Goal: Task Accomplishment & Management: Use online tool/utility

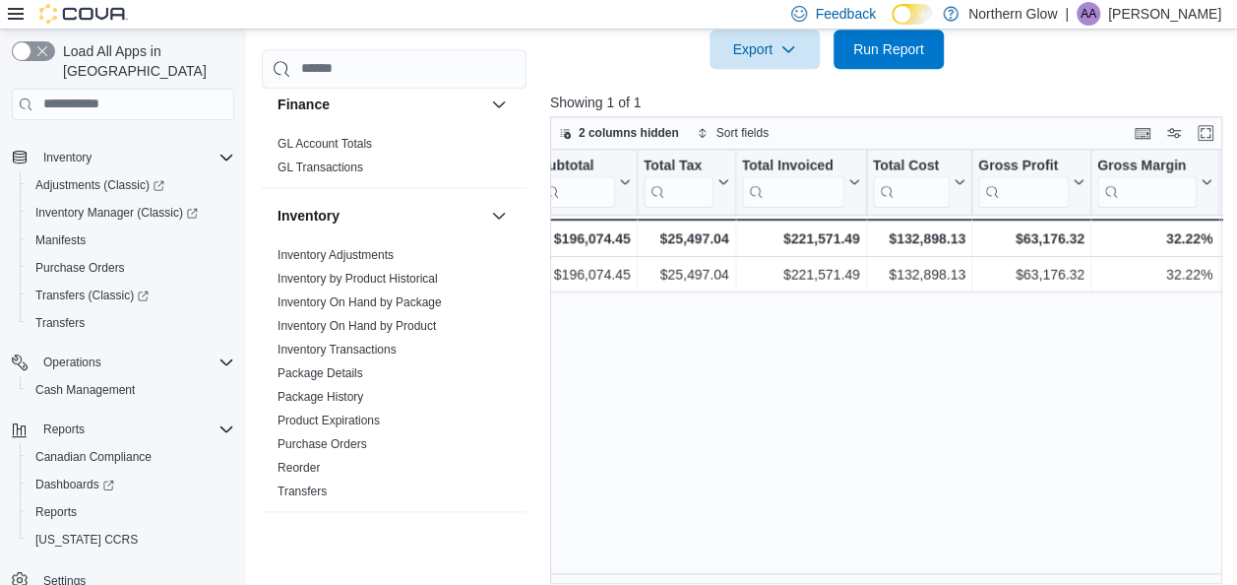
scroll to position [429, 0]
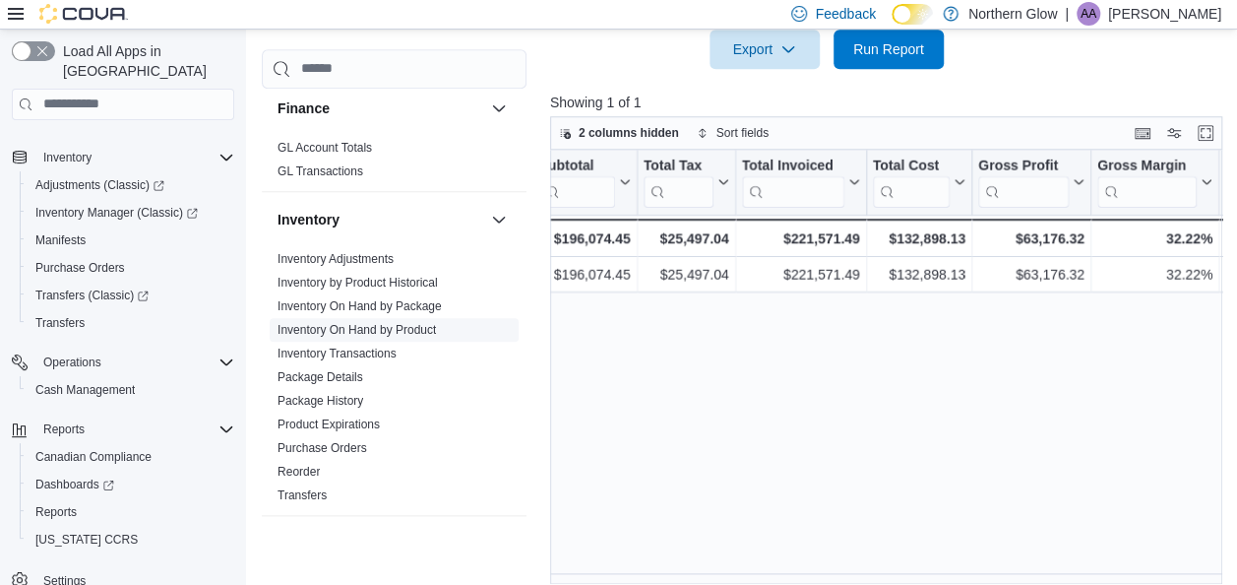
click at [407, 328] on link "Inventory On Hand by Product" at bounding box center [357, 330] width 158 height 14
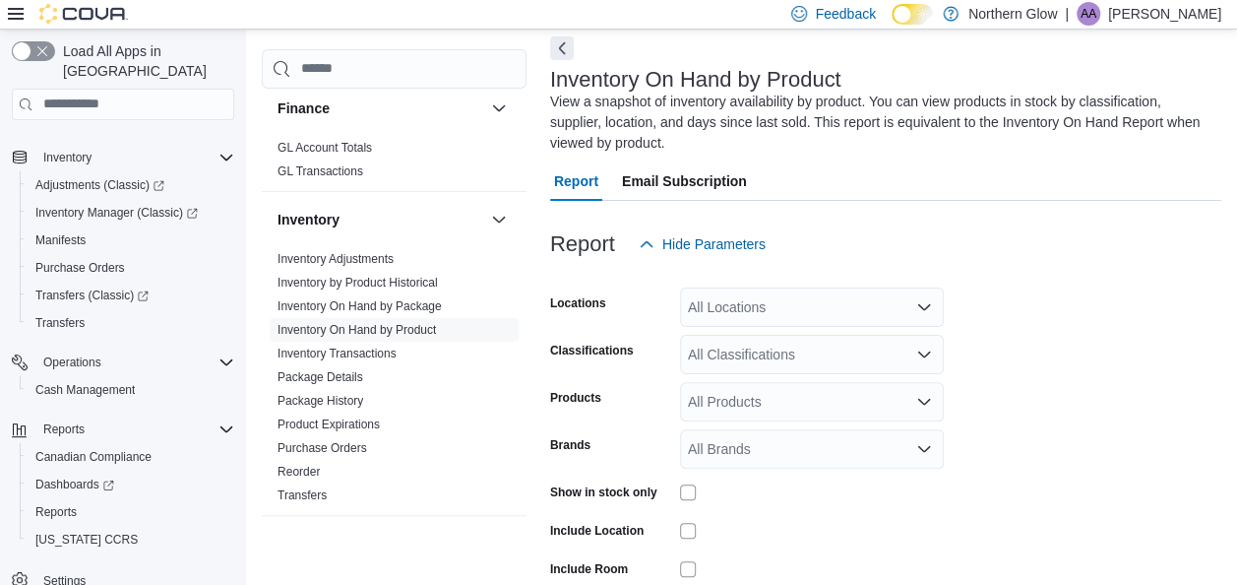
scroll to position [87, 0]
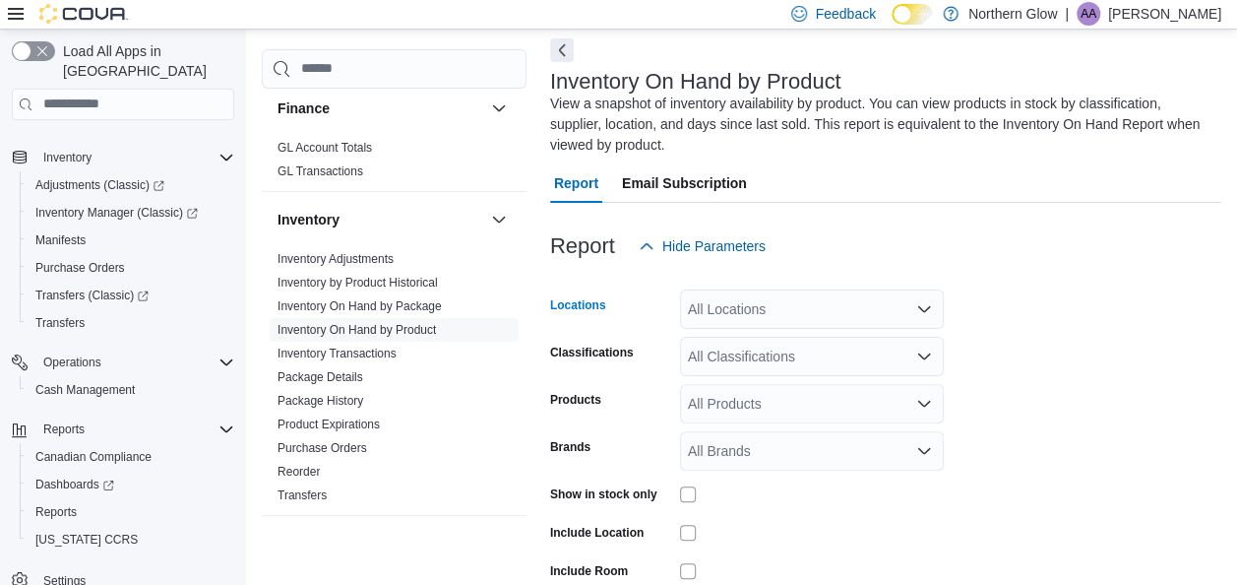
click at [742, 309] on div "All Locations" at bounding box center [812, 308] width 264 height 39
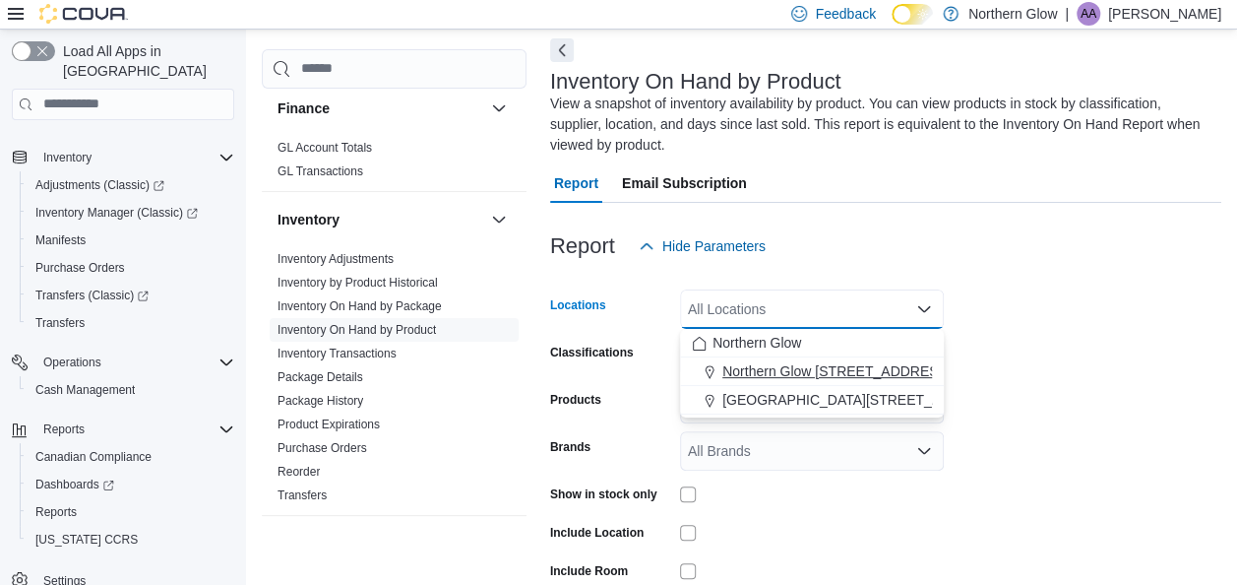
click at [781, 377] on span "Northern Glow [STREET_ADDRESS][PERSON_NAME]" at bounding box center [893, 371] width 342 height 20
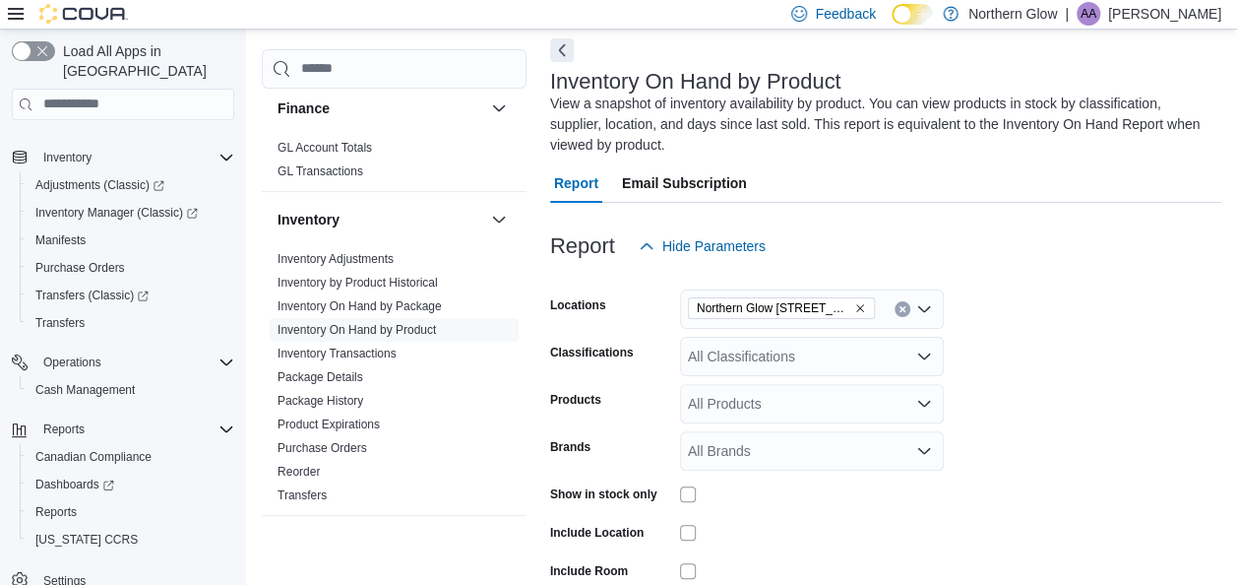
click at [1085, 363] on form "Locations [GEOGRAPHIC_DATA] [STREET_ADDRESS][PERSON_NAME] Classifications All C…" at bounding box center [885, 472] width 671 height 413
click at [807, 335] on form "Locations [GEOGRAPHIC_DATA] [STREET_ADDRESS][PERSON_NAME] Classifications All C…" at bounding box center [885, 472] width 671 height 413
click at [805, 344] on div "All Classifications" at bounding box center [812, 356] width 264 height 39
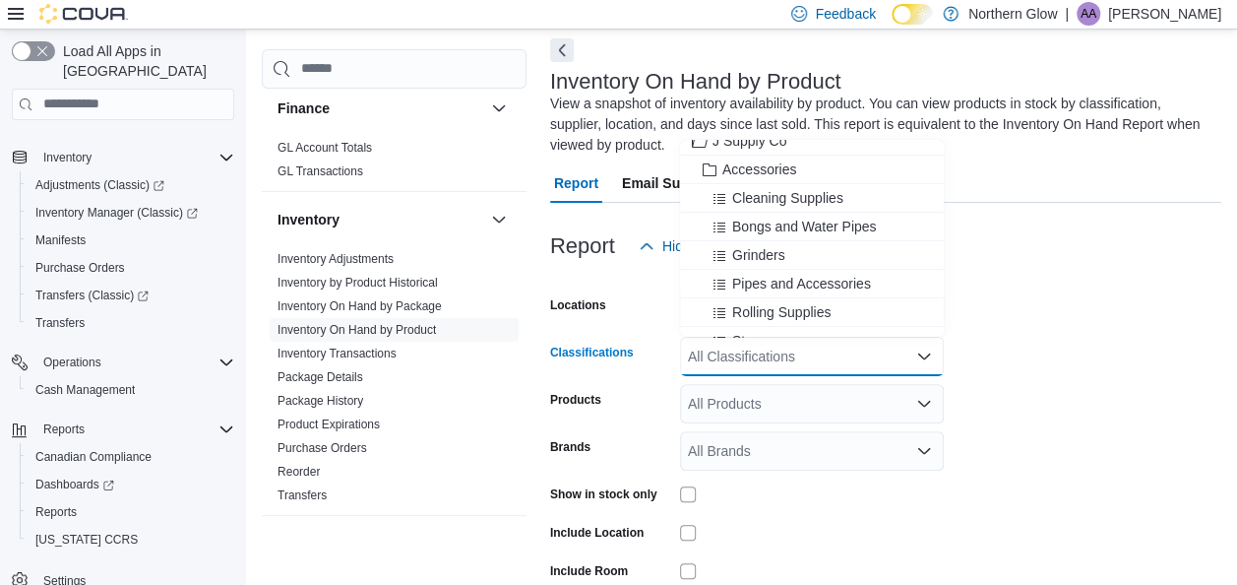
scroll to position [0, 0]
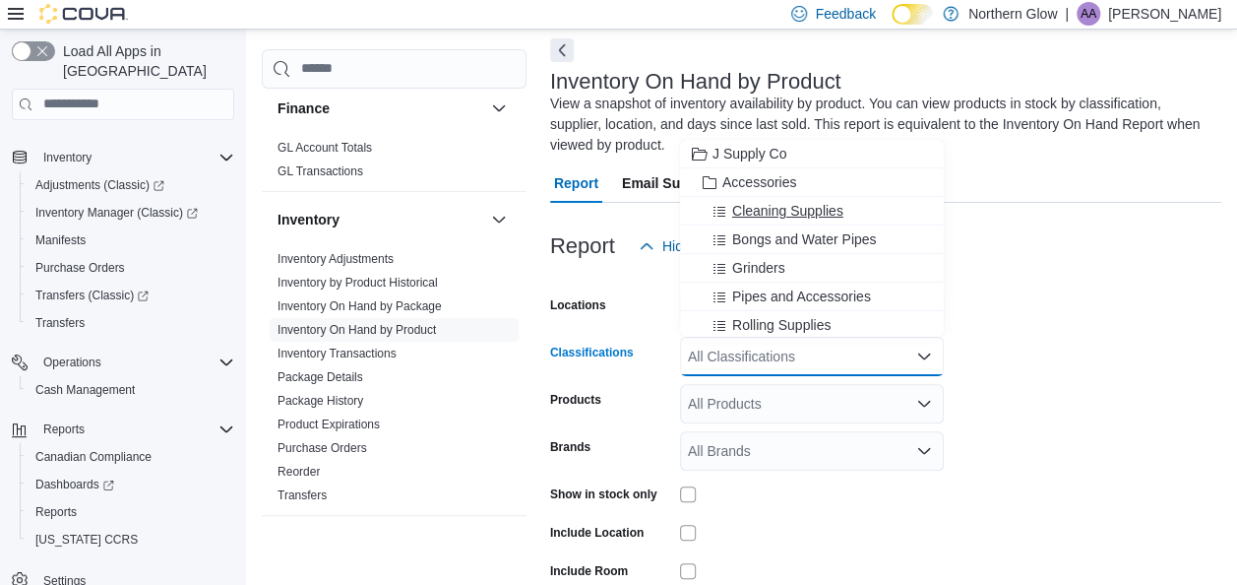
click at [791, 211] on span "Cleaning Supplies" at bounding box center [787, 211] width 111 height 20
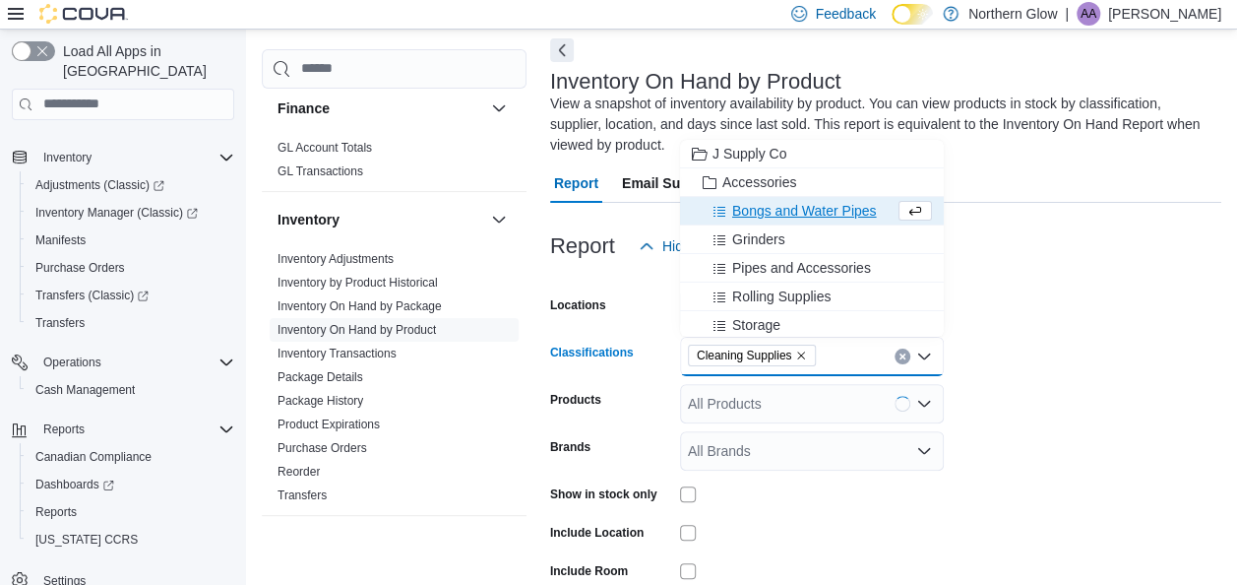
click at [1102, 390] on form "Locations [GEOGRAPHIC_DATA] [STREET_ADDRESS][PERSON_NAME] Classifications Clean…" at bounding box center [885, 472] width 671 height 413
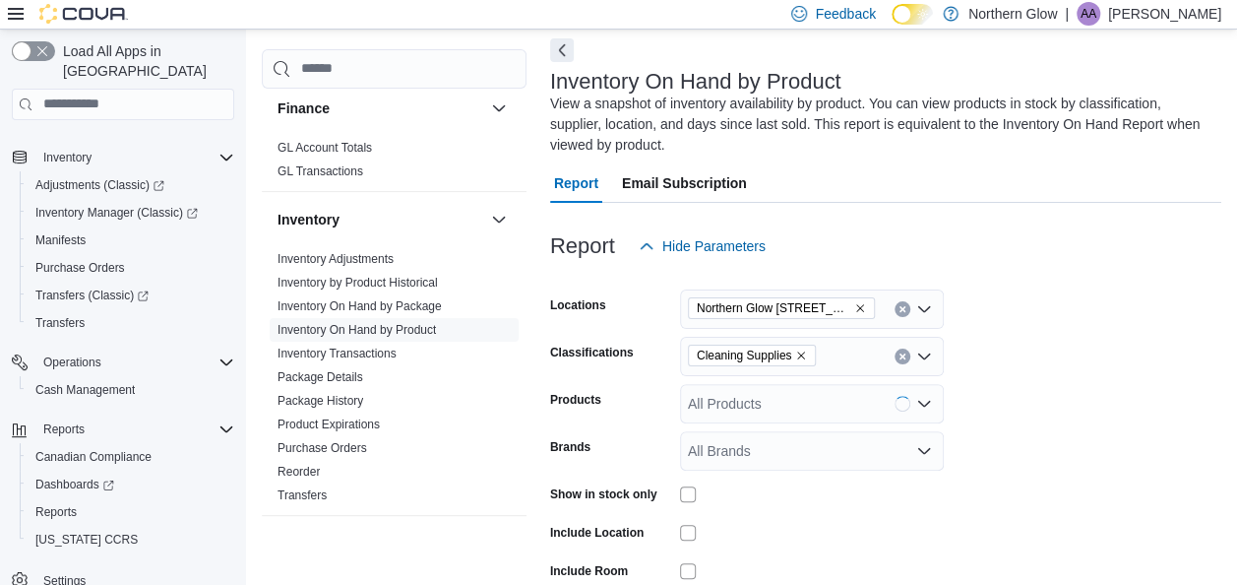
scroll to position [220, 0]
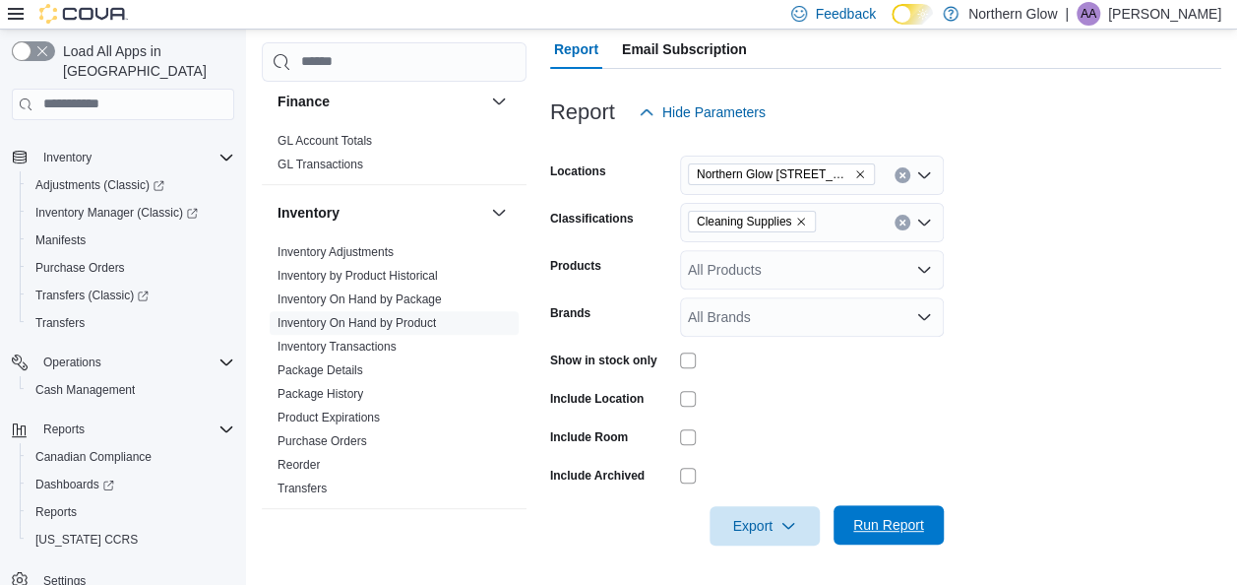
click at [926, 520] on span "Run Report" at bounding box center [888, 524] width 87 height 39
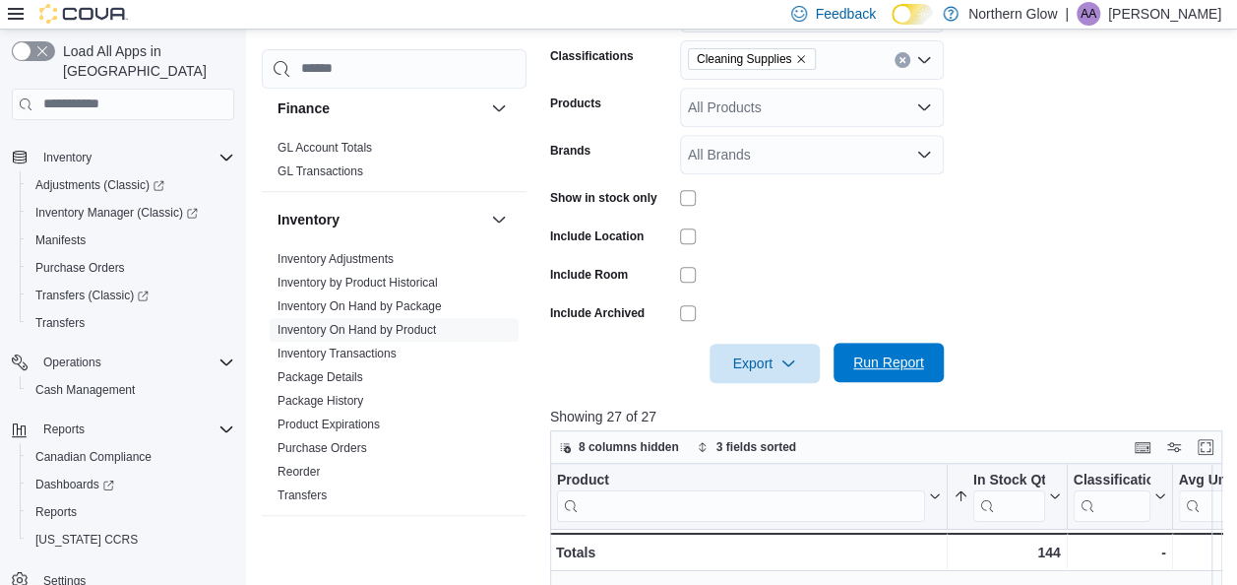
scroll to position [182, 0]
click at [1205, 457] on button "Enter fullscreen" at bounding box center [1206, 446] width 24 height 24
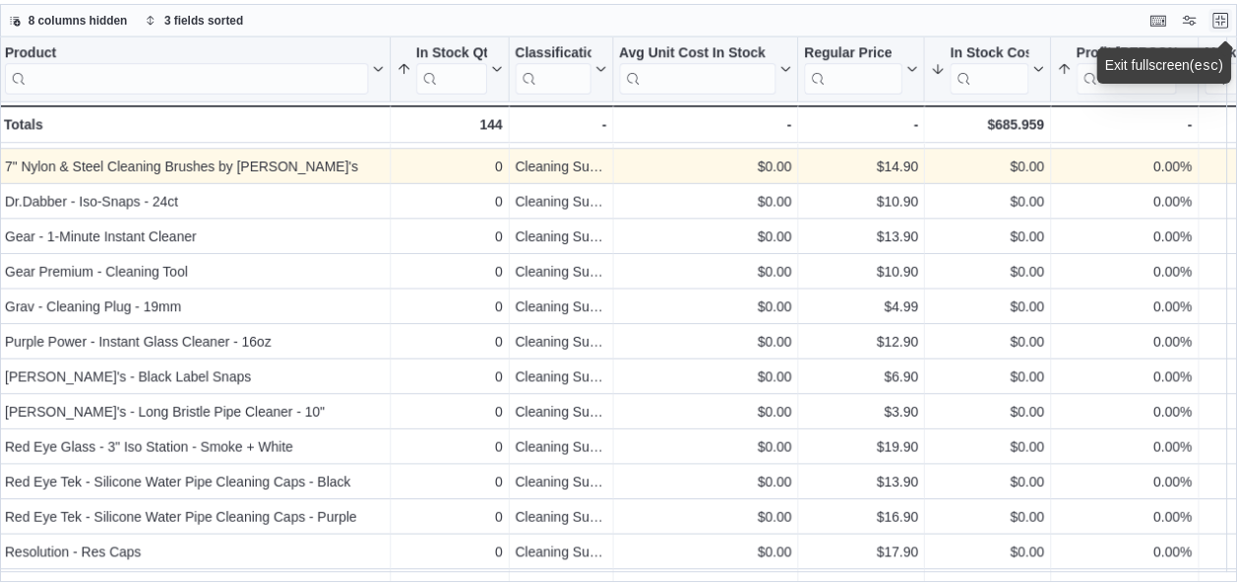
scroll to position [522, 2]
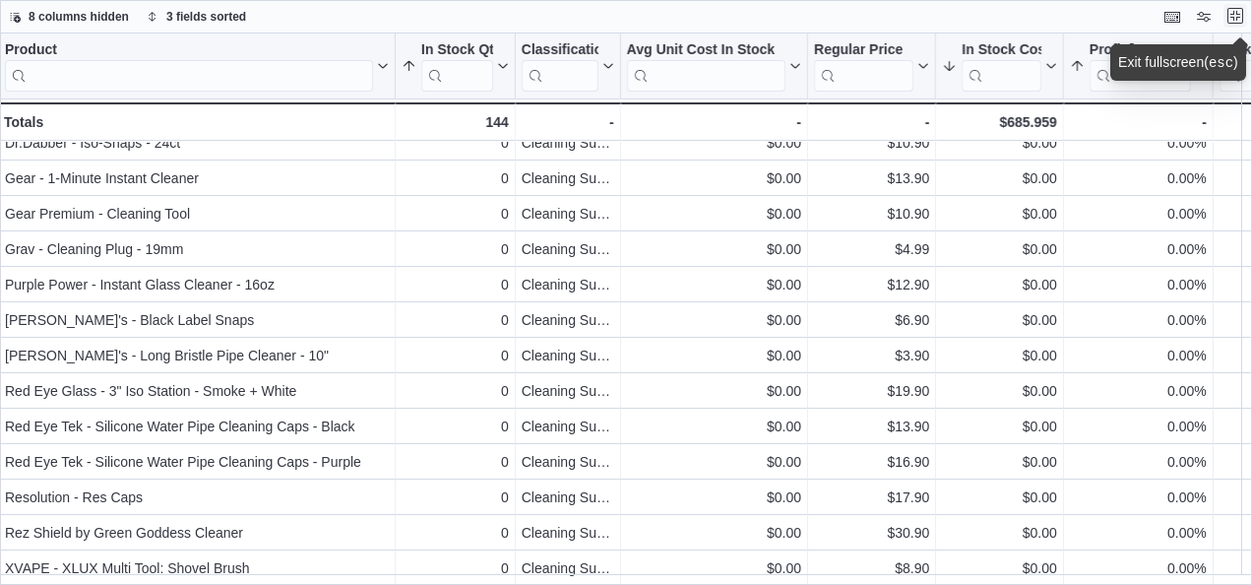
click at [1236, 16] on button "Exit fullscreen" at bounding box center [1235, 16] width 24 height 24
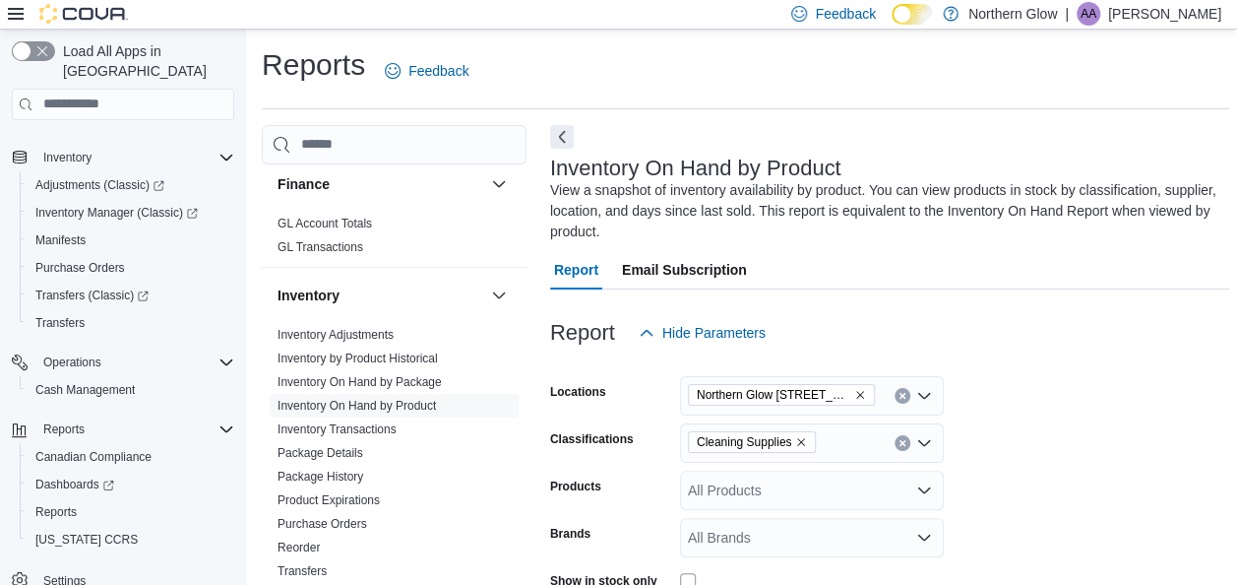
click at [802, 439] on icon "Remove Cleaning Supplies from selection in this group" at bounding box center [801, 442] width 12 height 12
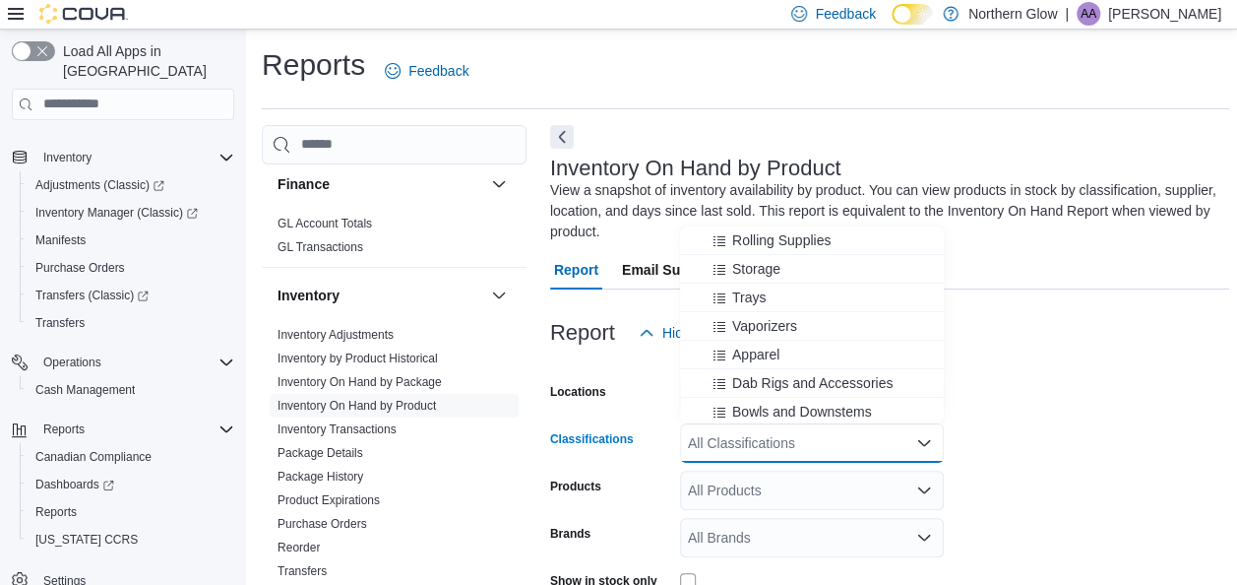
scroll to position [174, 0]
click at [772, 324] on span "Vaporizers" at bounding box center [764, 323] width 65 height 20
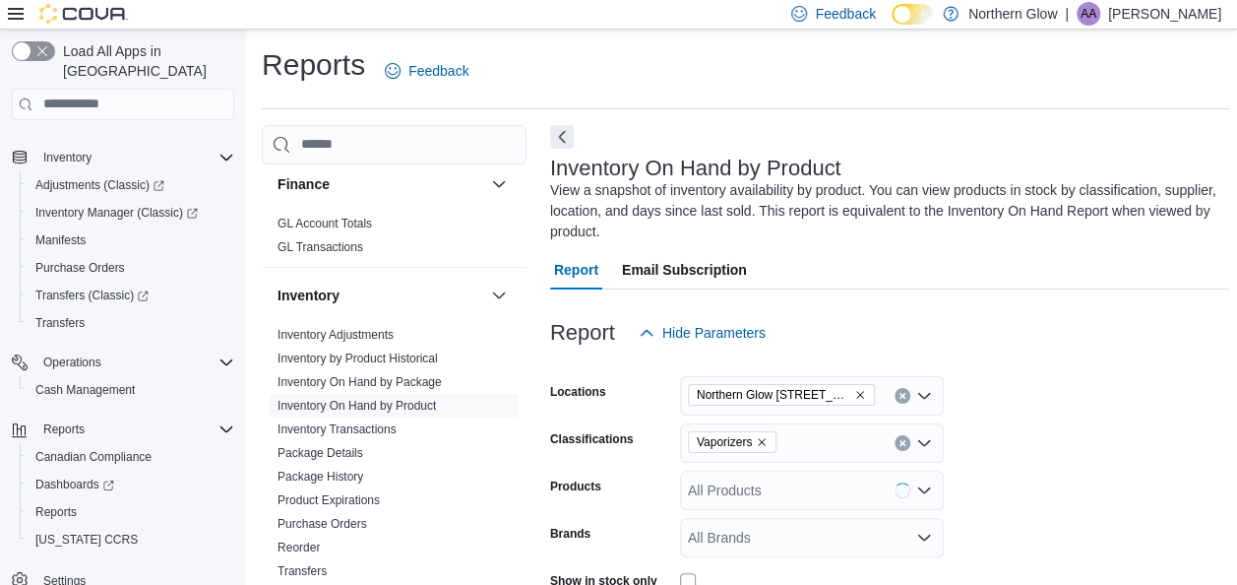
click at [1114, 424] on form "Locations [GEOGRAPHIC_DATA] [STREET_ADDRESS][PERSON_NAME] Classifications Vapor…" at bounding box center [889, 558] width 679 height 413
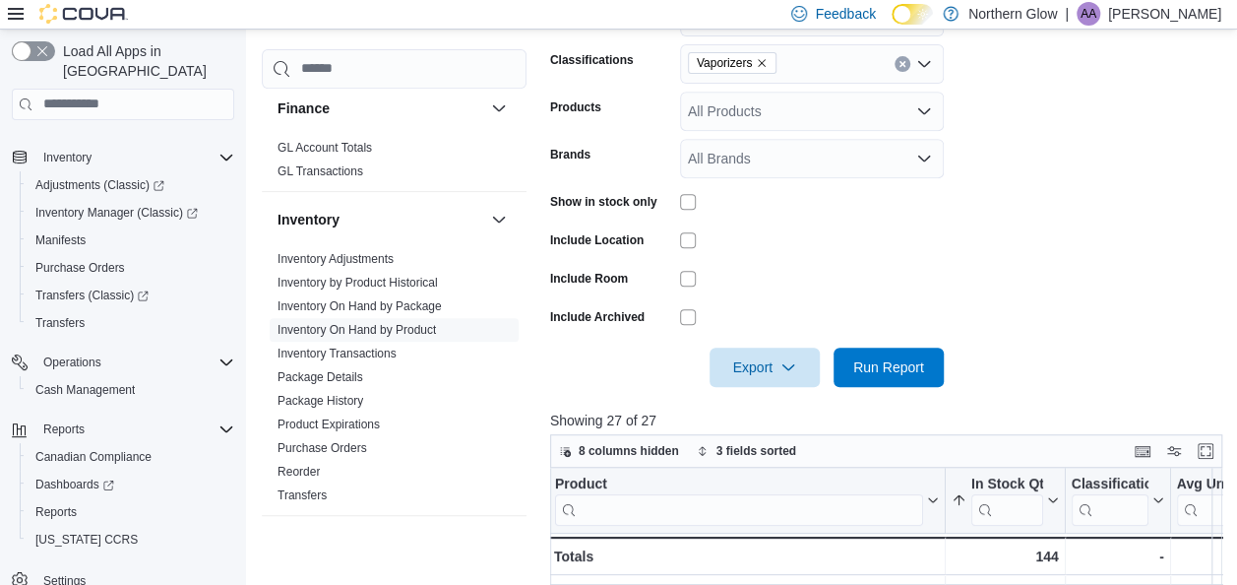
scroll to position [384, 0]
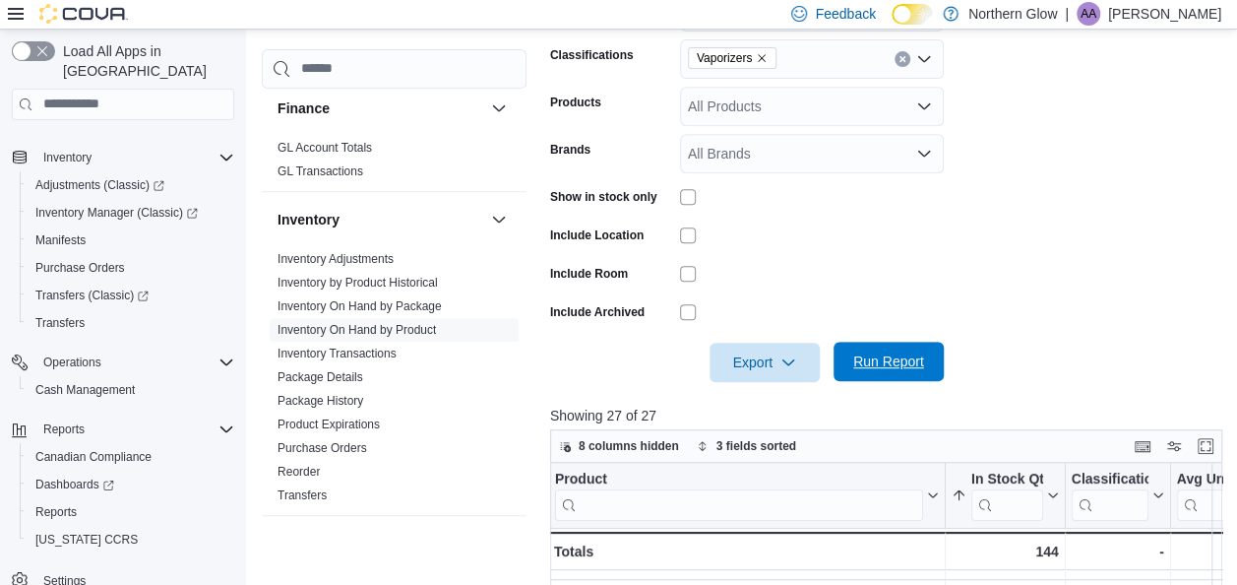
click at [876, 350] on span "Run Report" at bounding box center [888, 360] width 87 height 39
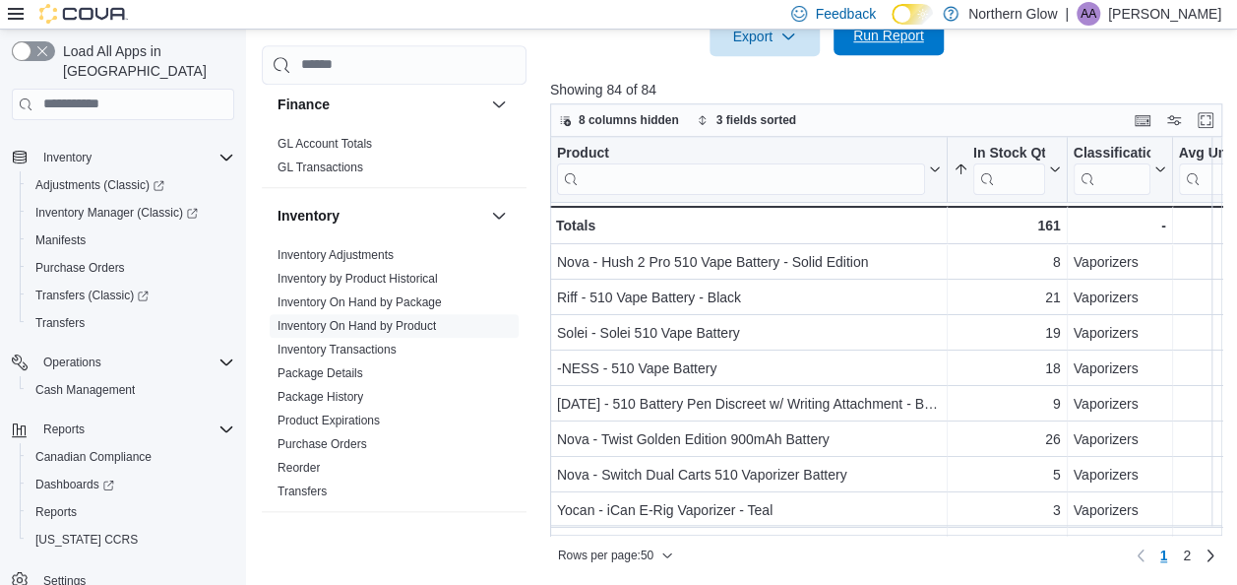
scroll to position [710, 0]
click at [1207, 124] on button "Enter fullscreen" at bounding box center [1206, 118] width 24 height 24
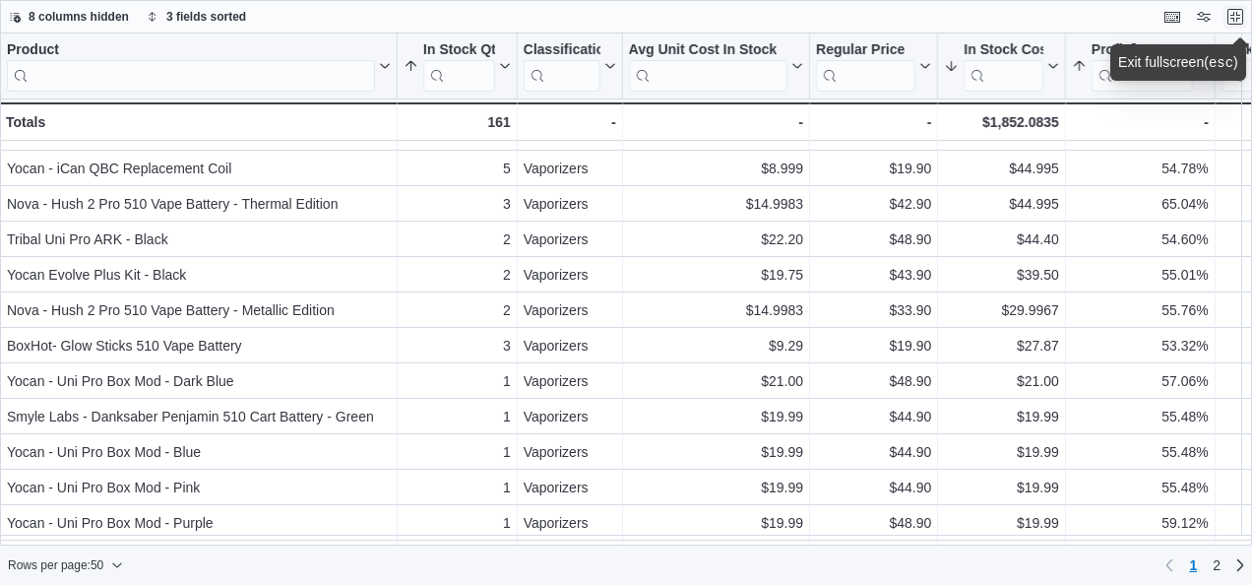
scroll to position [498, 0]
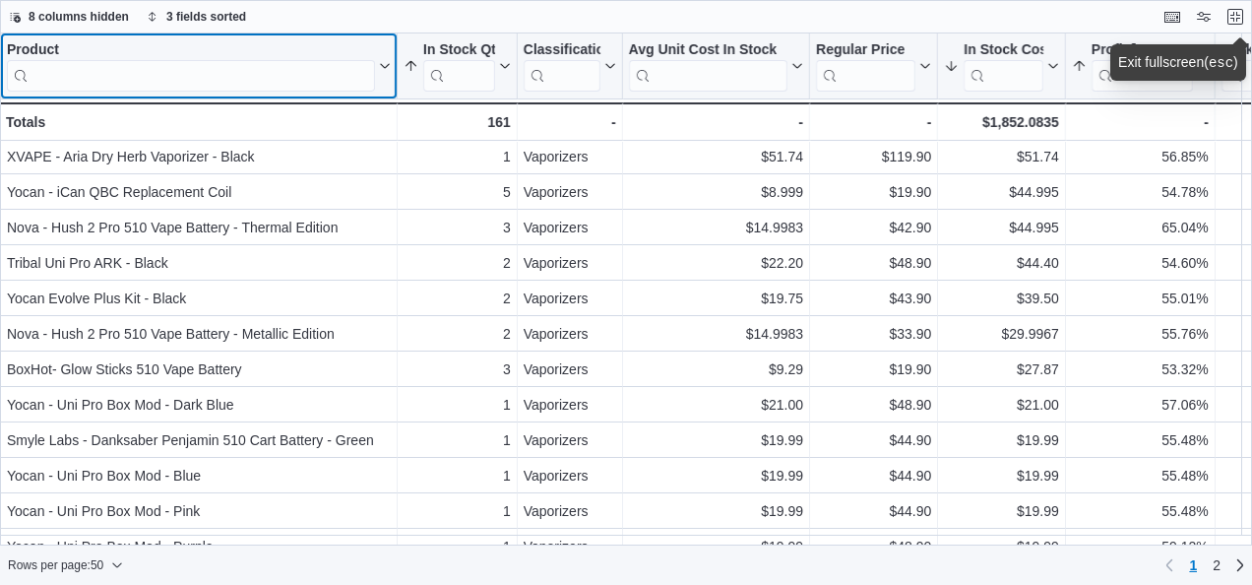
click at [216, 83] on input "search" at bounding box center [191, 75] width 368 height 31
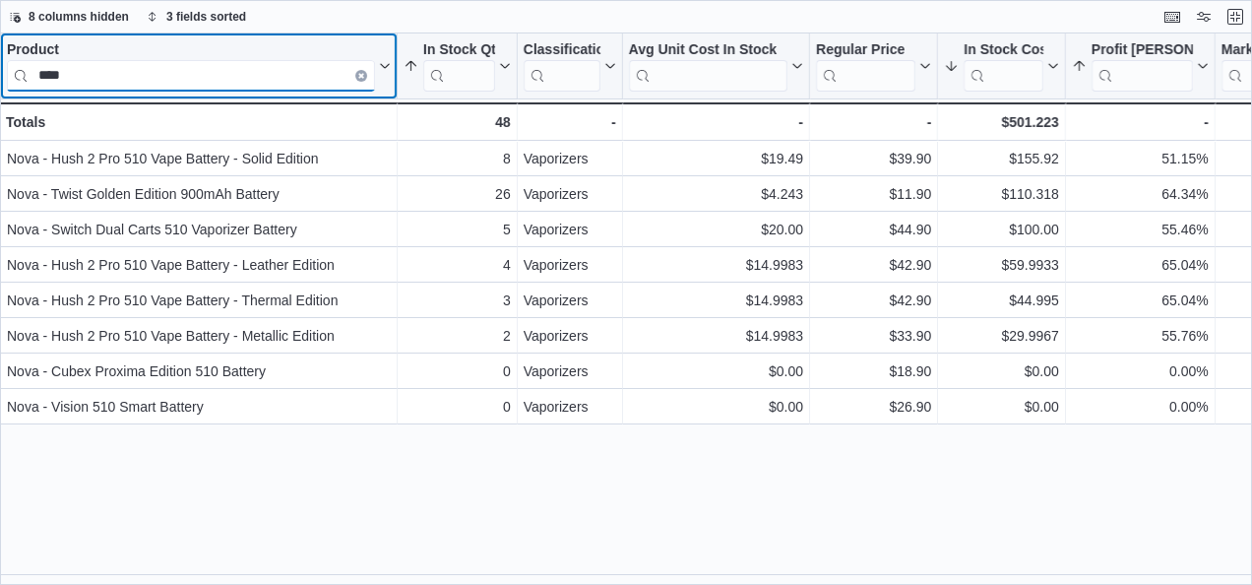
scroll to position [0, 0]
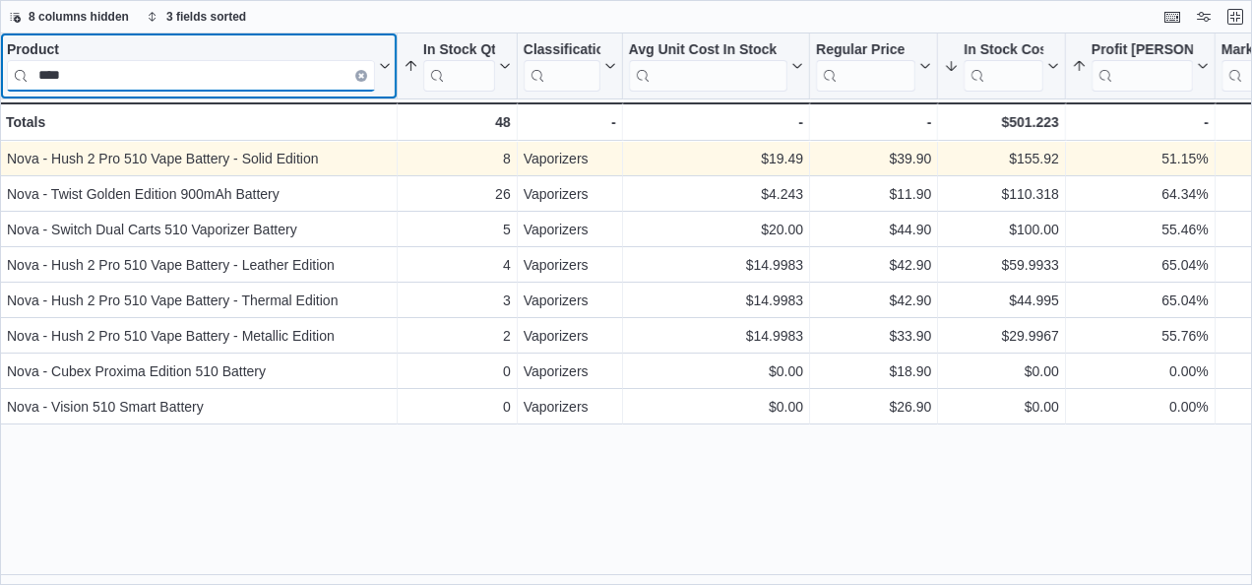
type input "****"
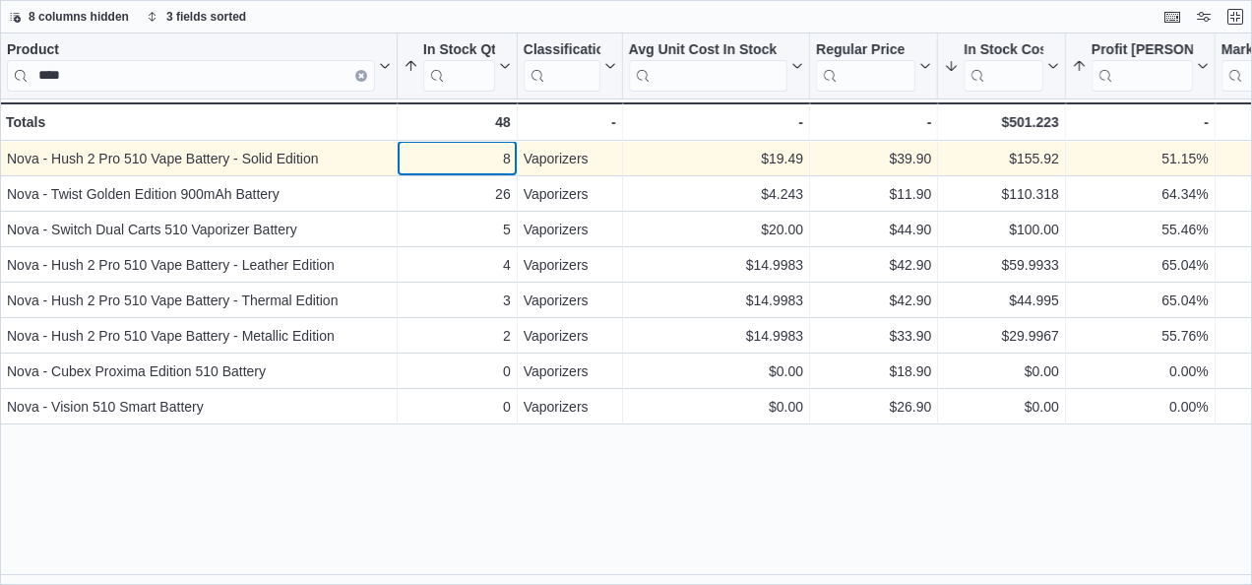
click at [463, 162] on div "8" at bounding box center [456, 159] width 107 height 24
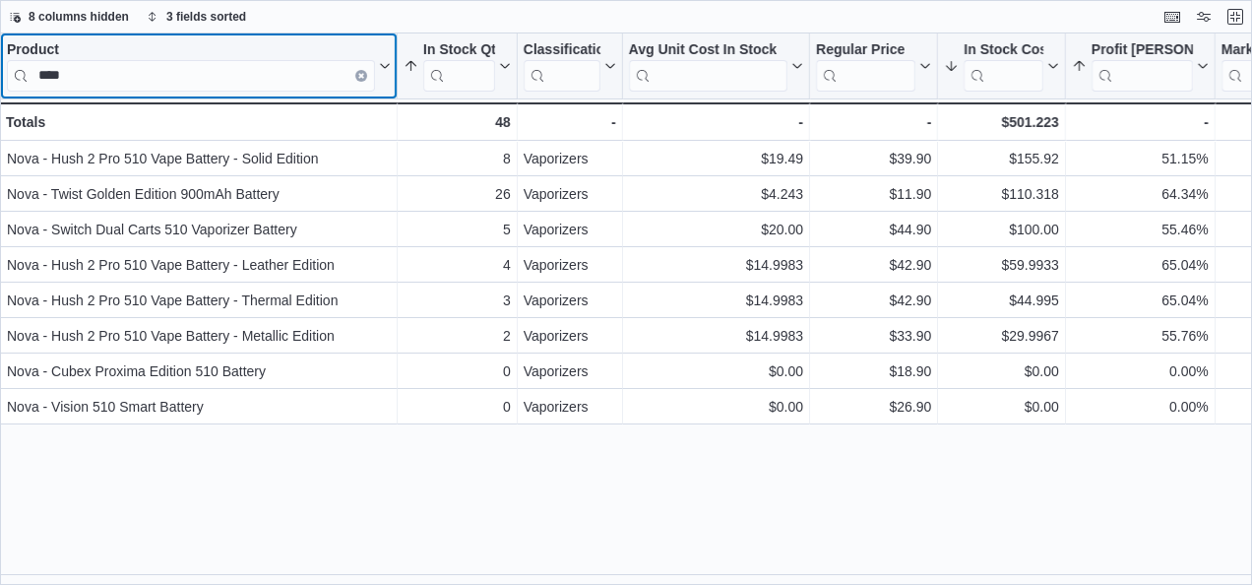
click at [360, 75] on icon "Clear input" at bounding box center [361, 76] width 4 height 4
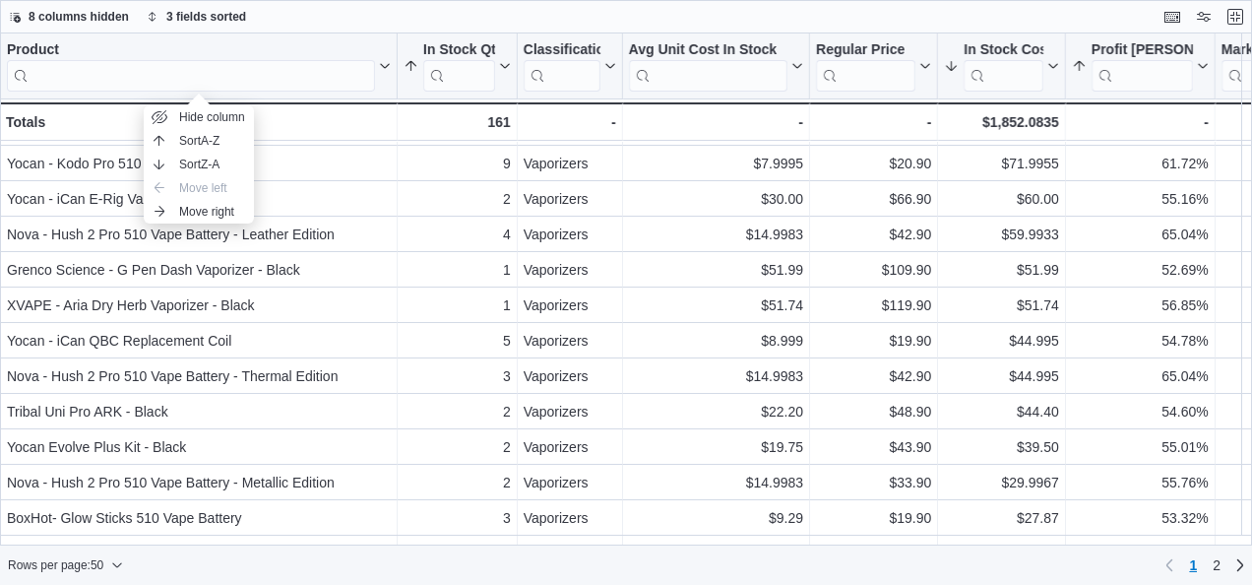
scroll to position [350, 0]
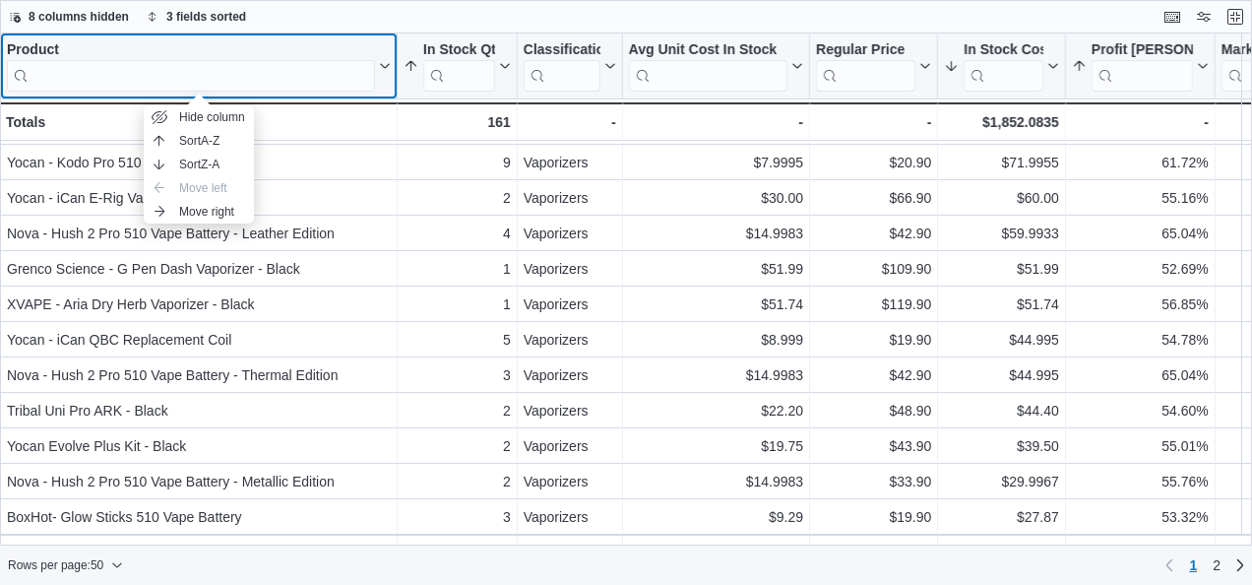
click at [218, 80] on input "search" at bounding box center [191, 75] width 368 height 31
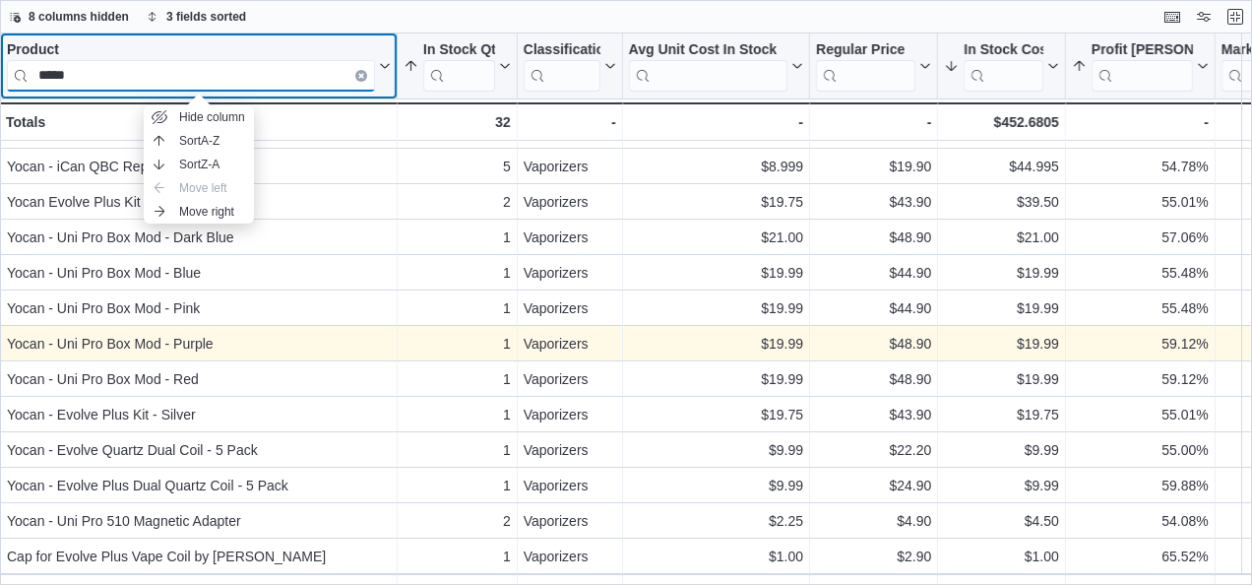
scroll to position [99, 0]
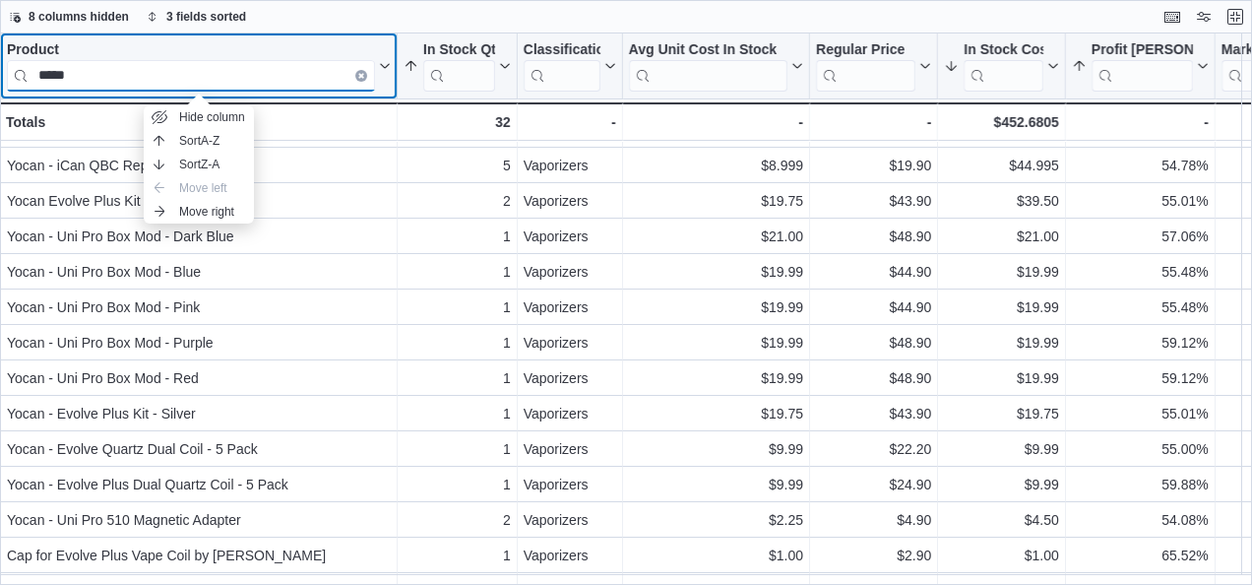
type input "*****"
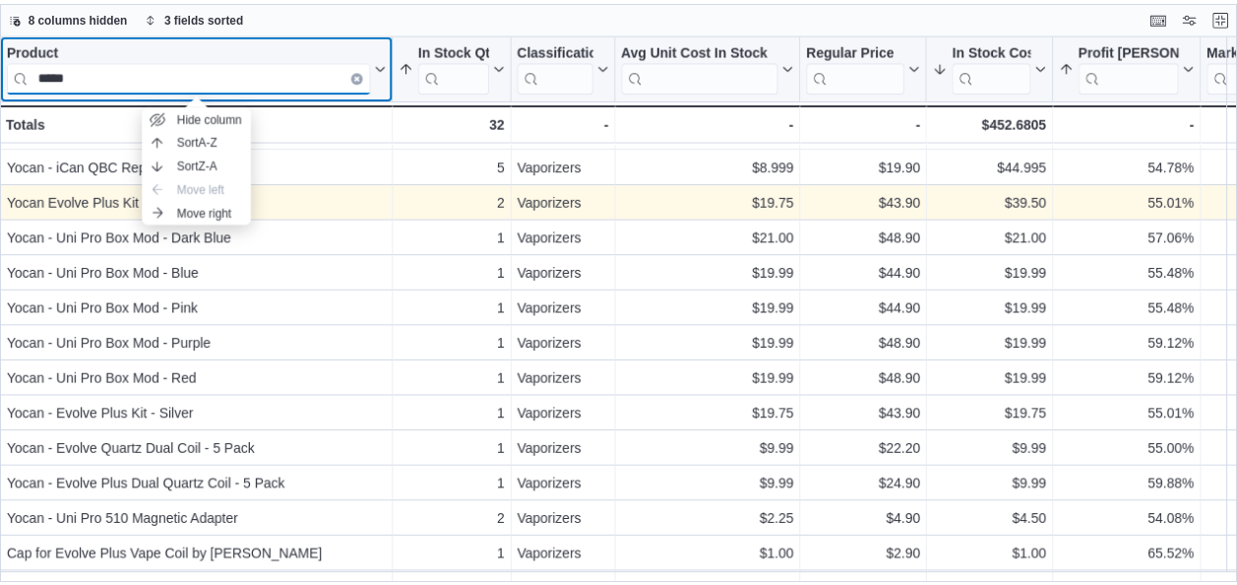
scroll to position [0, 0]
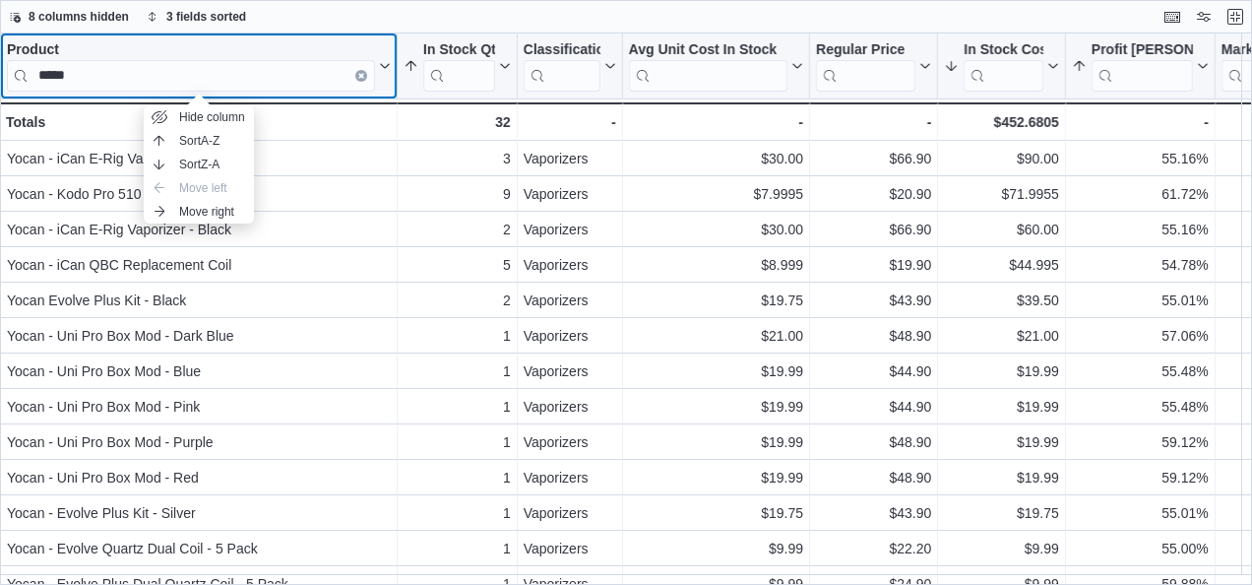
click at [360, 77] on icon "Clear input" at bounding box center [361, 76] width 4 height 4
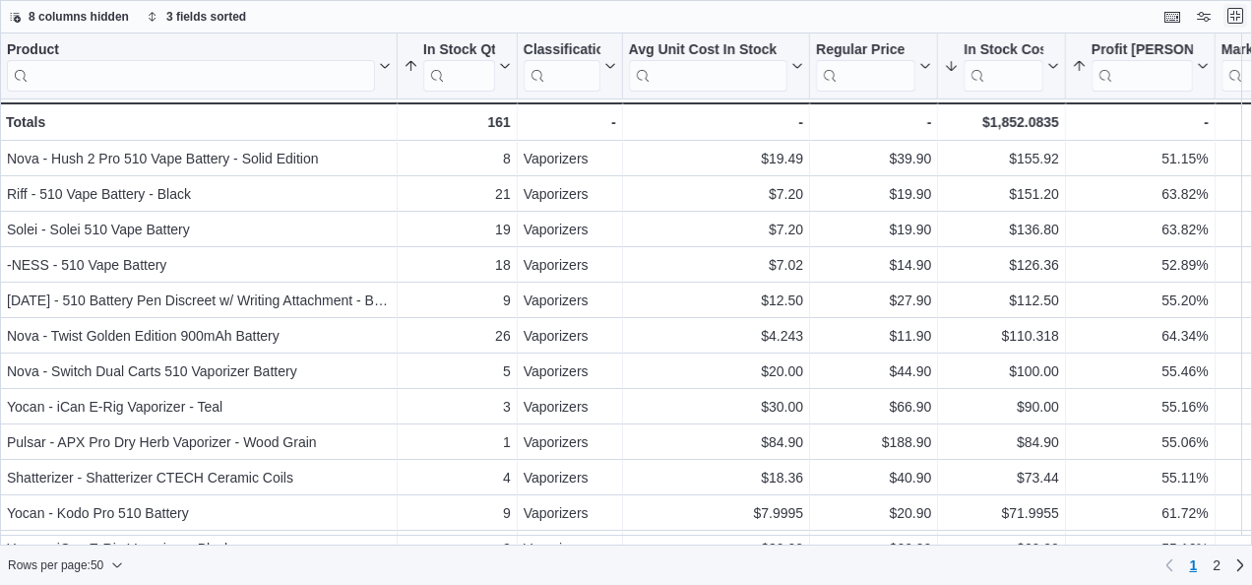
click at [1235, 12] on button "Exit fullscreen" at bounding box center [1235, 16] width 24 height 24
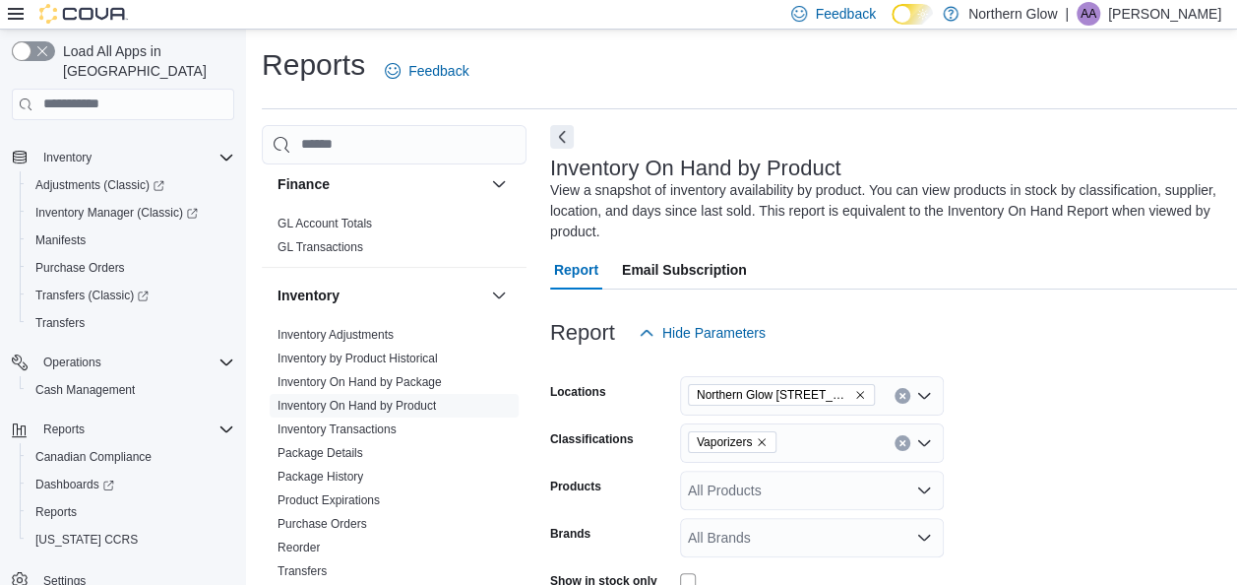
click at [766, 417] on form "Locations [GEOGRAPHIC_DATA] [STREET_ADDRESS][PERSON_NAME] Classifications Vapor…" at bounding box center [896, 558] width 692 height 413
click at [760, 439] on icon "Remove Vaporizers from selection in this group" at bounding box center [762, 442] width 8 height 8
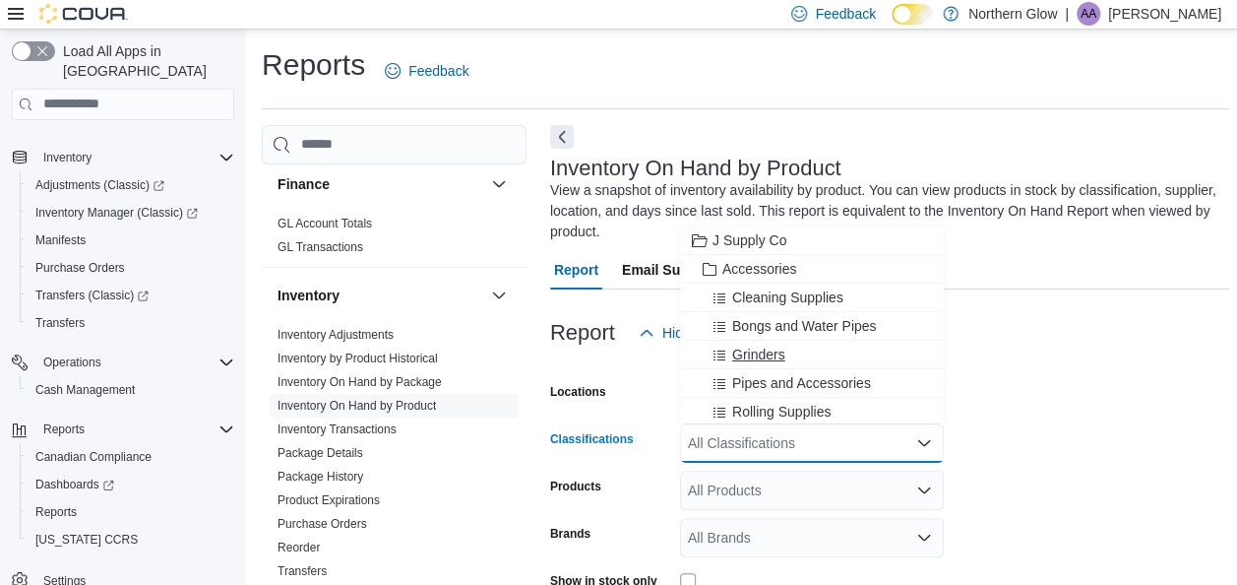
click at [818, 350] on div "Grinders" at bounding box center [812, 354] width 240 height 20
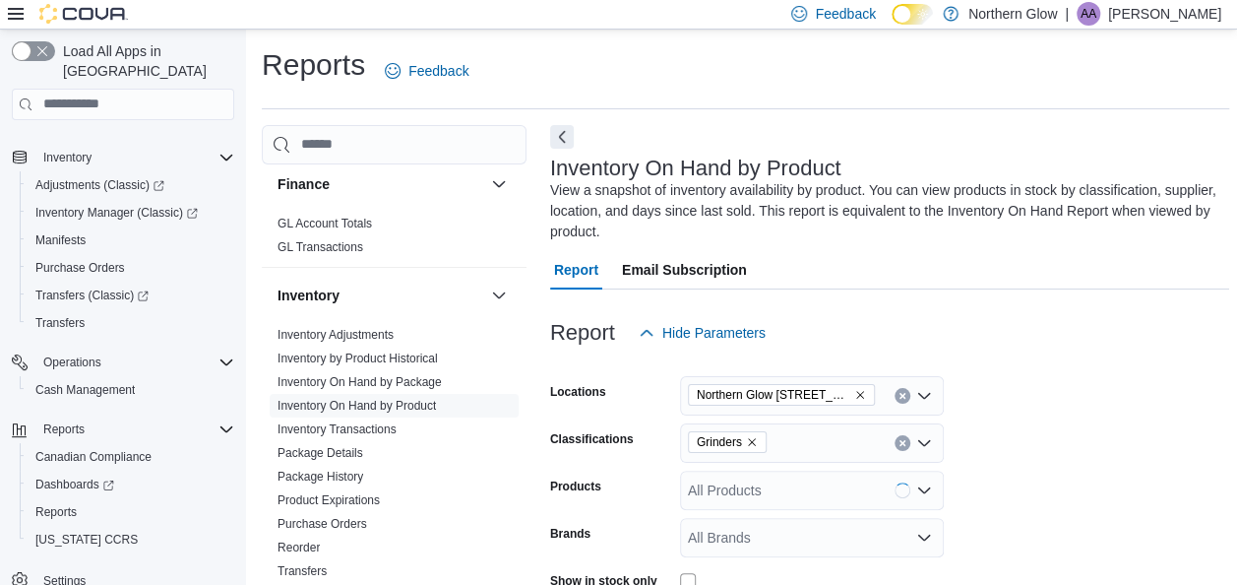
click at [972, 508] on form "Locations [GEOGRAPHIC_DATA] [STREET_ADDRESS][PERSON_NAME] Classifications Grind…" at bounding box center [889, 558] width 679 height 413
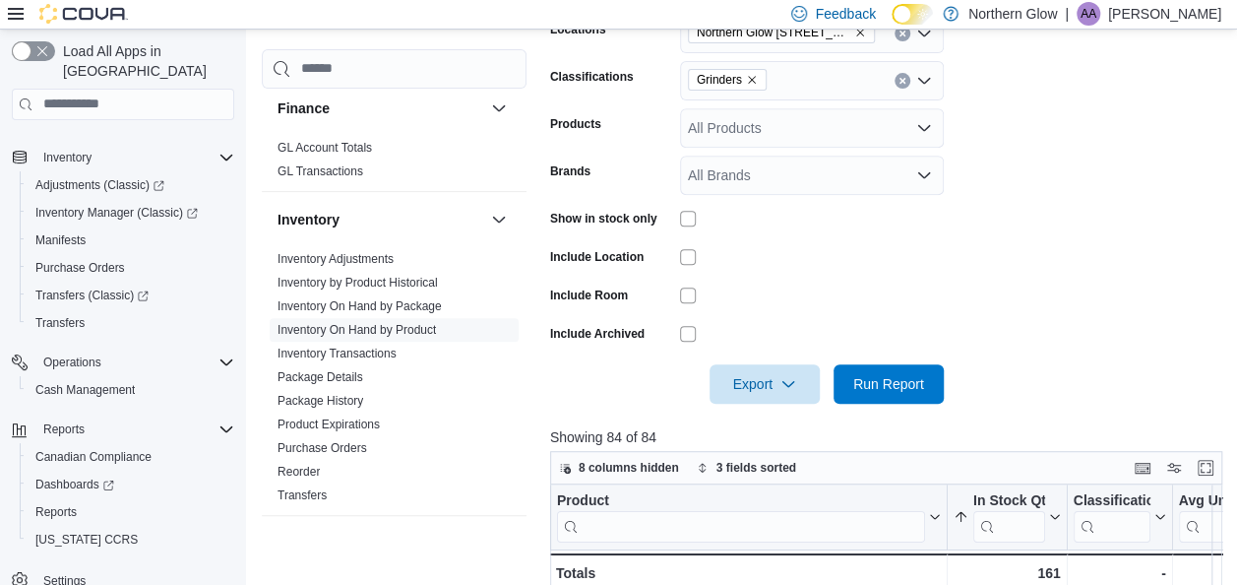
scroll to position [376, 0]
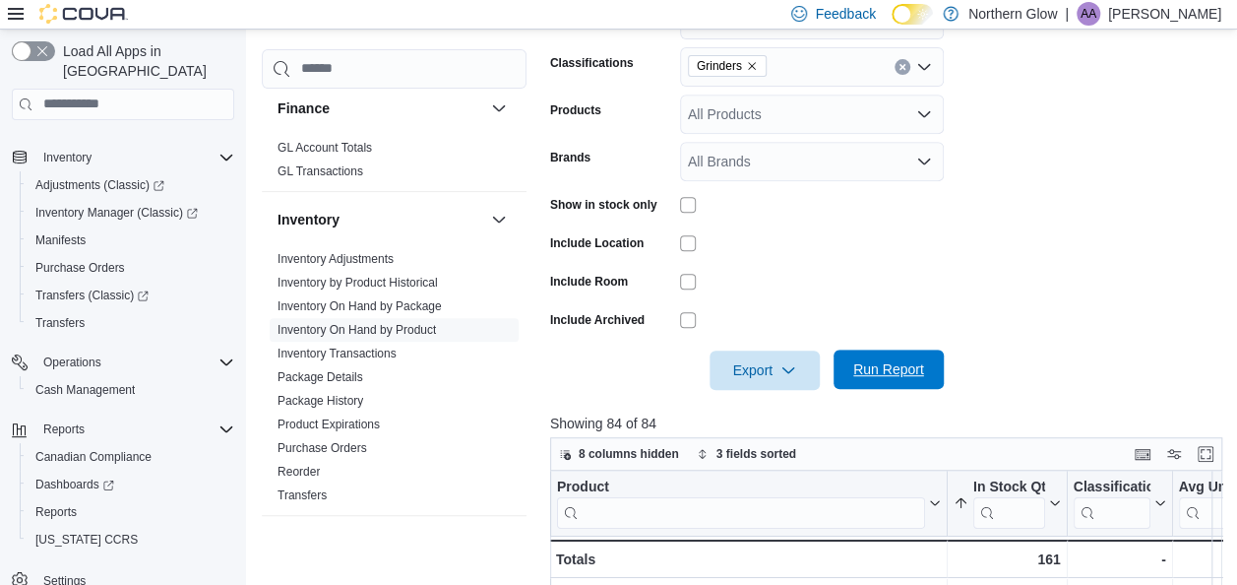
click at [868, 358] on span "Run Report" at bounding box center [888, 368] width 87 height 39
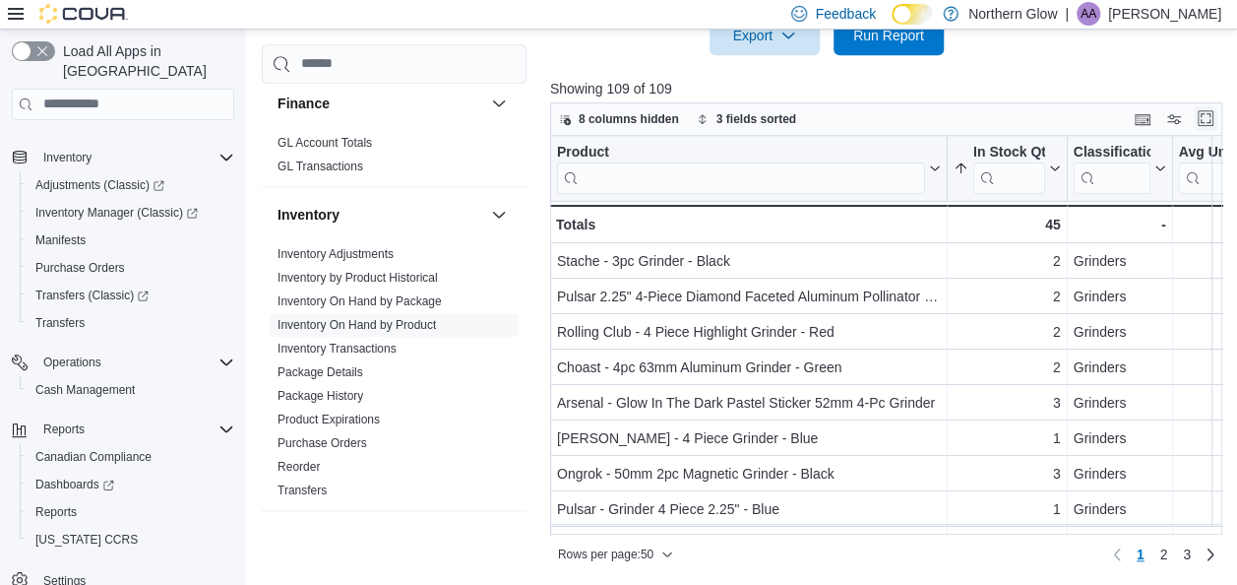
click at [1205, 114] on button "Enter fullscreen" at bounding box center [1206, 118] width 24 height 24
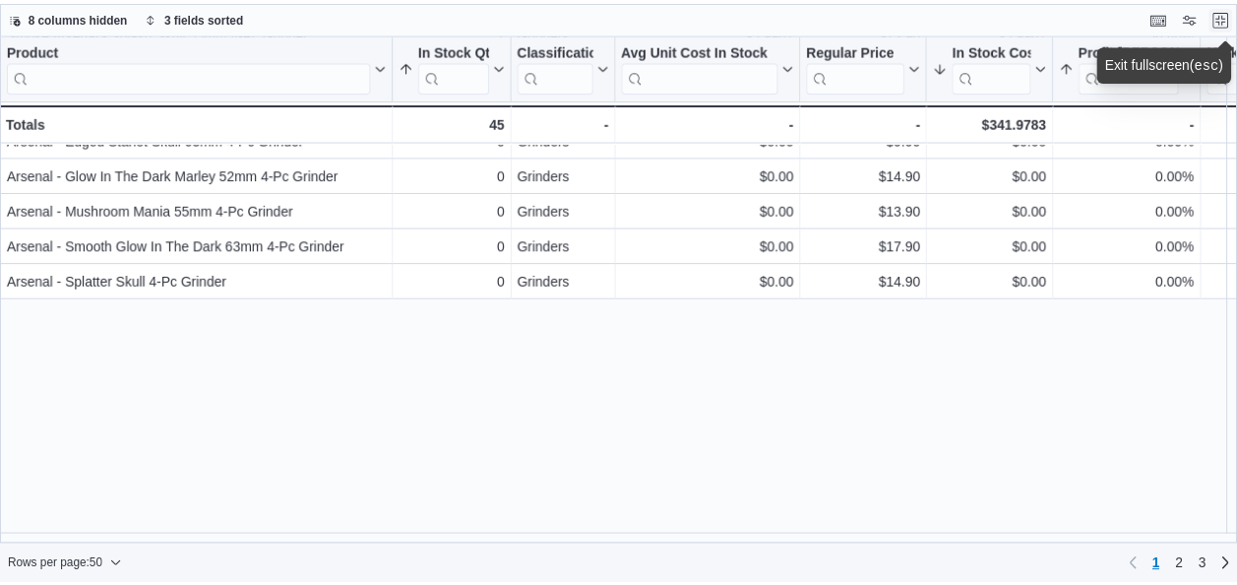
scroll to position [0, 0]
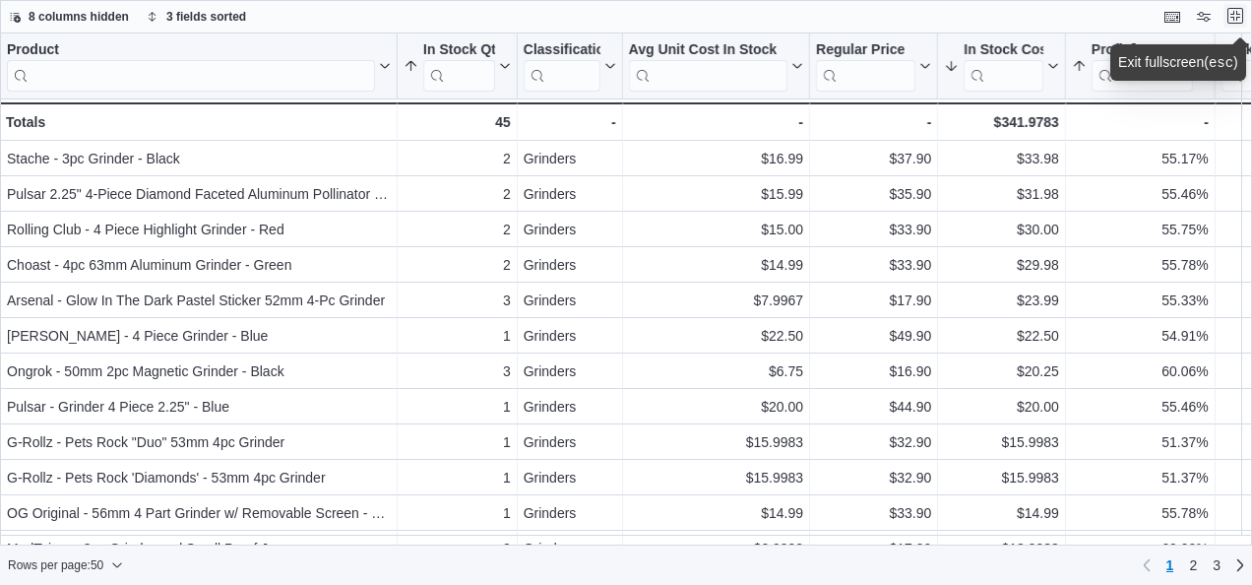
click at [1236, 19] on button "Exit fullscreen" at bounding box center [1235, 16] width 24 height 24
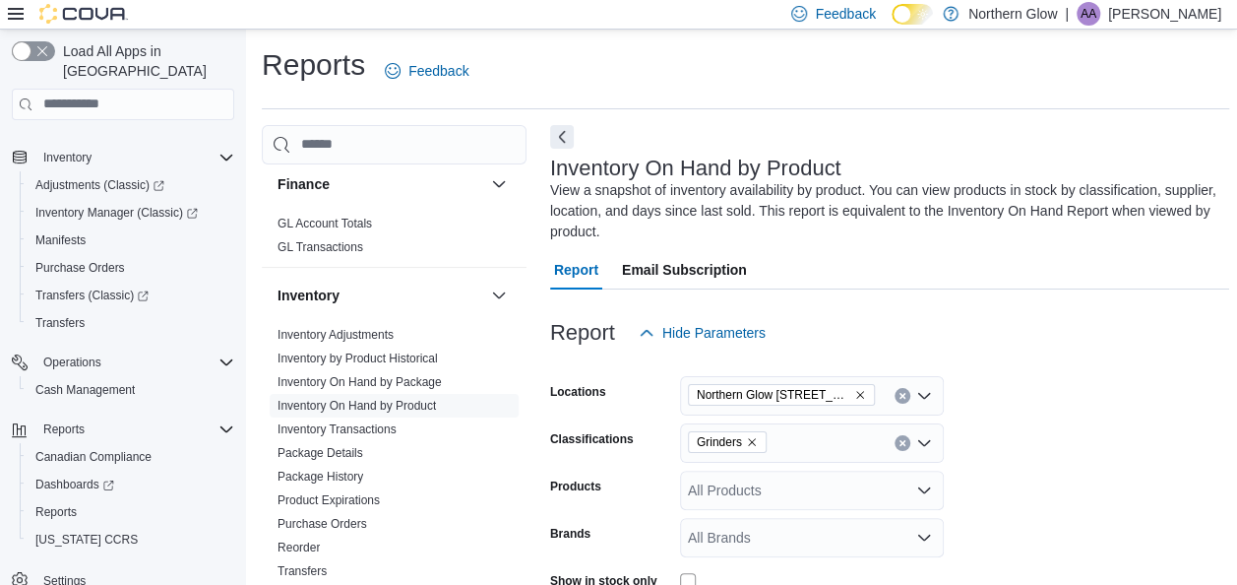
click at [755, 421] on form "Locations [GEOGRAPHIC_DATA] [STREET_ADDRESS][PERSON_NAME] Classifications Grind…" at bounding box center [889, 558] width 679 height 413
click at [750, 439] on icon "Remove Grinders from selection in this group" at bounding box center [752, 442] width 12 height 12
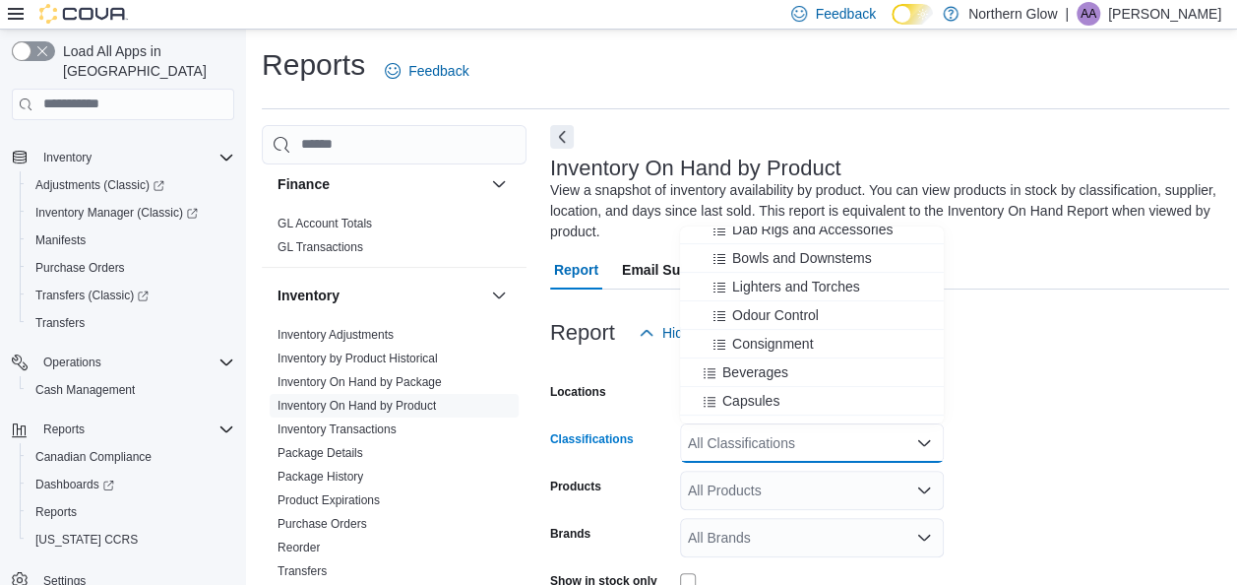
scroll to position [326, 0]
click at [789, 308] on span "Odour Control" at bounding box center [775, 314] width 87 height 20
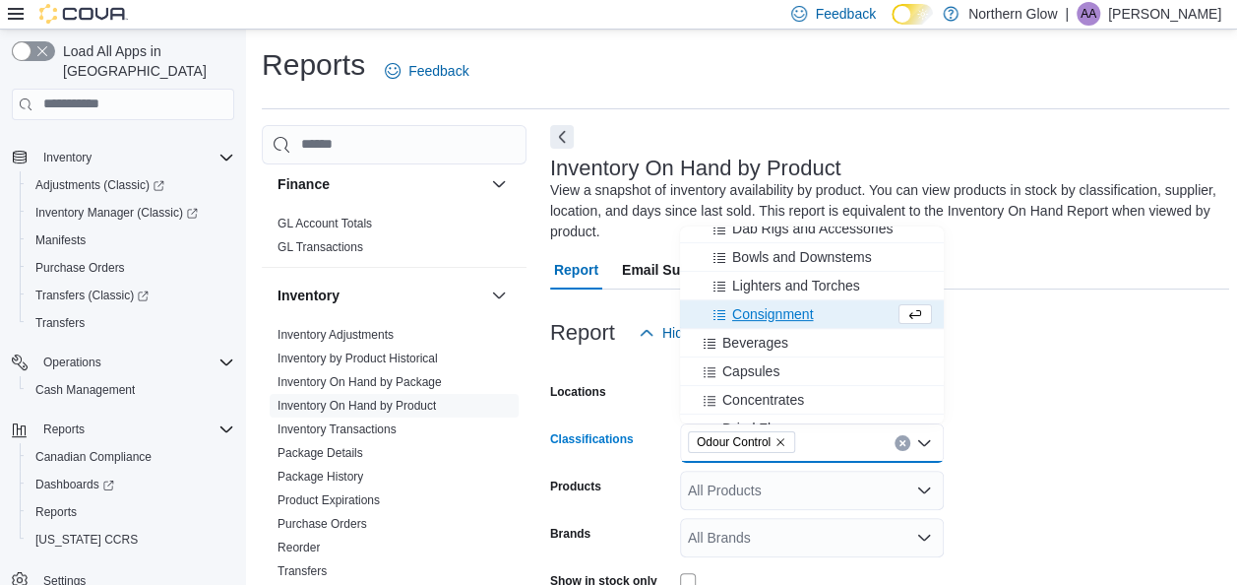
click at [780, 437] on icon "Remove Odour Control from selection in this group" at bounding box center [780, 442] width 12 height 12
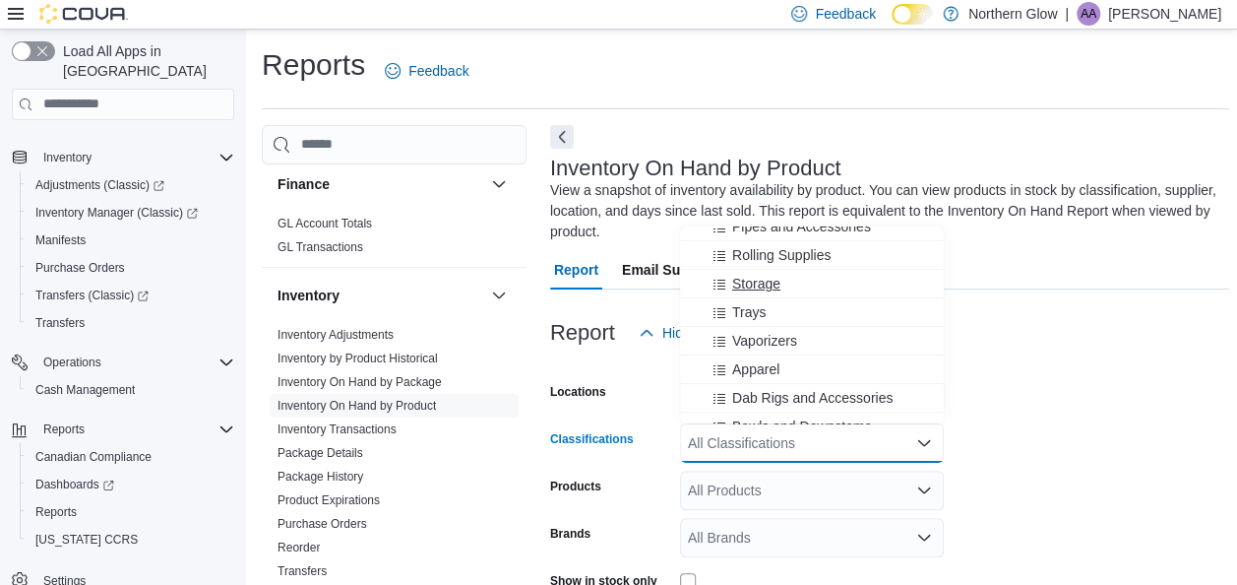
scroll to position [121, 0]
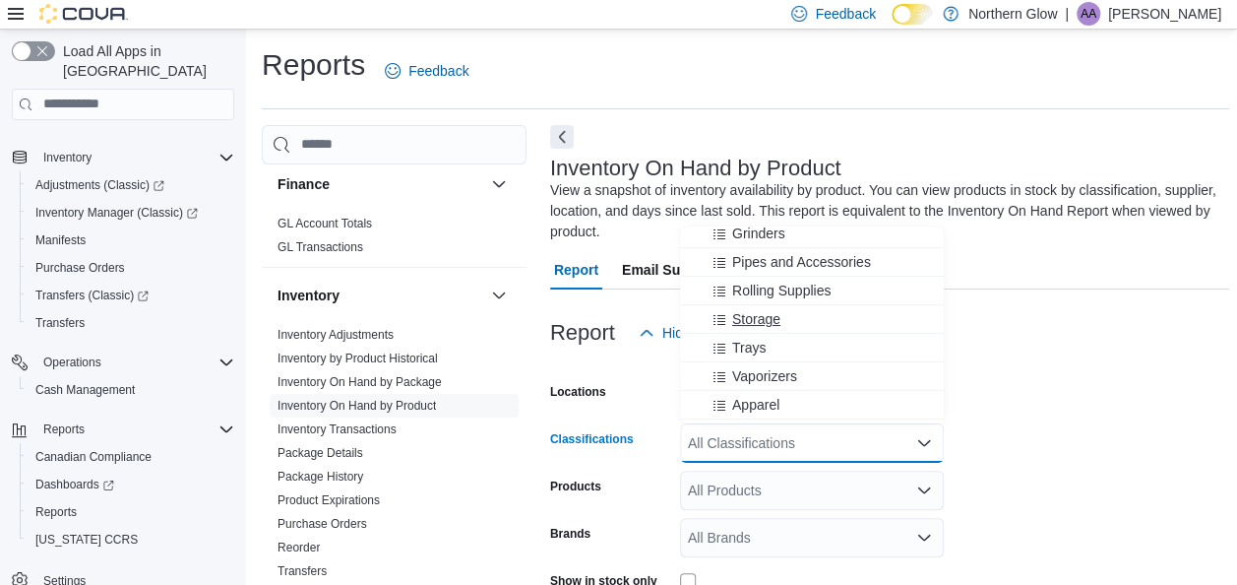
click at [783, 291] on span "Rolling Supplies" at bounding box center [781, 290] width 98 height 20
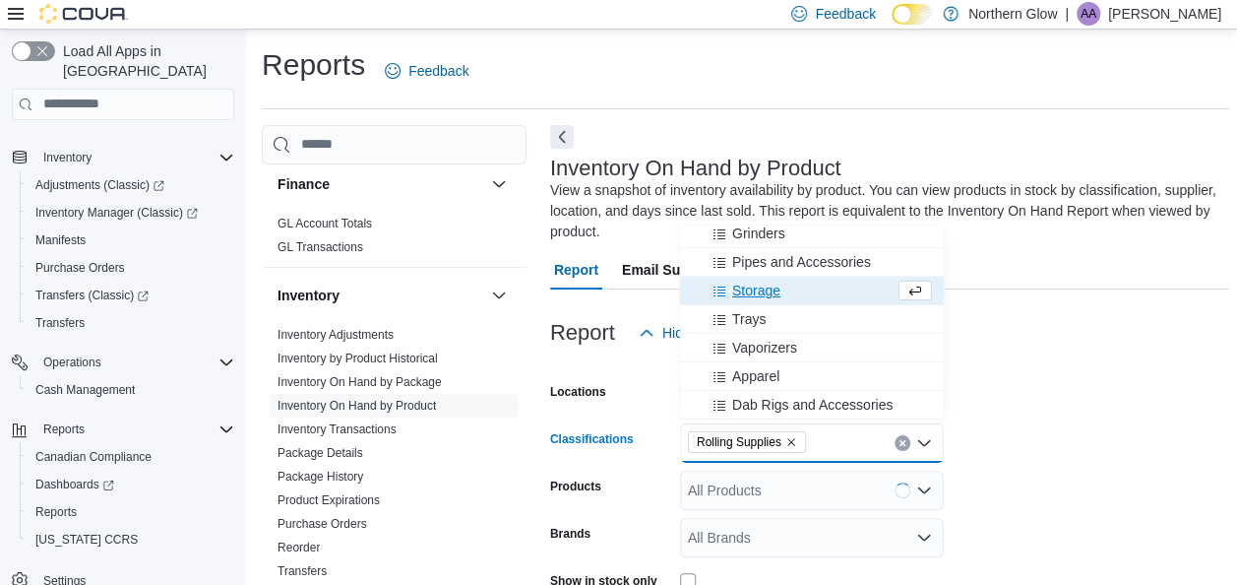
click at [1035, 392] on form "Locations [GEOGRAPHIC_DATA] [STREET_ADDRESS][PERSON_NAME] Classifications Rolli…" at bounding box center [889, 558] width 679 height 413
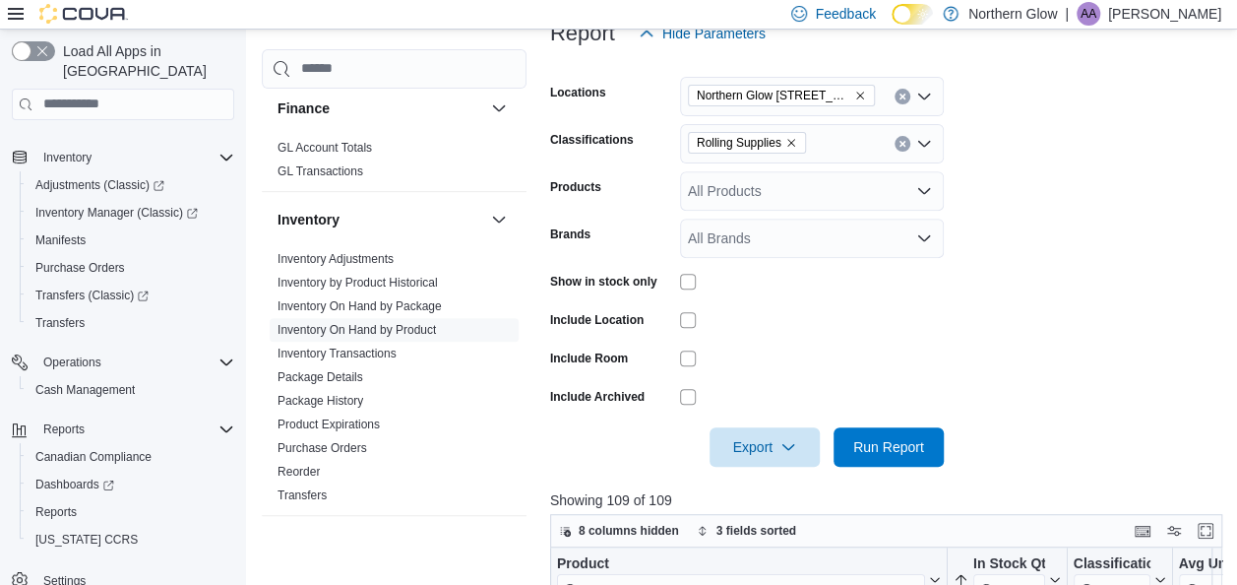
scroll to position [301, 0]
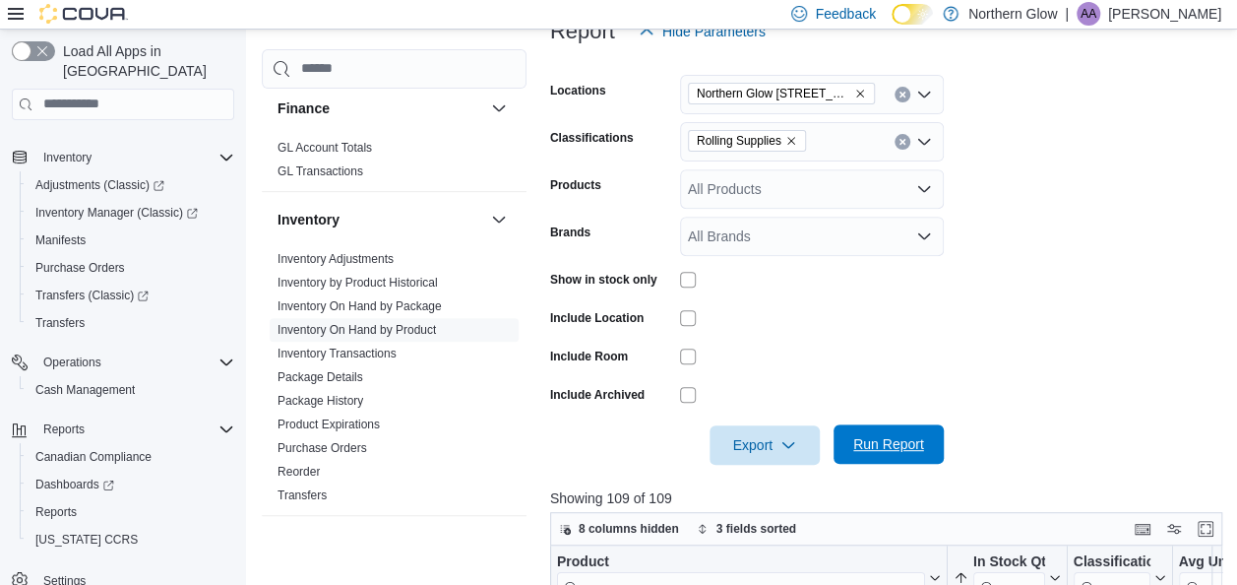
click at [886, 437] on span "Run Report" at bounding box center [888, 444] width 71 height 20
click at [1208, 531] on button "Enter fullscreen" at bounding box center [1206, 528] width 24 height 24
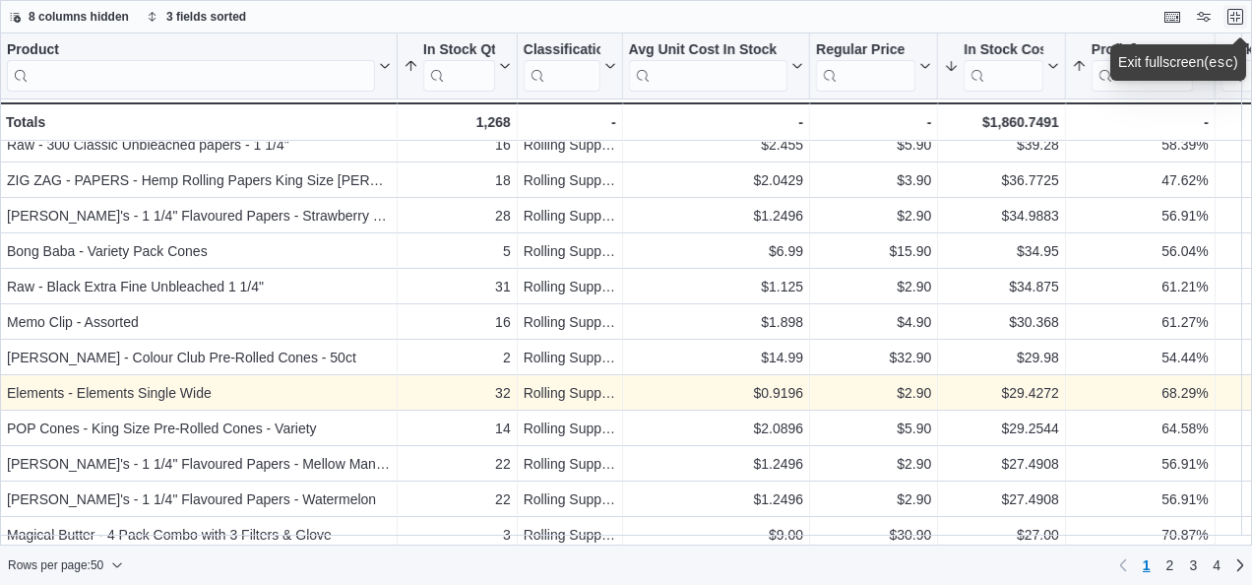
scroll to position [511, 0]
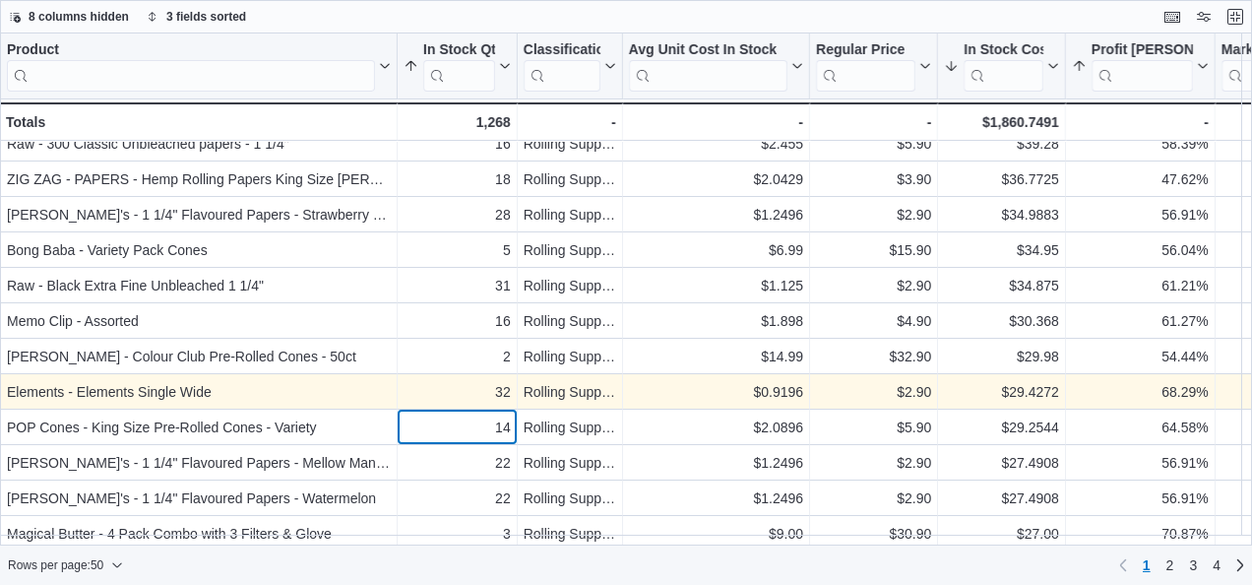
click at [449, 427] on div "14" at bounding box center [456, 427] width 107 height 24
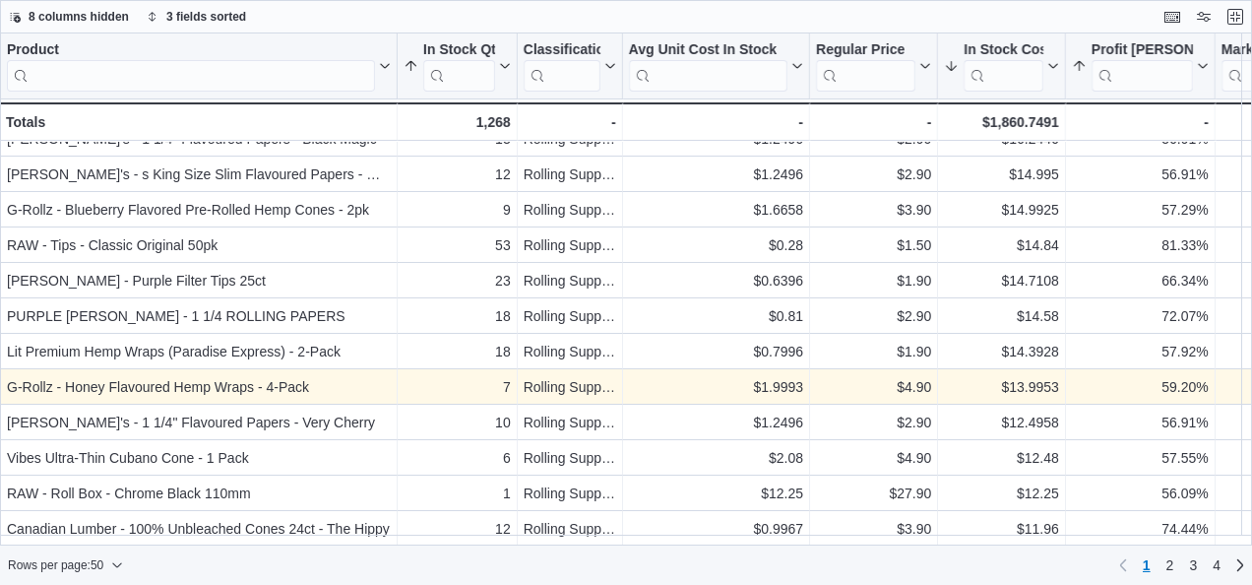
scroll to position [1376, 0]
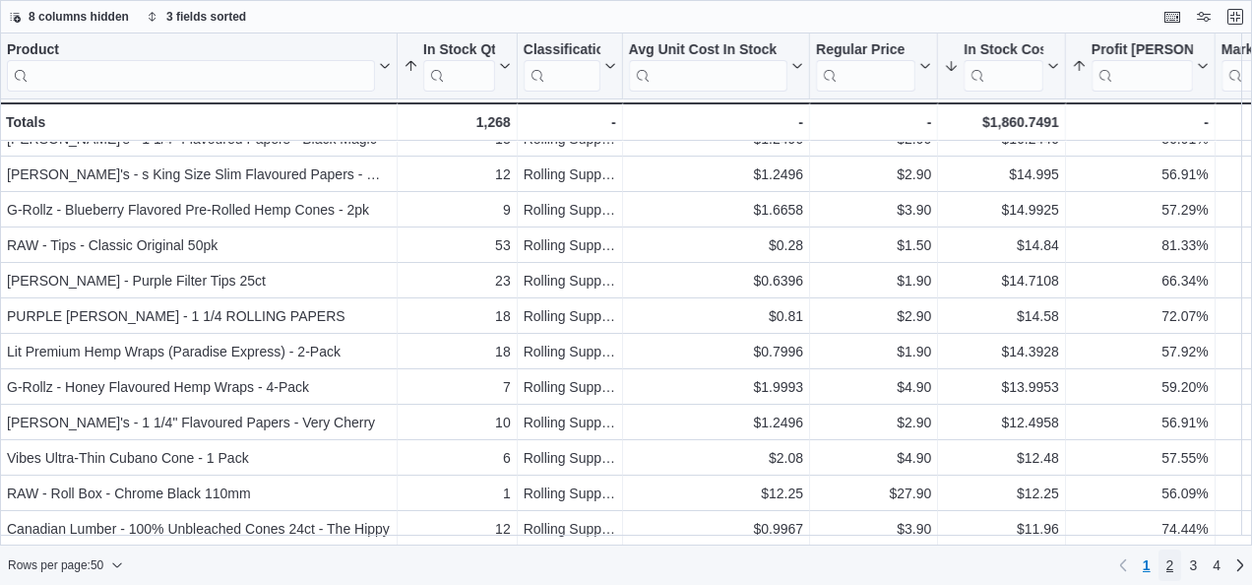
click at [1167, 559] on span "2" at bounding box center [1170, 565] width 8 height 20
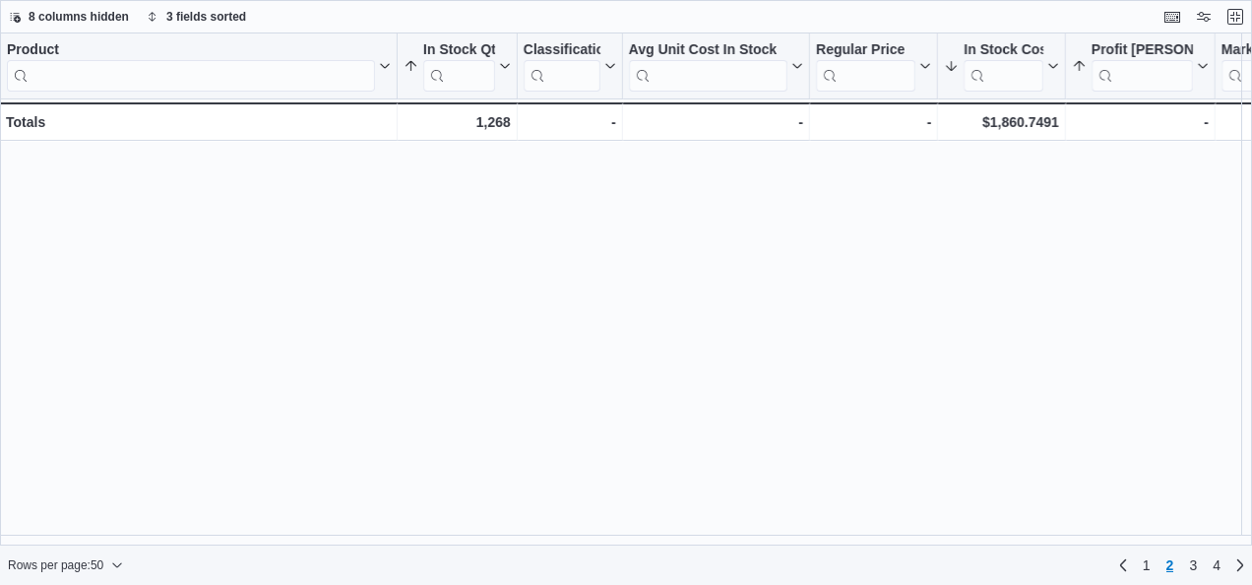
scroll to position [0, 0]
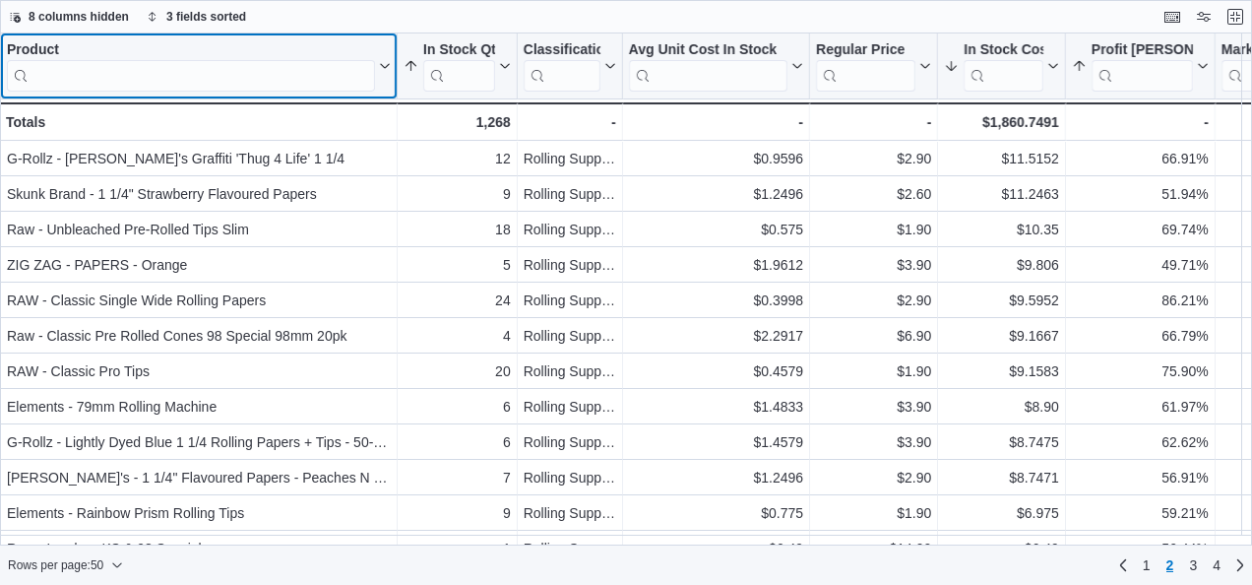
click at [294, 73] on input "search" at bounding box center [191, 75] width 368 height 31
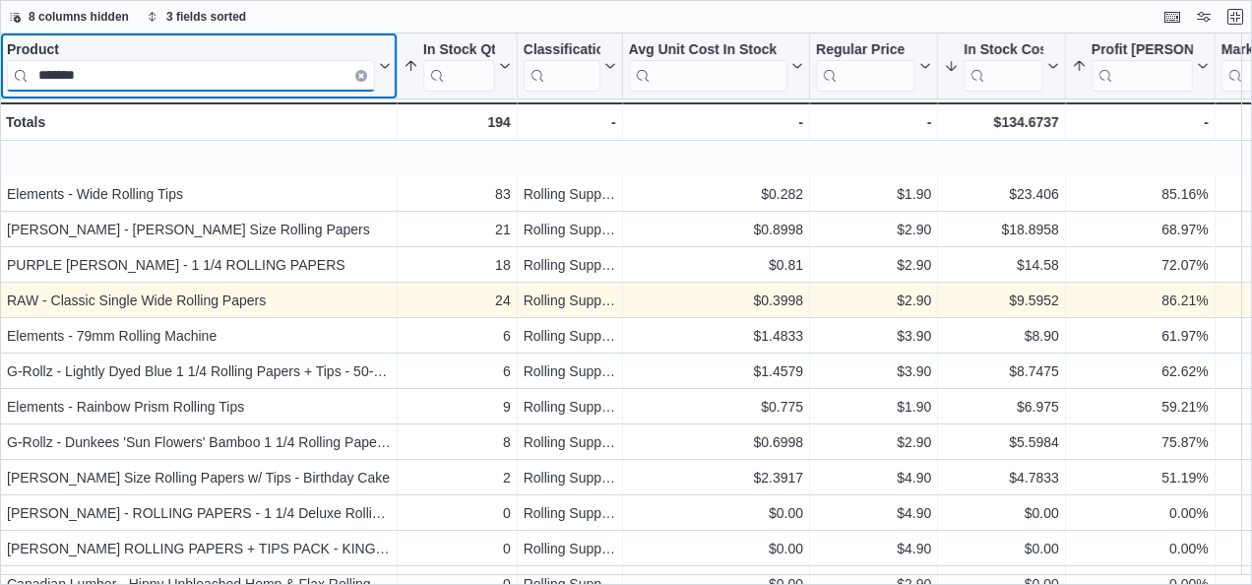
scroll to position [344, 0]
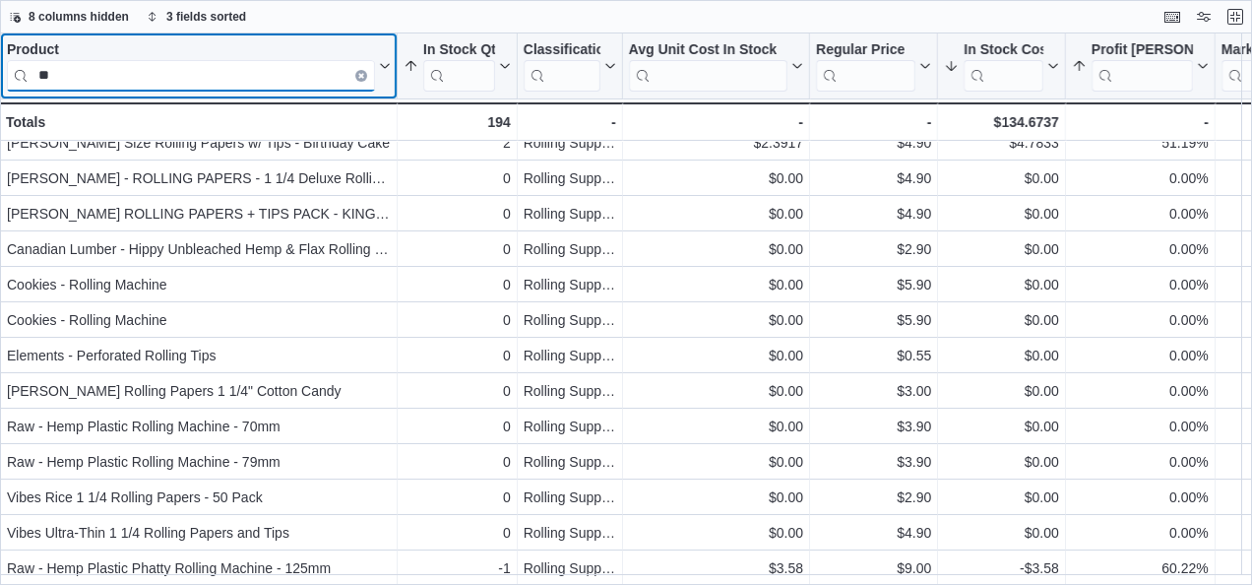
type input "*"
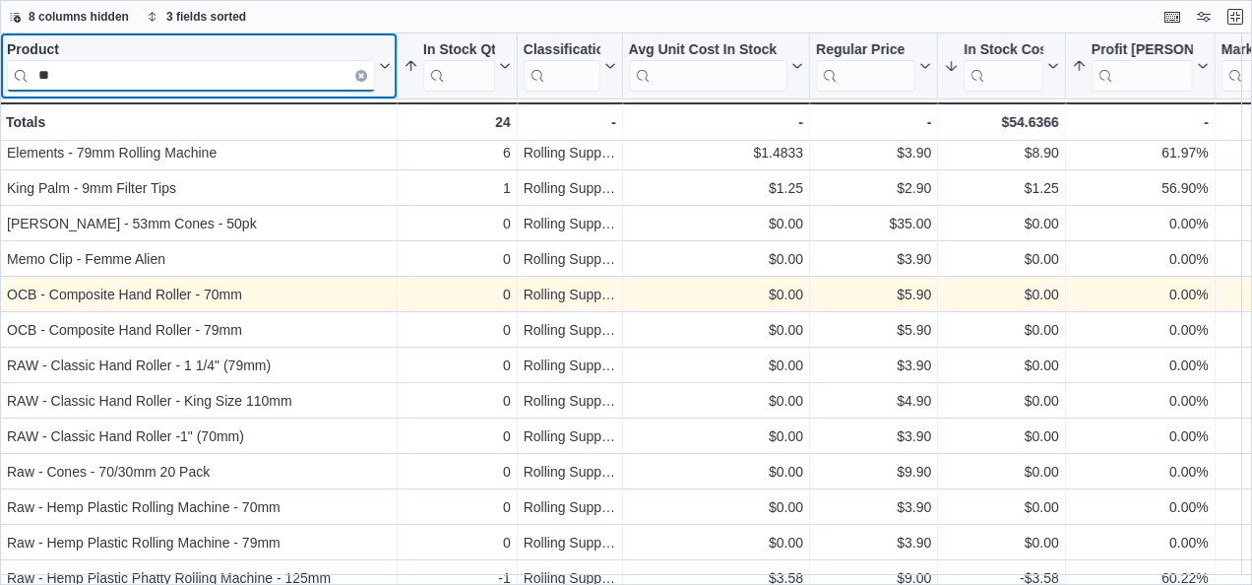
scroll to position [132, 0]
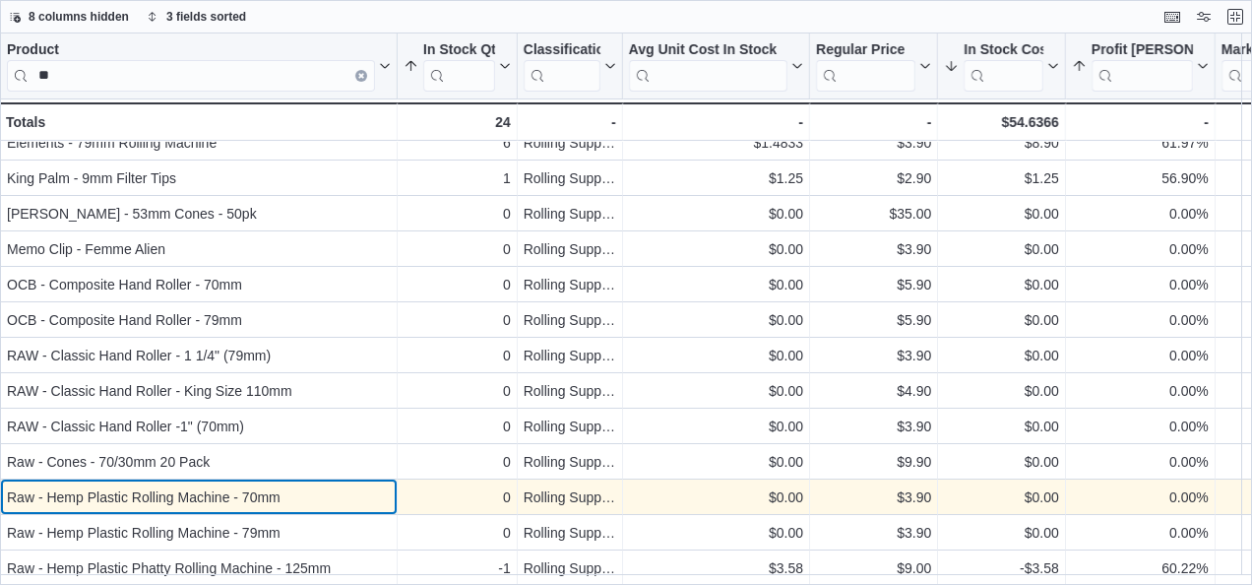
click at [366, 485] on div "Raw - Hemp Plastic Rolling Machine - 70mm" at bounding box center [199, 497] width 384 height 24
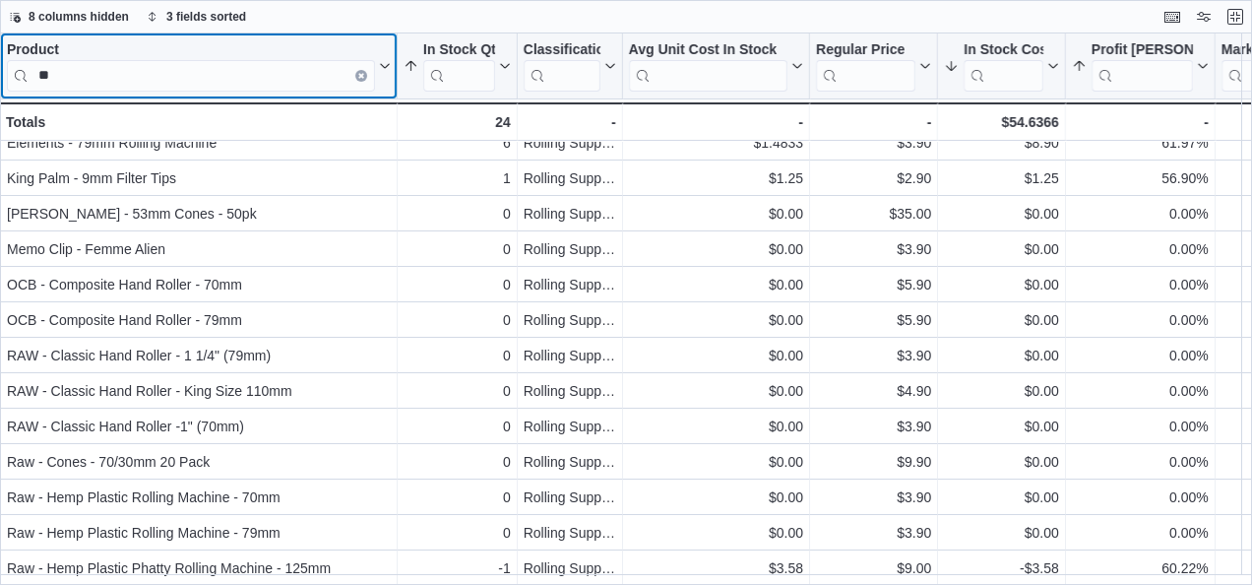
click at [302, 82] on input "**" at bounding box center [191, 75] width 368 height 31
type input "*"
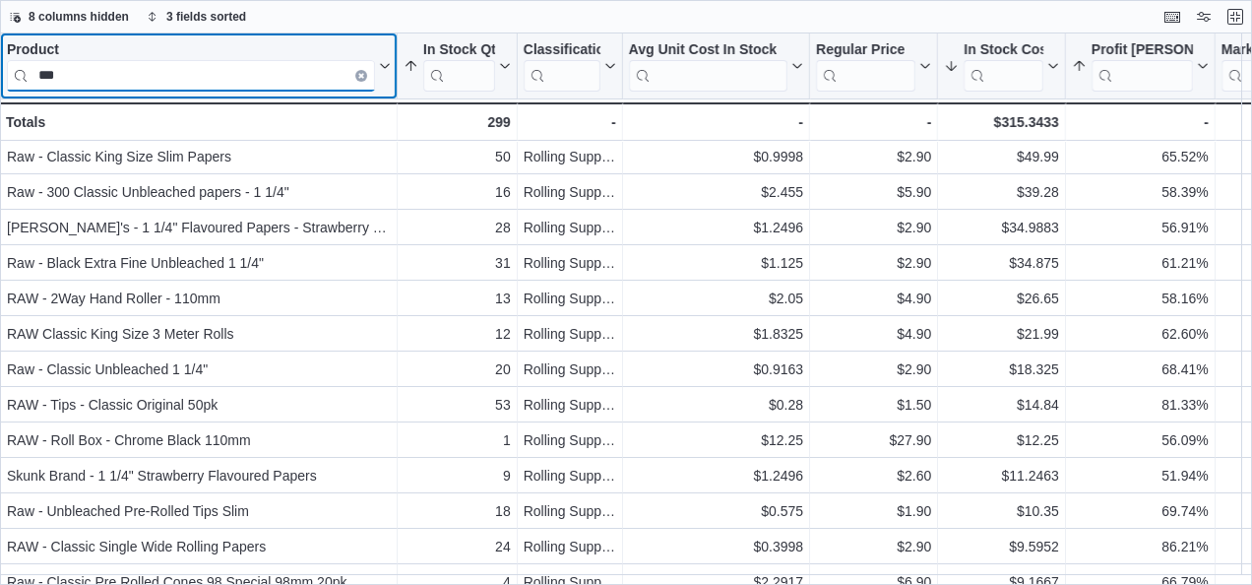
scroll to position [0, 0]
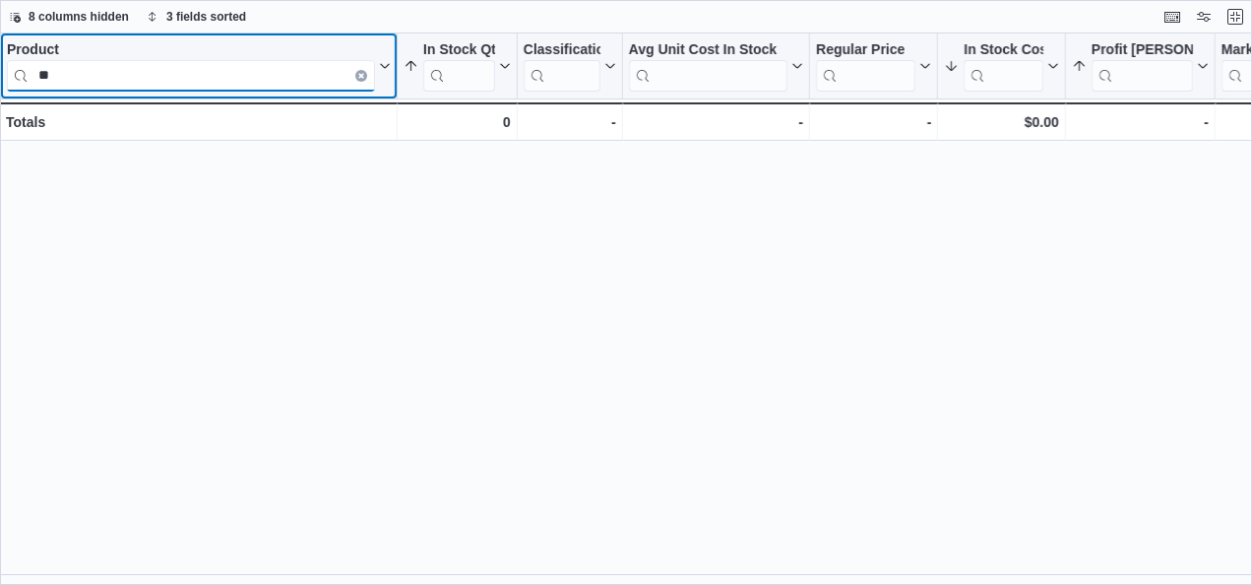
type input "*"
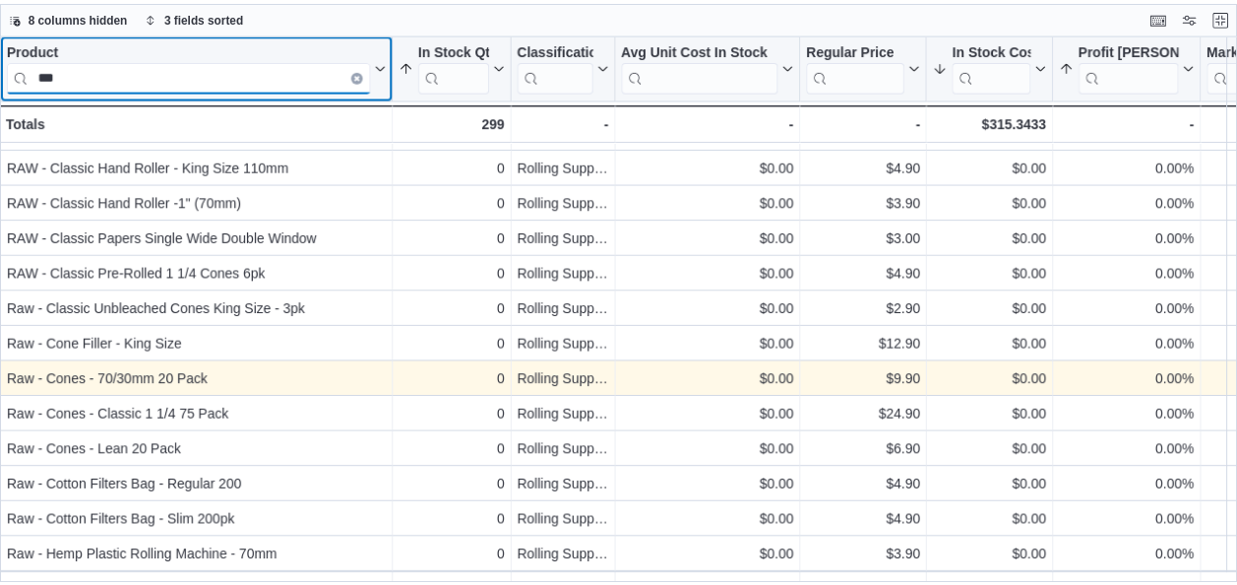
scroll to position [808, 0]
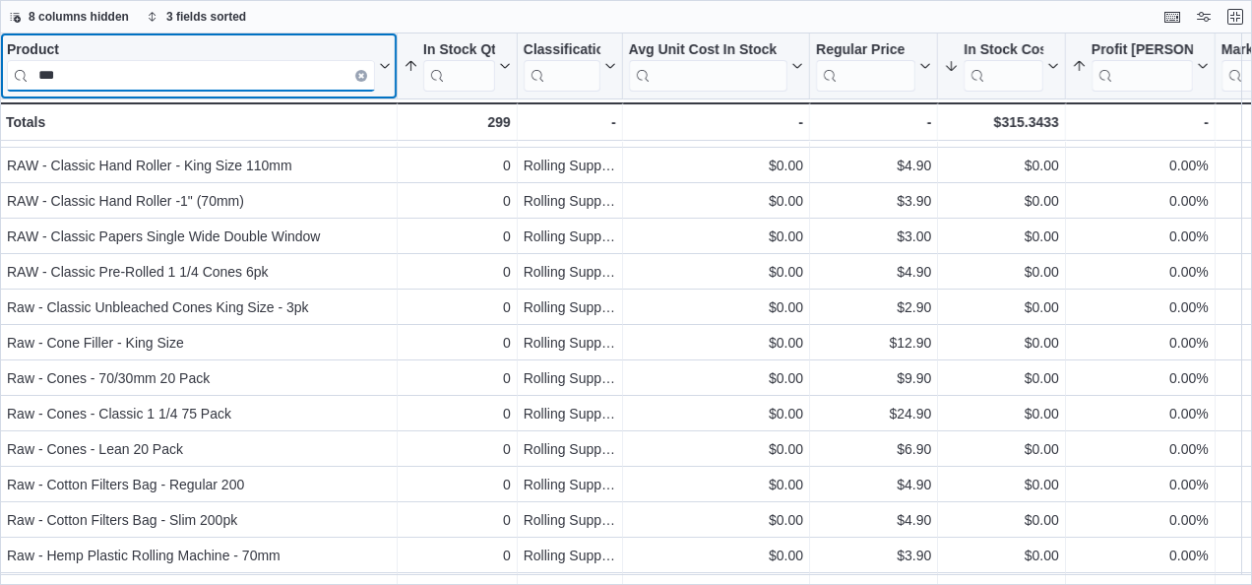
type input "***"
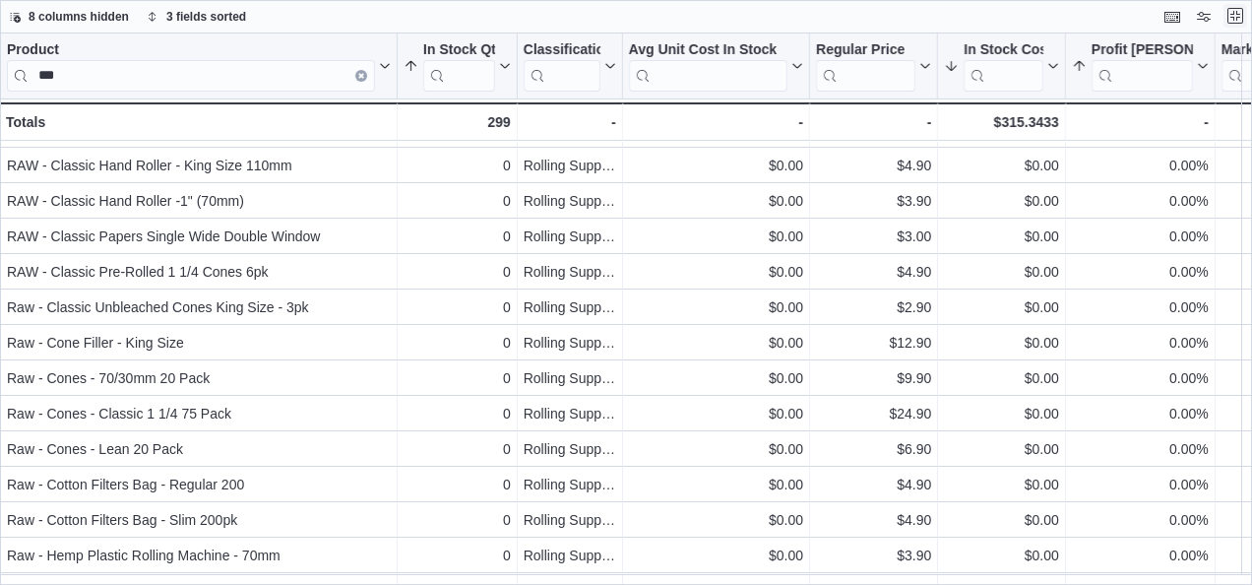
click at [1224, 12] on button "Exit fullscreen" at bounding box center [1235, 16] width 24 height 24
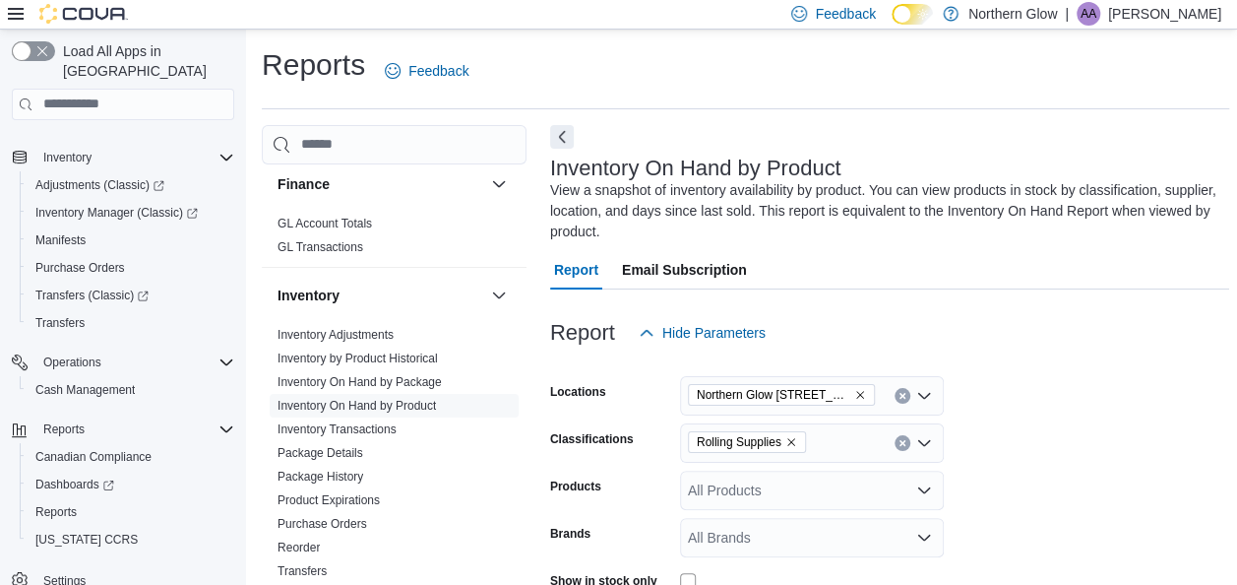
click at [787, 421] on form "Locations [GEOGRAPHIC_DATA] [STREET_ADDRESS][PERSON_NAME] Classifications Rolli…" at bounding box center [889, 558] width 679 height 413
click at [796, 441] on icon "Remove Rolling Supplies from selection in this group" at bounding box center [791, 442] width 12 height 12
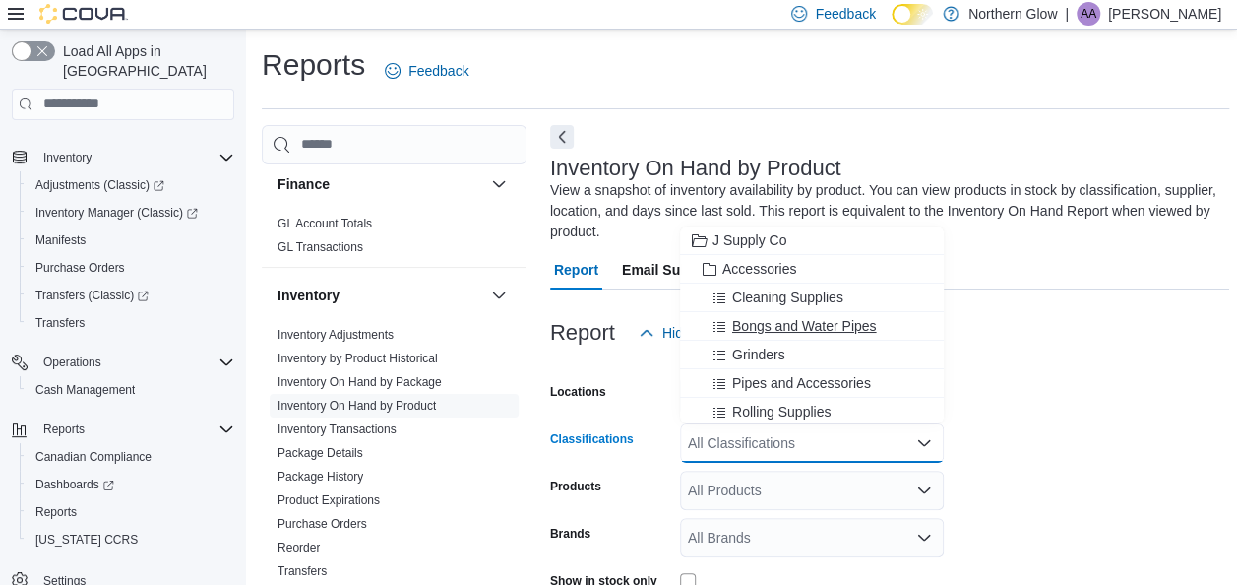
click at [805, 331] on span "Bongs and Water Pipes" at bounding box center [804, 326] width 145 height 20
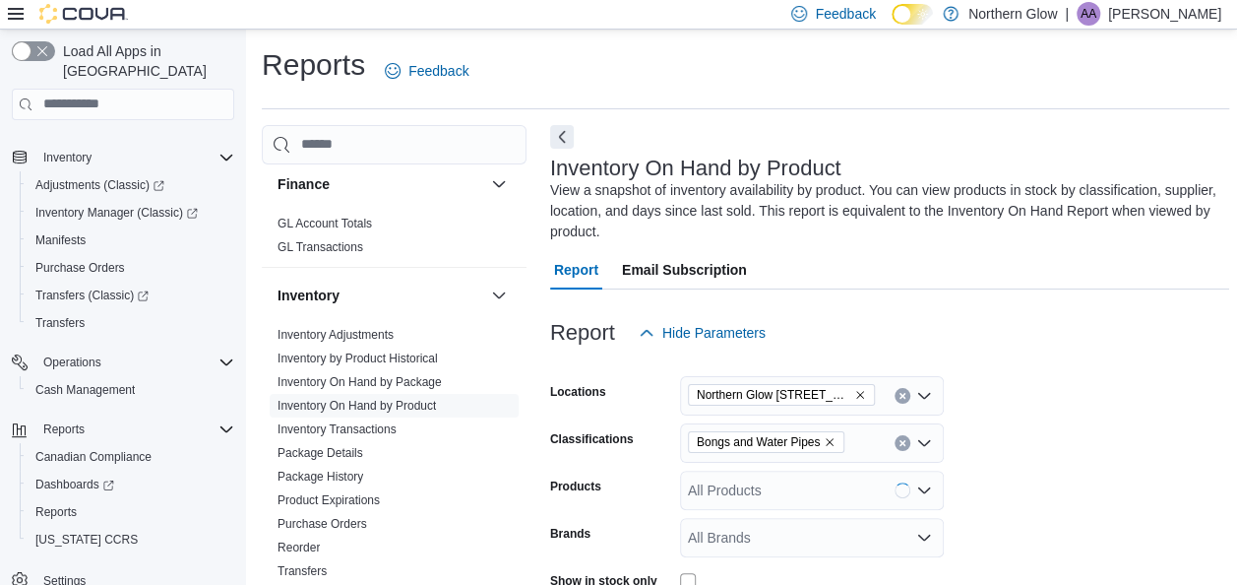
click at [1035, 461] on form "Locations [GEOGRAPHIC_DATA] [STREET_ADDRESS][PERSON_NAME] Classifications Bongs…" at bounding box center [889, 558] width 679 height 413
click at [832, 437] on icon "Remove Bongs and Water Pipes from selection in this group" at bounding box center [830, 442] width 12 height 12
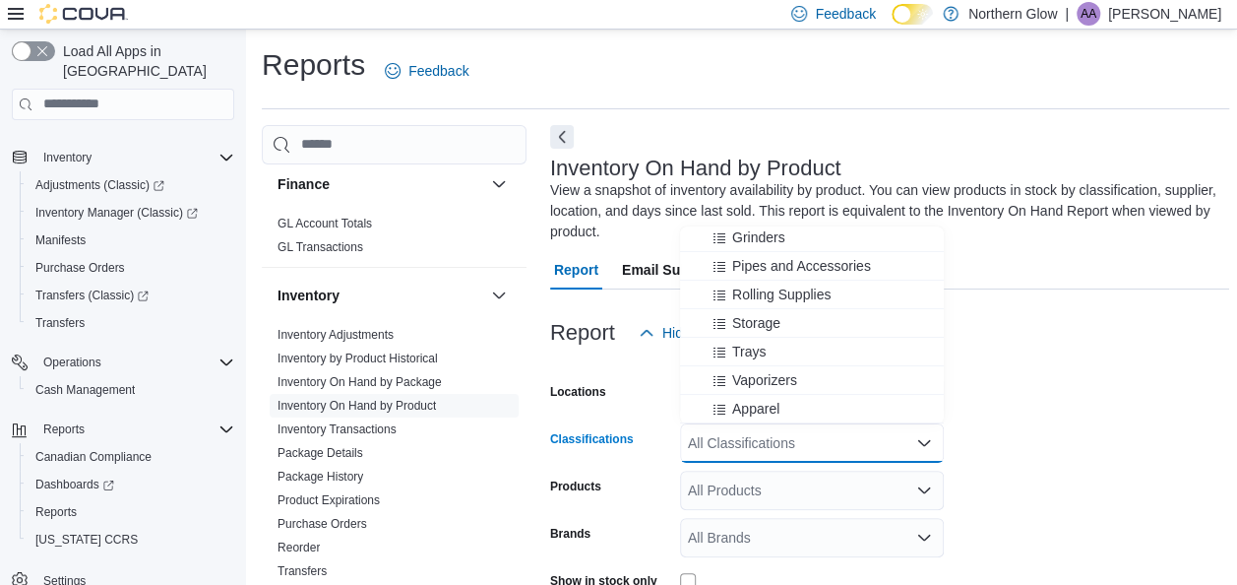
scroll to position [117, 0]
click at [827, 270] on span "Pipes and Accessories" at bounding box center [801, 266] width 139 height 20
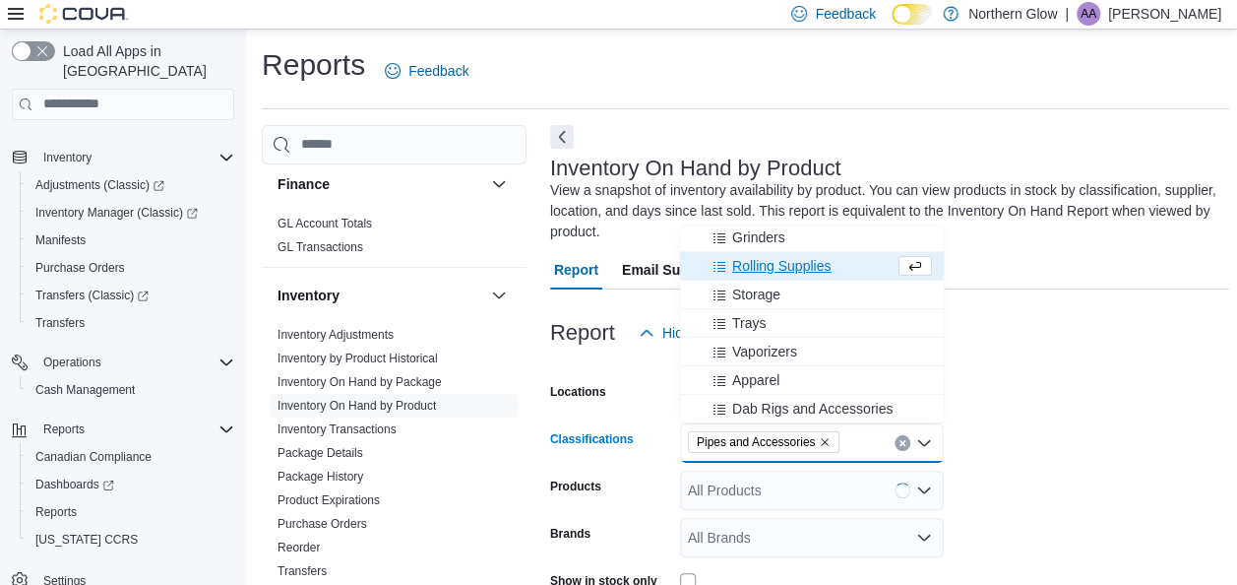
click at [1056, 425] on form "Locations [GEOGRAPHIC_DATA] [STREET_ADDRESS][PERSON_NAME] Classifications Pipes…" at bounding box center [889, 558] width 679 height 413
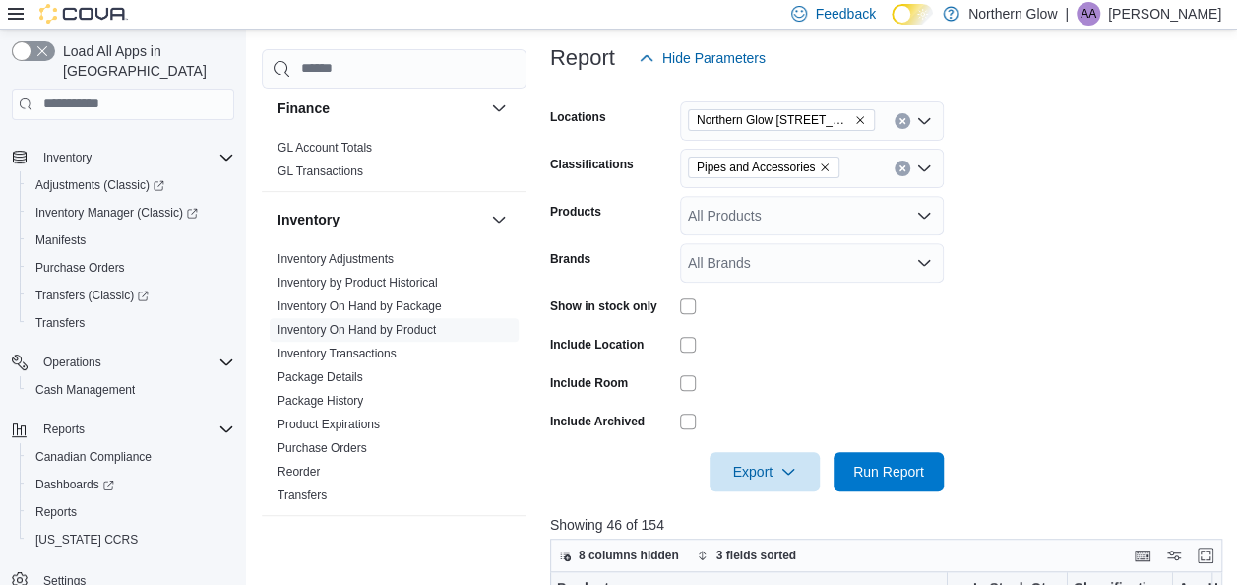
scroll to position [278, 0]
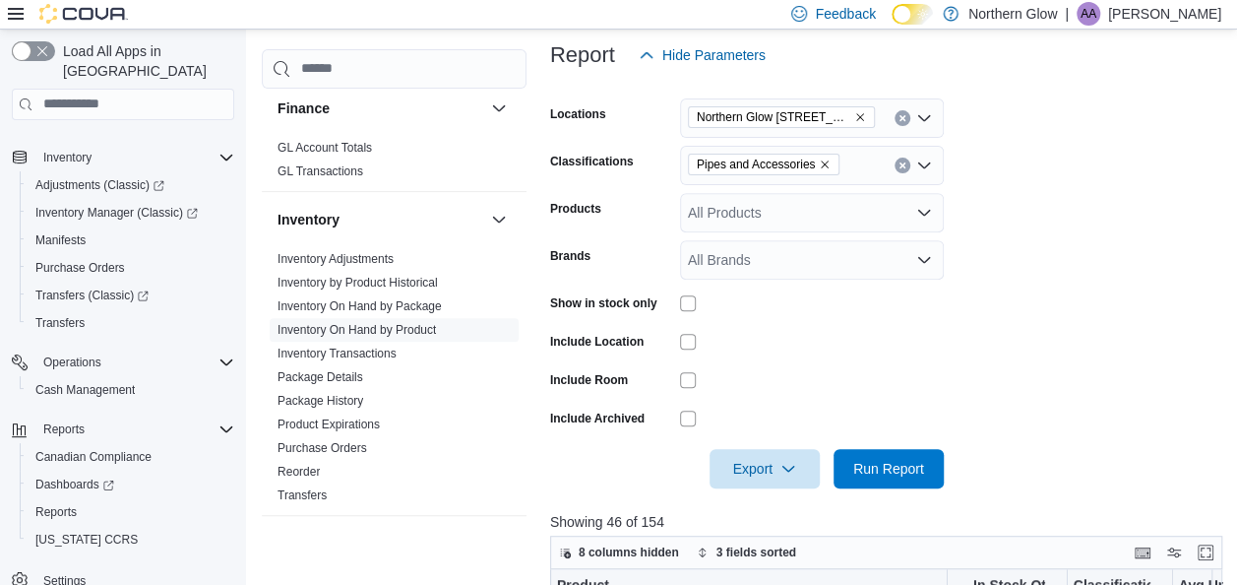
click at [944, 466] on form "Locations [GEOGRAPHIC_DATA] [STREET_ADDRESS][PERSON_NAME] Classifications Pipes…" at bounding box center [889, 281] width 679 height 413
click at [867, 466] on span "Run Report" at bounding box center [888, 468] width 71 height 20
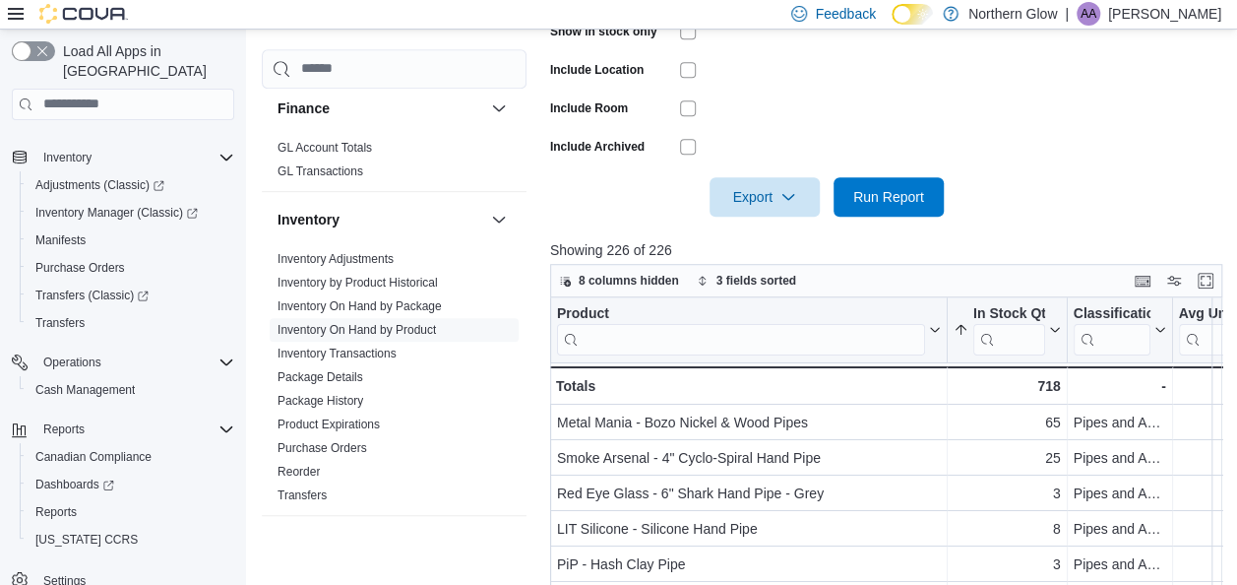
scroll to position [550, 0]
click at [1210, 279] on button "Enter fullscreen" at bounding box center [1206, 279] width 24 height 24
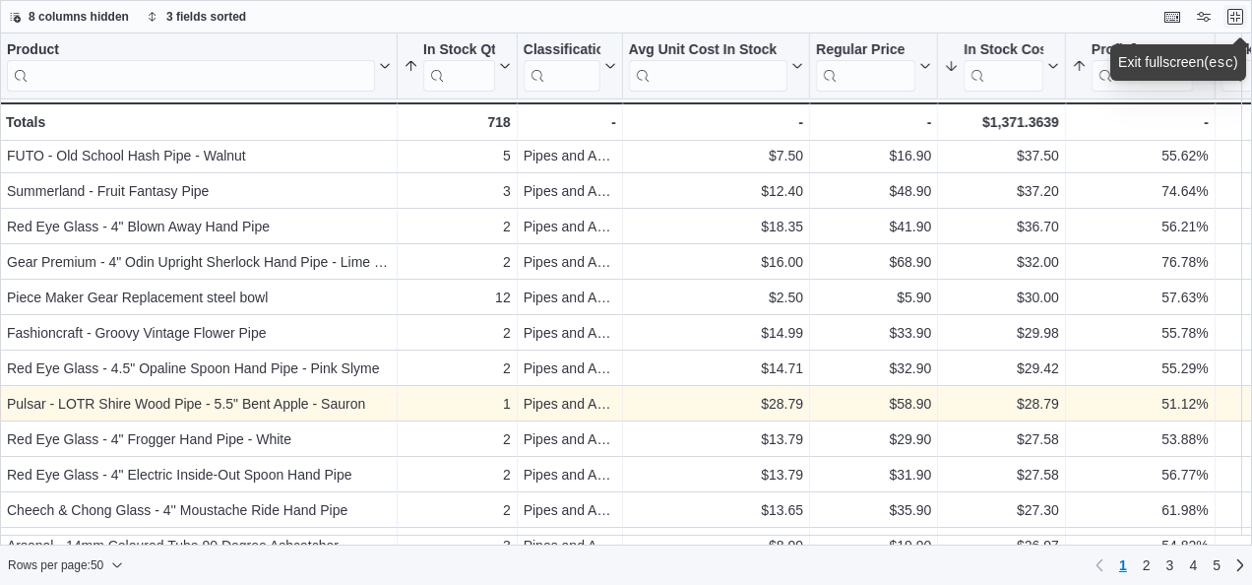
scroll to position [184, 0]
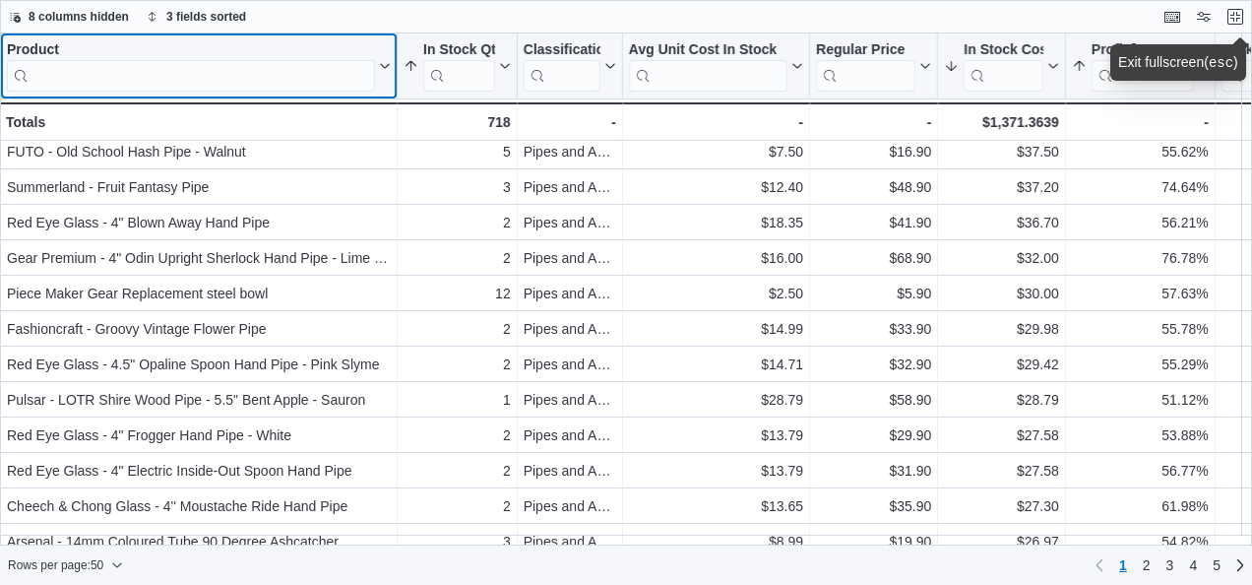
click at [311, 81] on input "search" at bounding box center [191, 75] width 368 height 31
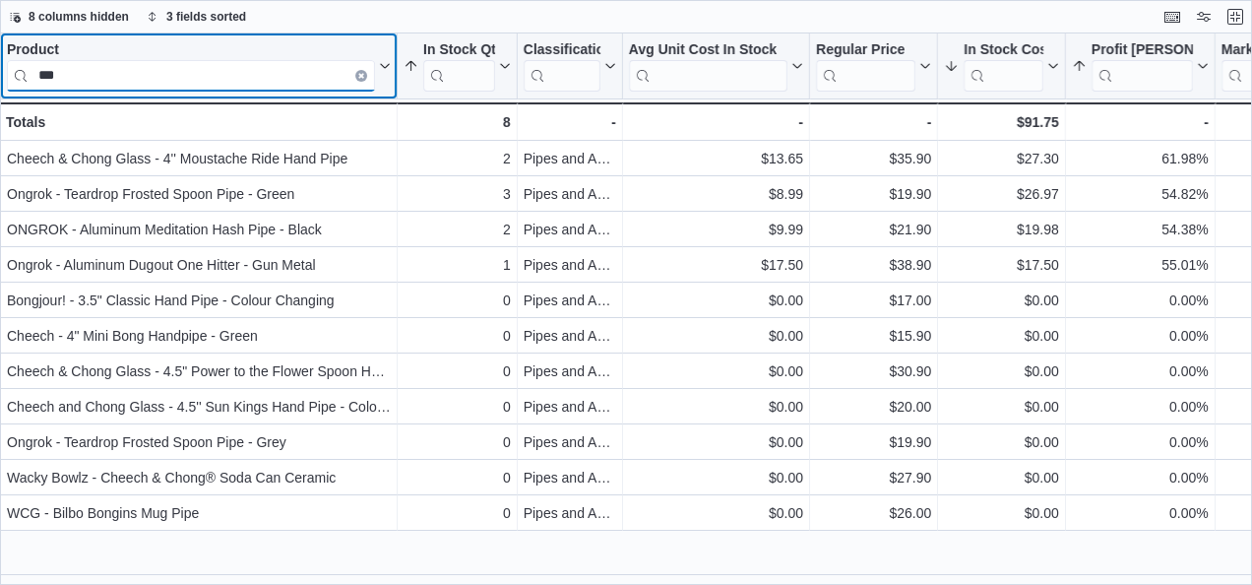
scroll to position [0, 0]
type input "*"
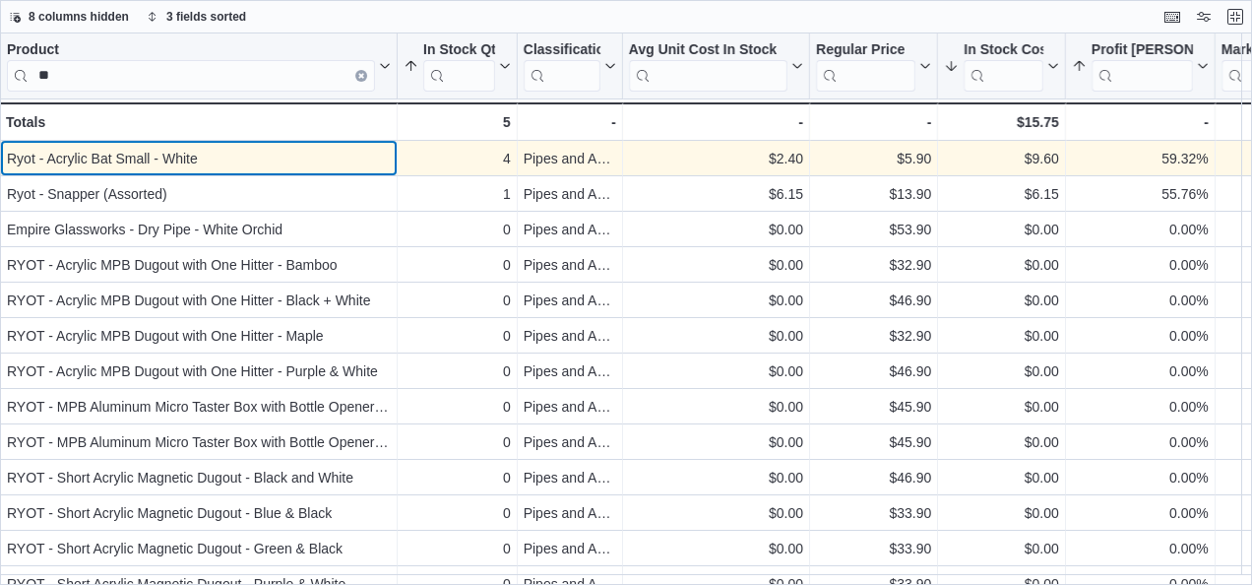
click at [212, 167] on div "Ryot - Acrylic Bat Small - White" at bounding box center [199, 159] width 384 height 24
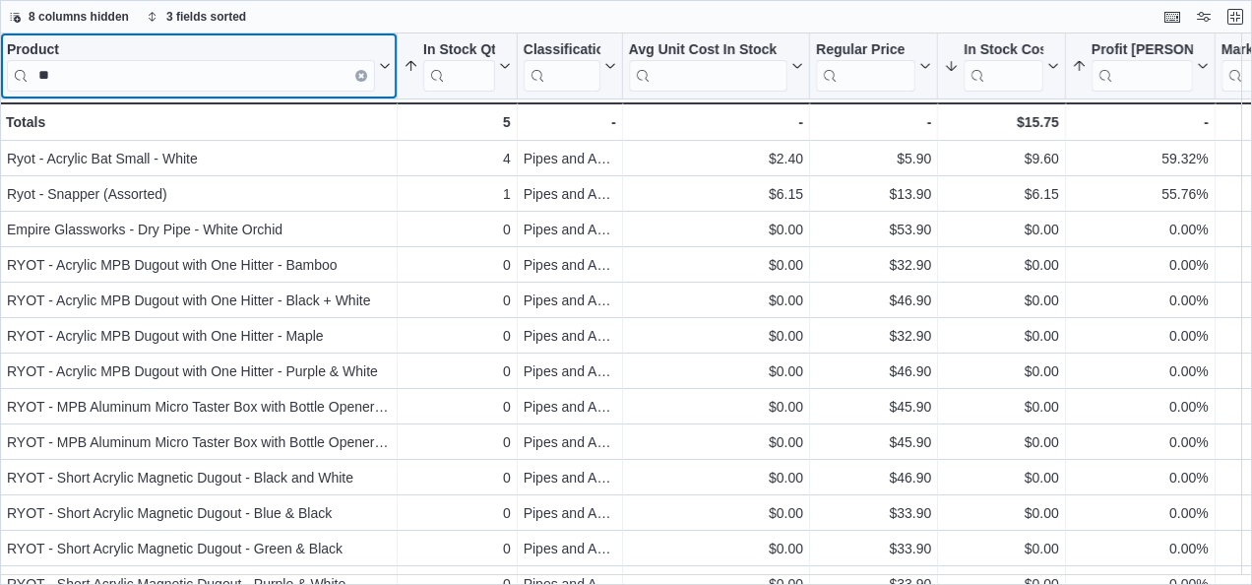
click at [207, 64] on input "**" at bounding box center [191, 75] width 368 height 31
type input "*"
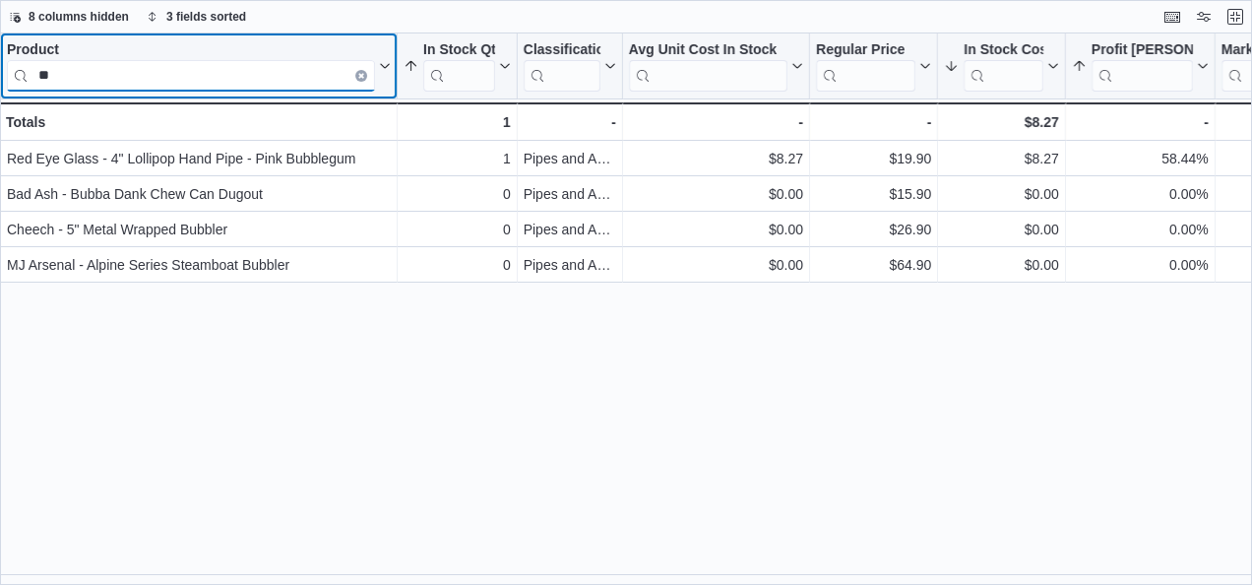
type input "*"
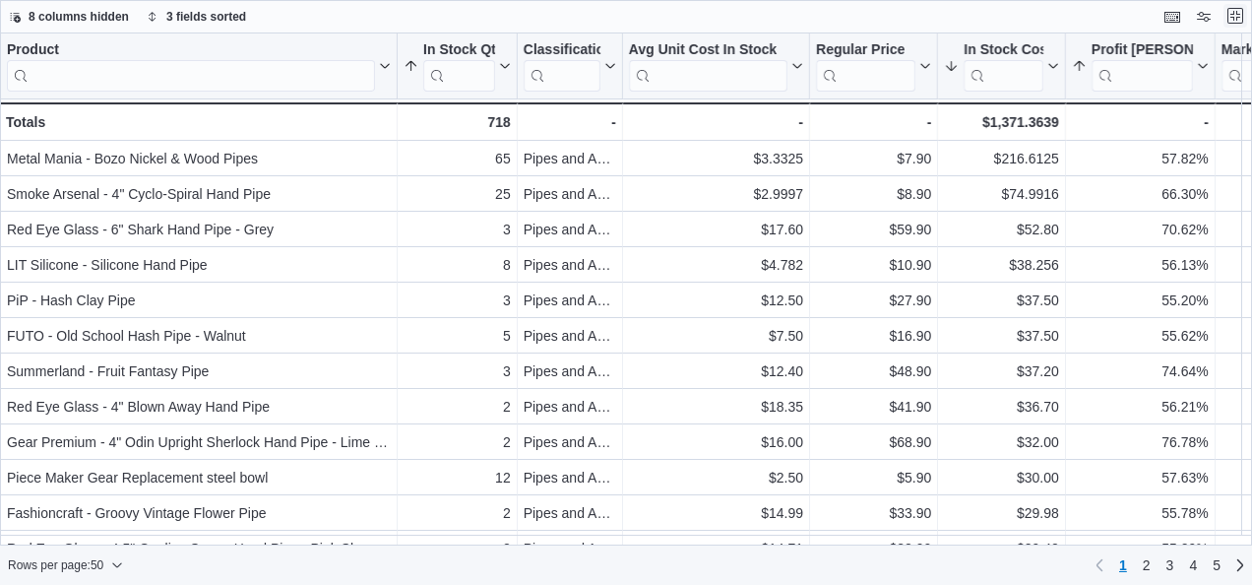
click at [1226, 14] on button "Exit fullscreen" at bounding box center [1235, 16] width 24 height 24
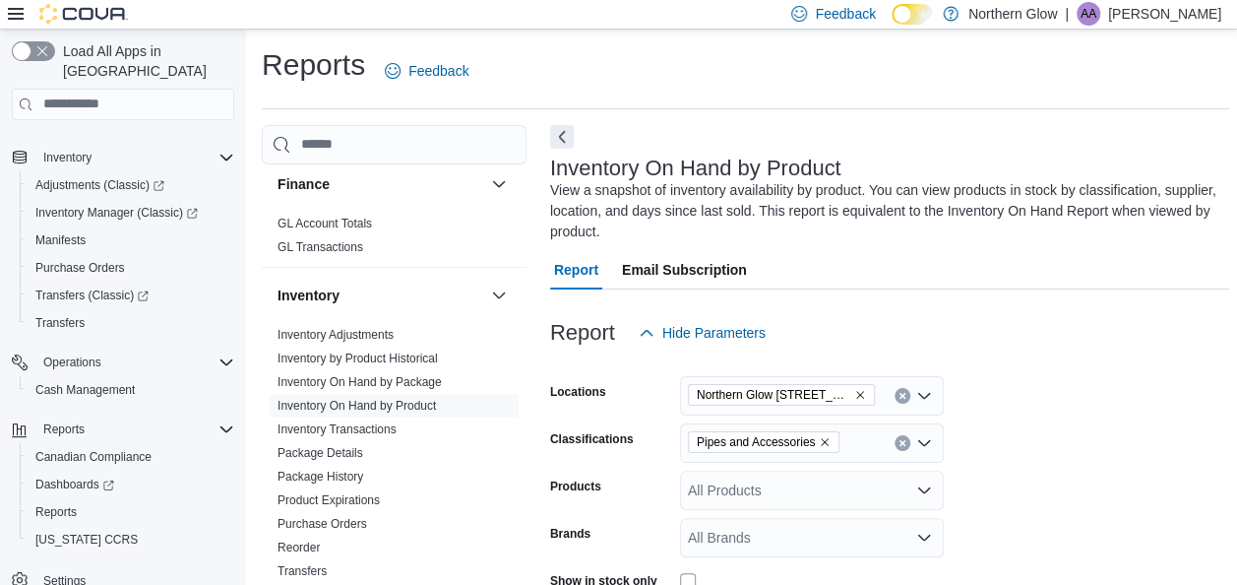
click at [870, 458] on div "Pipes and Accessories" at bounding box center [812, 442] width 264 height 39
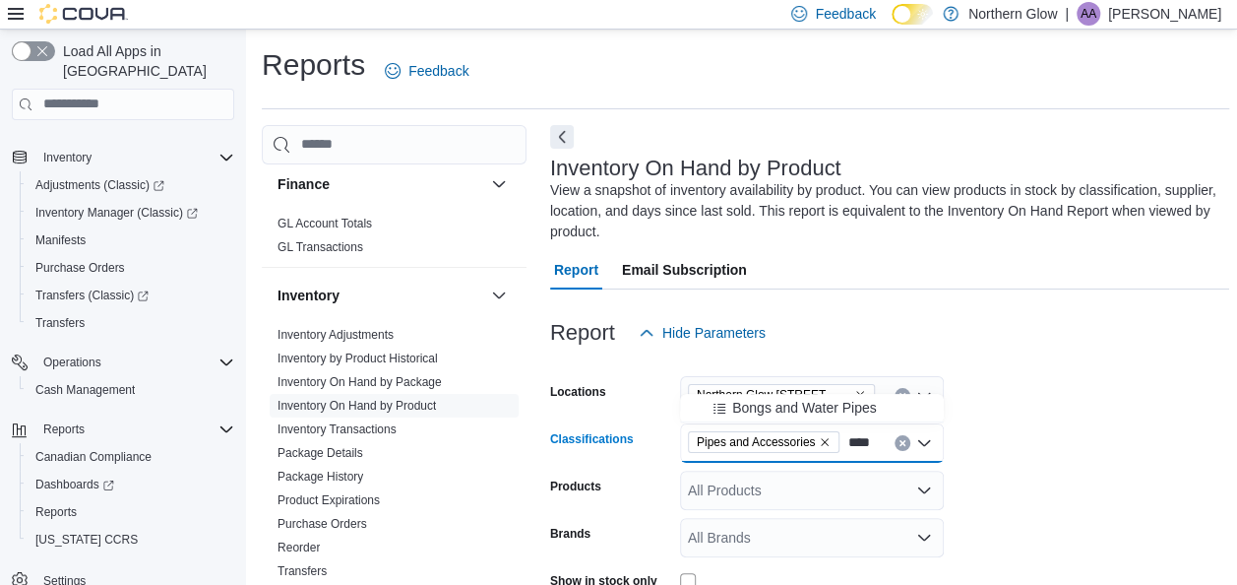
type input "****"
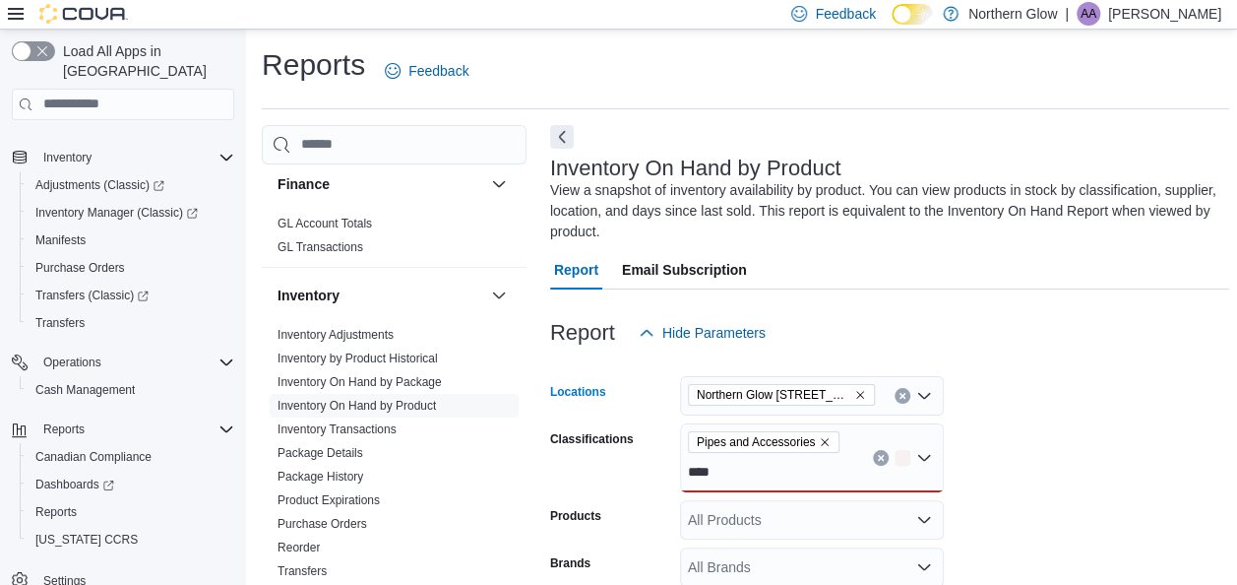
click at [830, 389] on span "Northern Glow [STREET_ADDRESS][PERSON_NAME]" at bounding box center [774, 395] width 154 height 20
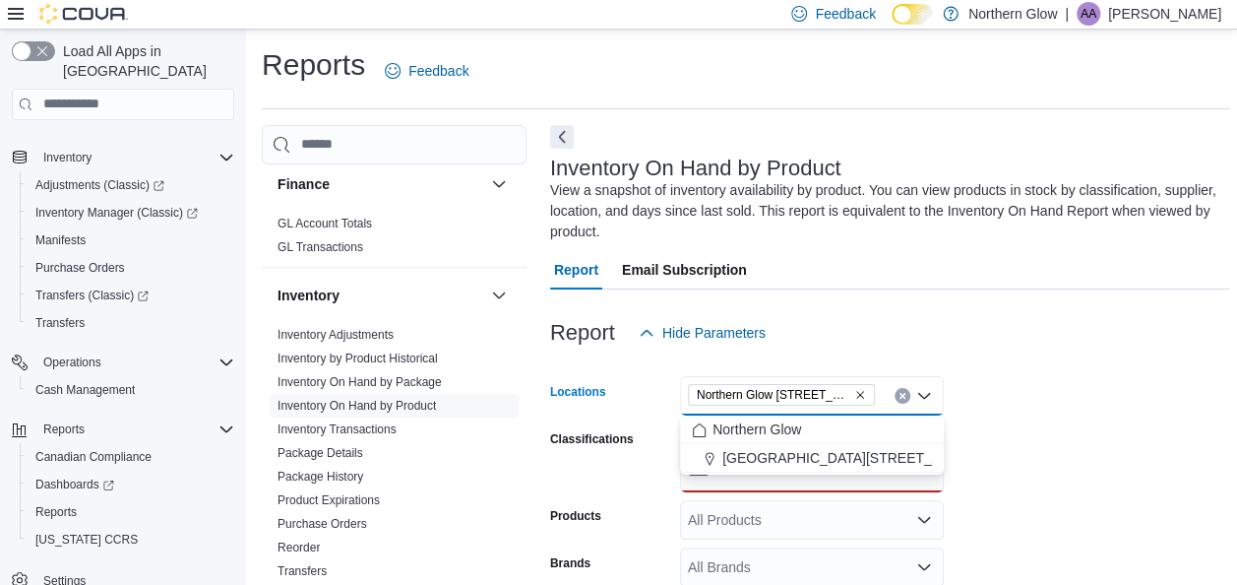
click at [1073, 441] on form "Locations [GEOGRAPHIC_DATA] [STREET_ADDRESS][PERSON_NAME] Selected. Northern Gl…" at bounding box center [889, 573] width 679 height 443
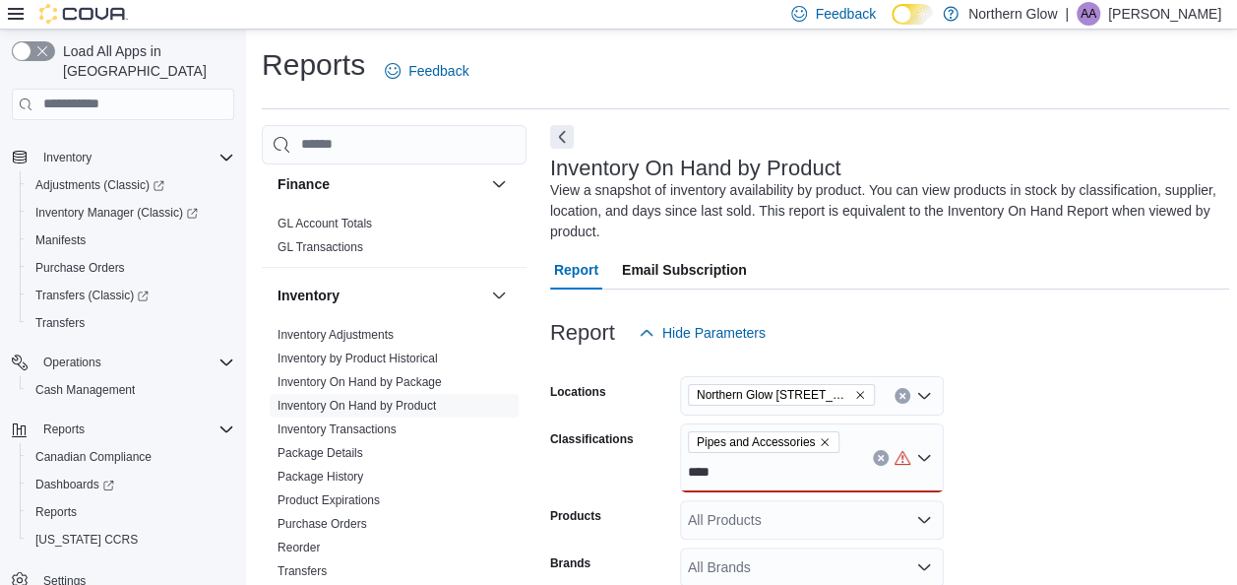
click at [808, 478] on div "Pipes and Accessories ****" at bounding box center [812, 457] width 264 height 69
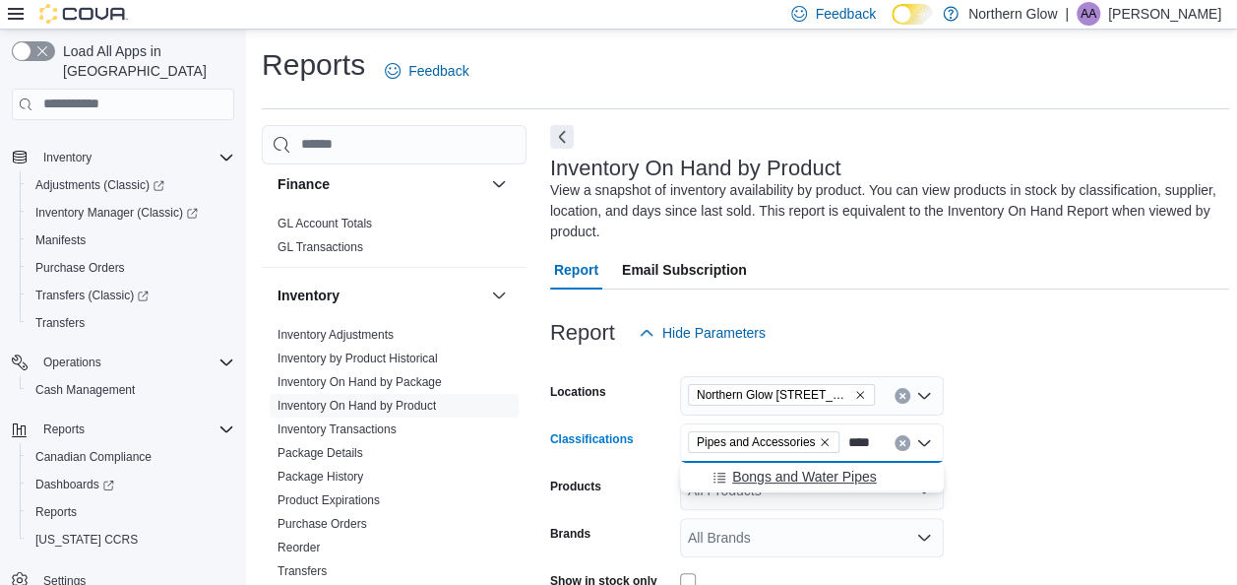
click at [814, 475] on span "Bongs and Water Pipes" at bounding box center [804, 476] width 145 height 20
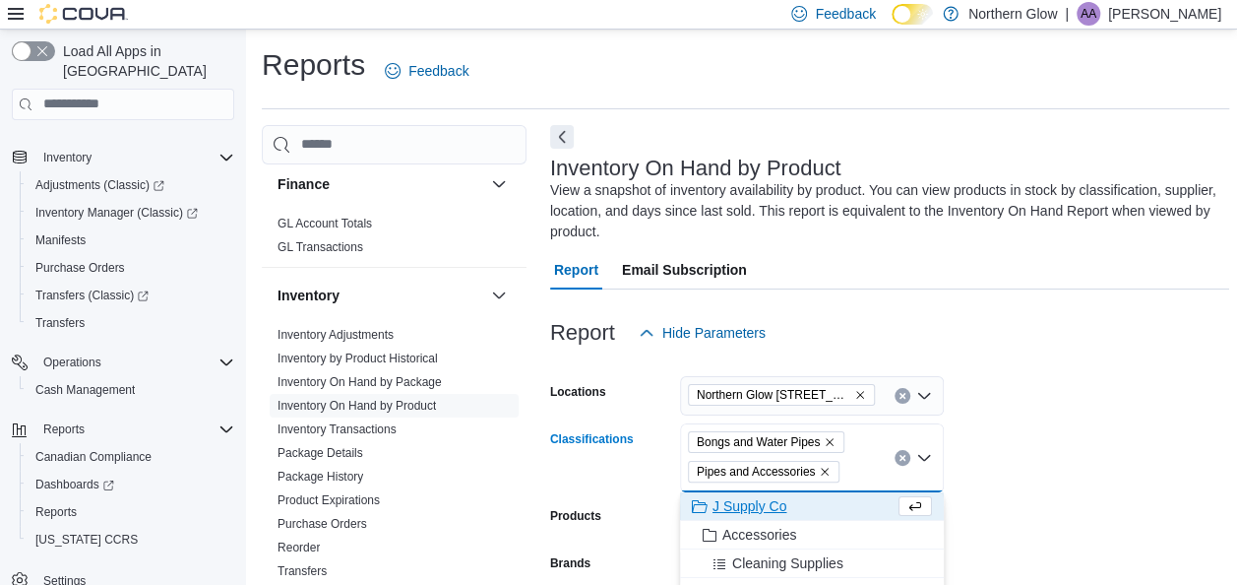
click at [1127, 547] on form "Locations [GEOGRAPHIC_DATA] [STREET_ADDRESS][PERSON_NAME] Classifications Bongs…" at bounding box center [889, 573] width 679 height 443
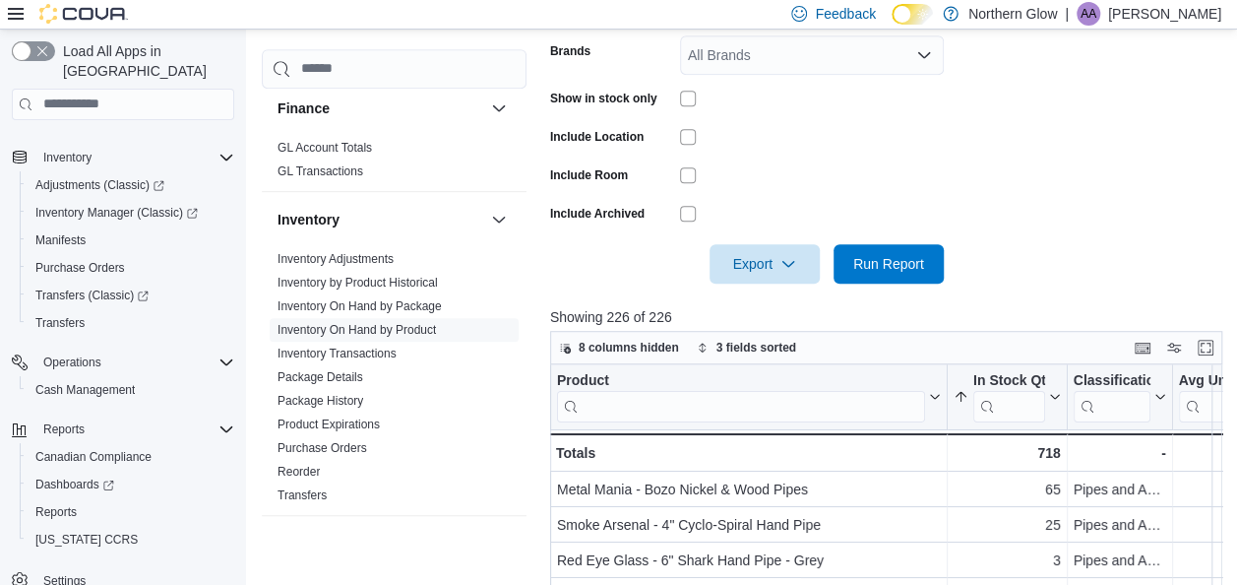
scroll to position [514, 0]
click at [894, 260] on span "Run Report" at bounding box center [888, 261] width 71 height 20
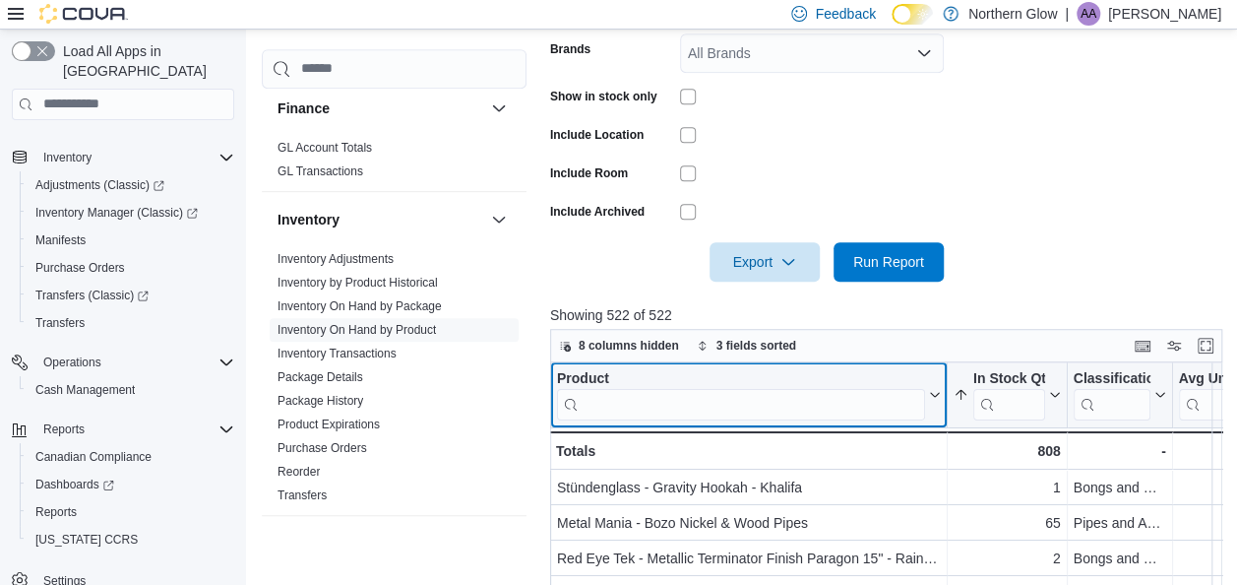
click at [676, 409] on input "search" at bounding box center [741, 403] width 368 height 31
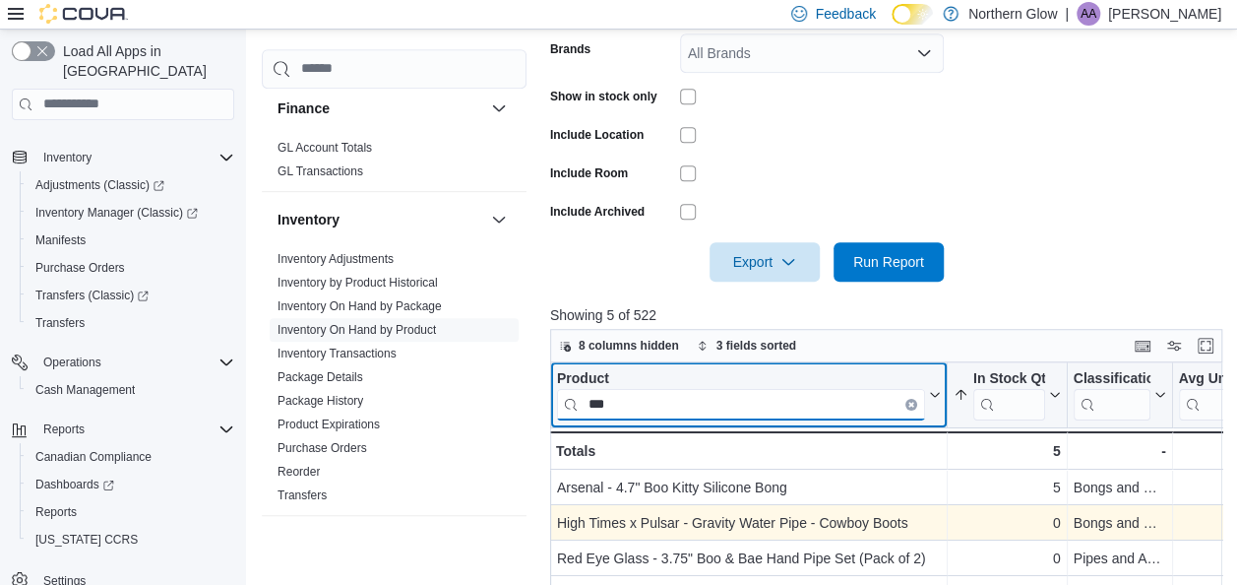
scroll to position [0, 14]
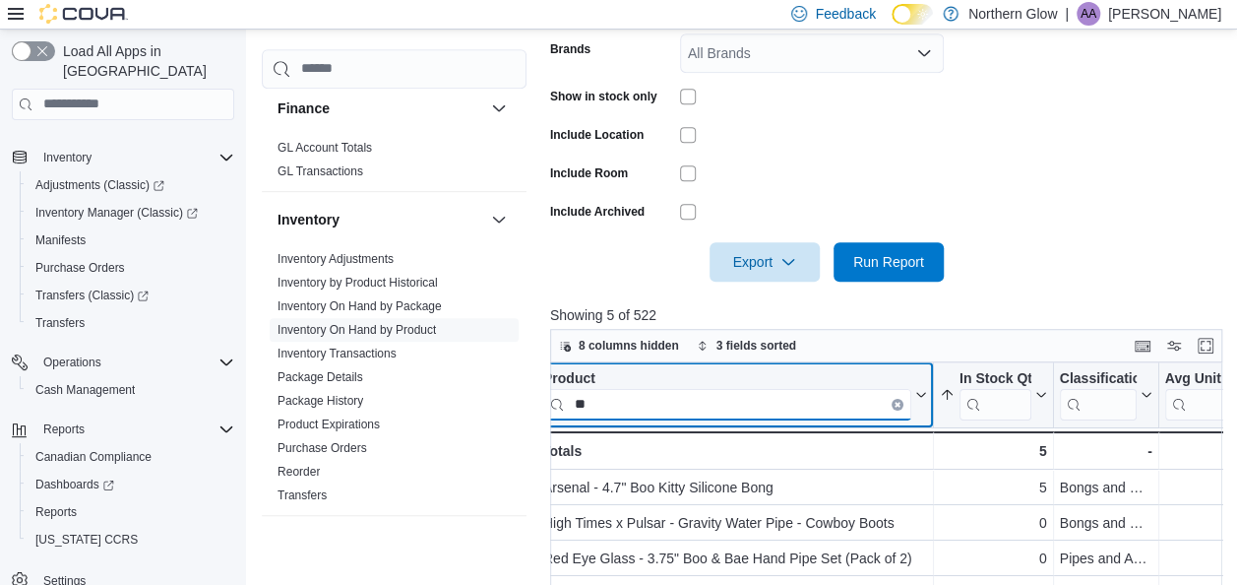
type input "*"
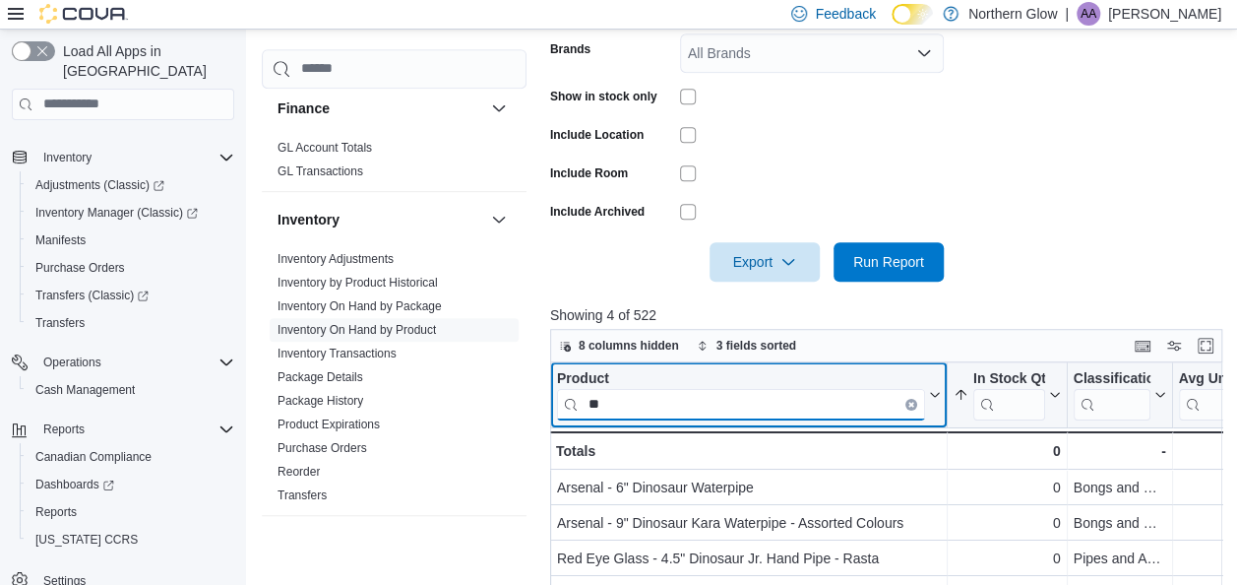
type input "*"
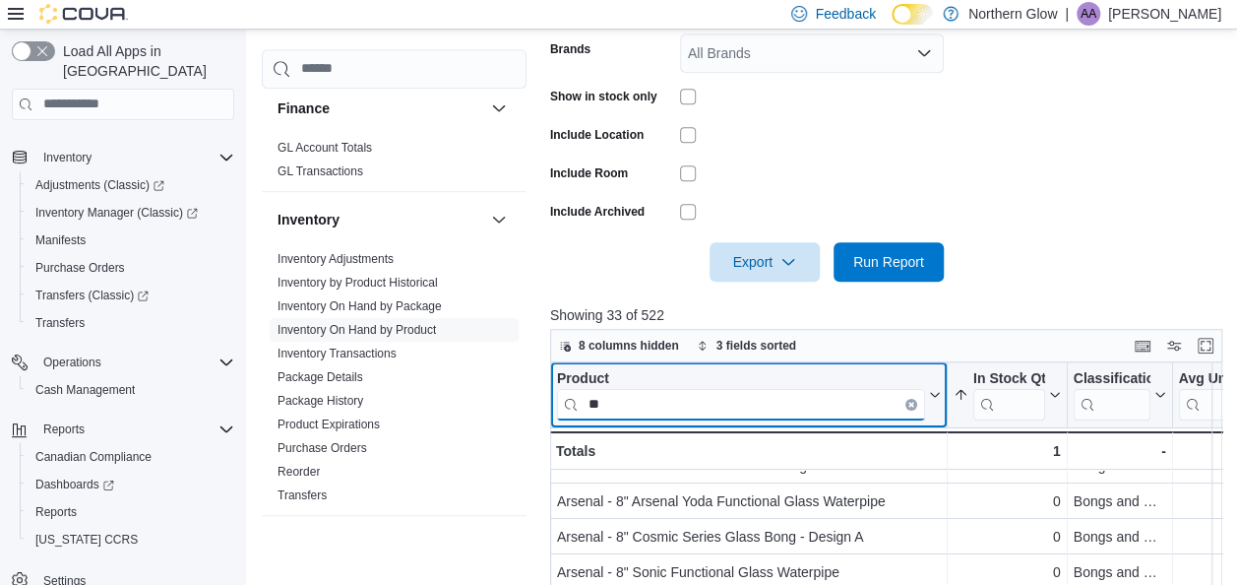
scroll to position [68, 0]
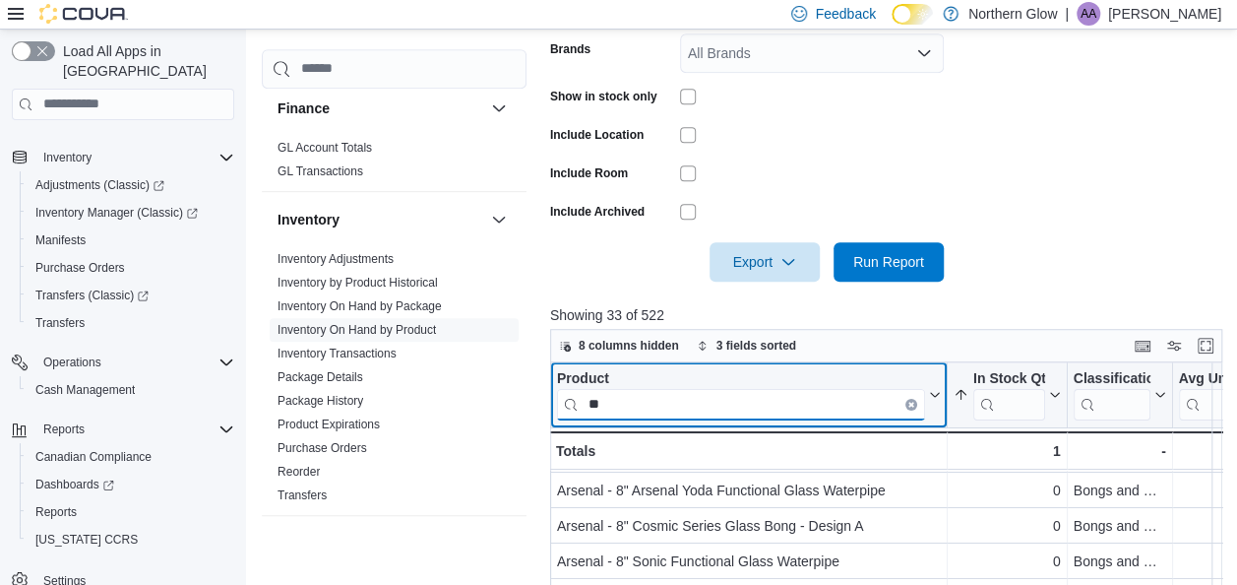
type input "*"
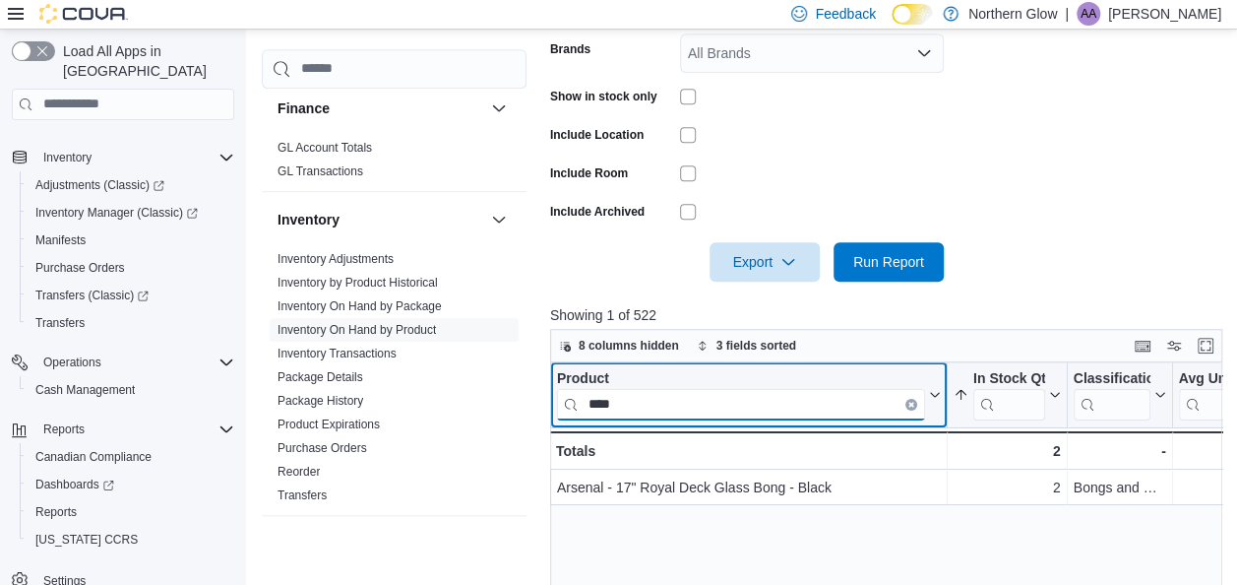
scroll to position [0, 0]
type input "*"
type input "*****"
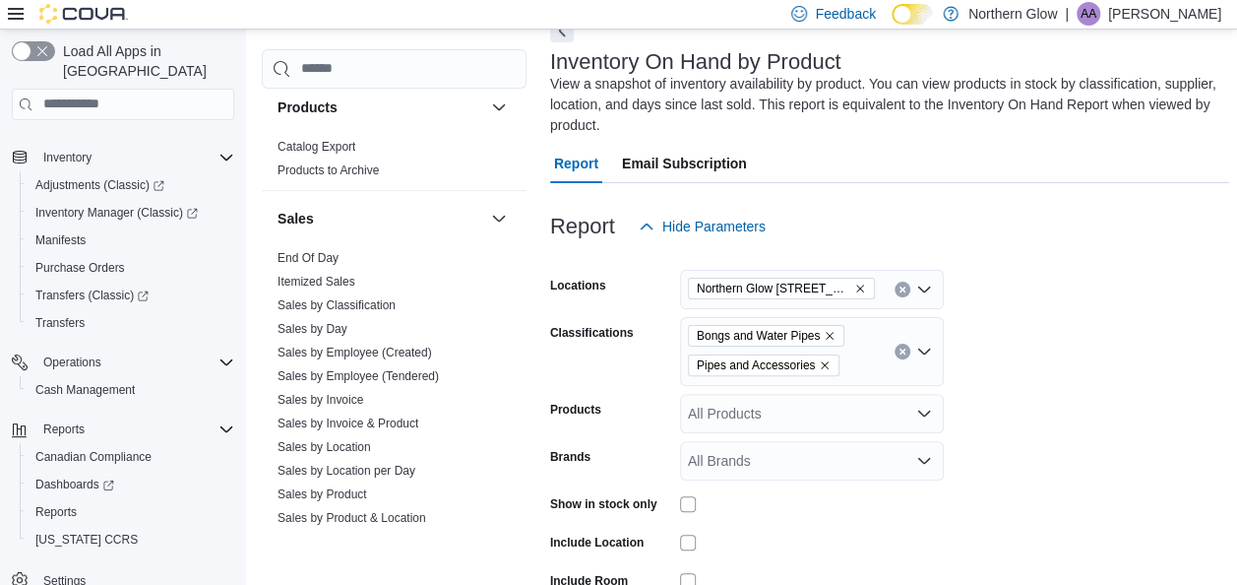
scroll to position [1153, 0]
click at [350, 439] on link "Sales by Location" at bounding box center [324, 445] width 93 height 14
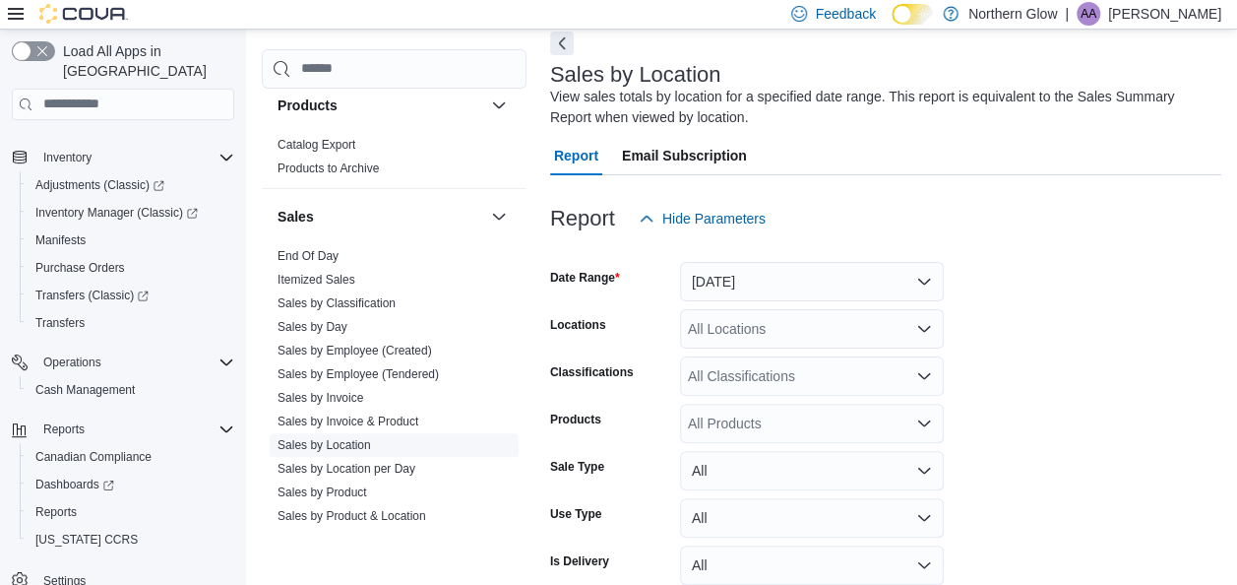
scroll to position [66, 0]
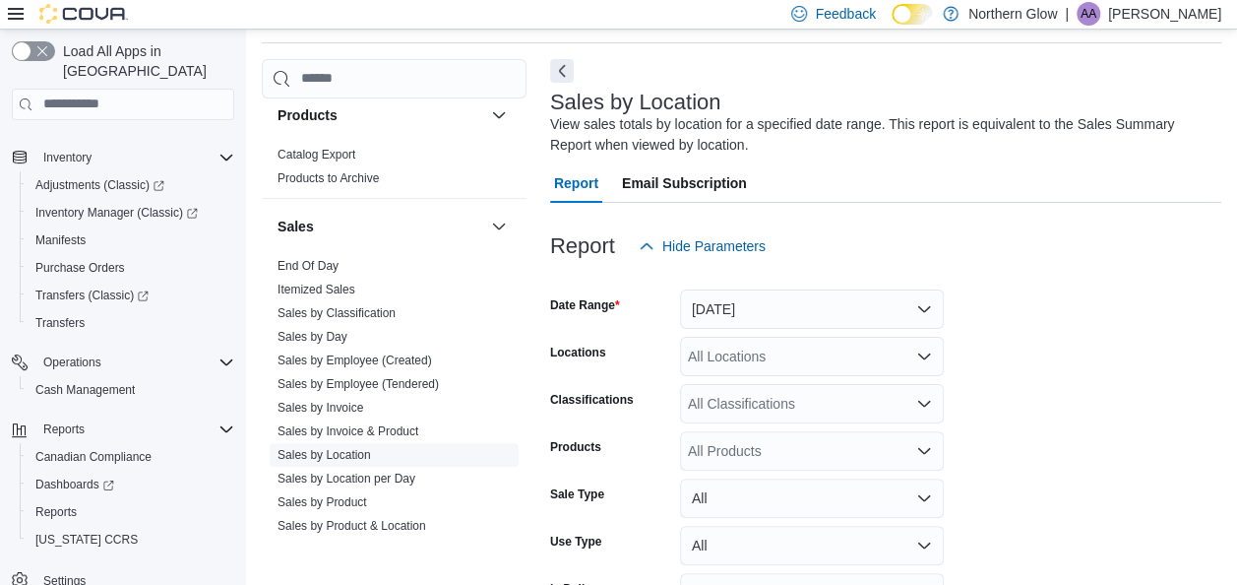
click at [350, 443] on span "Sales by Location" at bounding box center [394, 455] width 249 height 24
click at [772, 308] on button "[DATE]" at bounding box center [812, 308] width 264 height 39
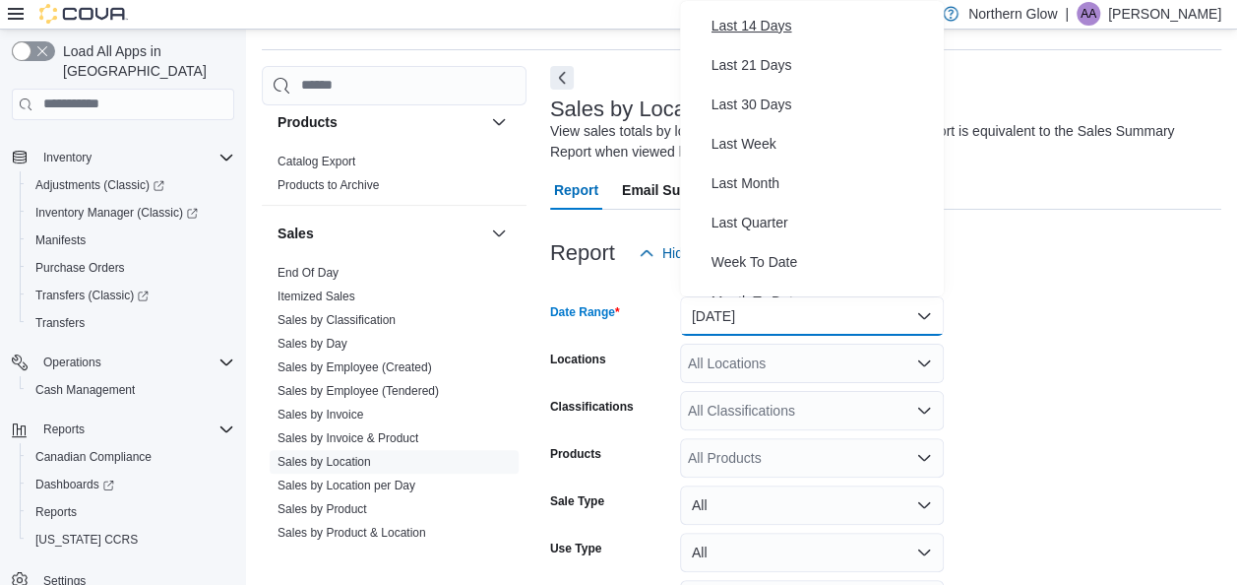
scroll to position [114, 0]
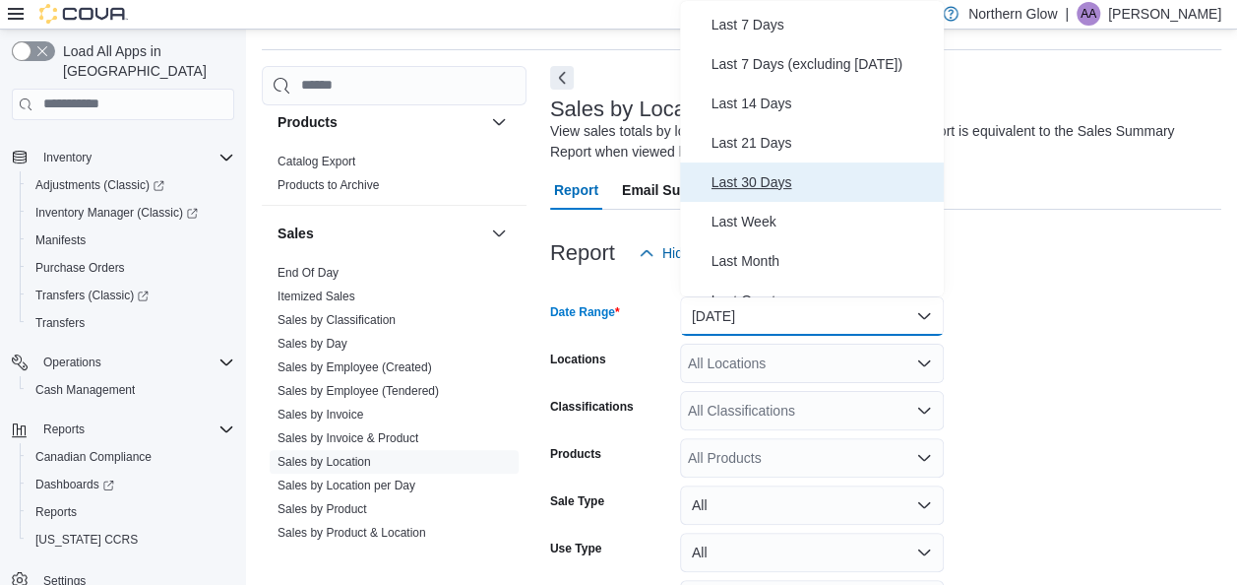
click at [808, 179] on span "Last 30 Days" at bounding box center [823, 182] width 224 height 24
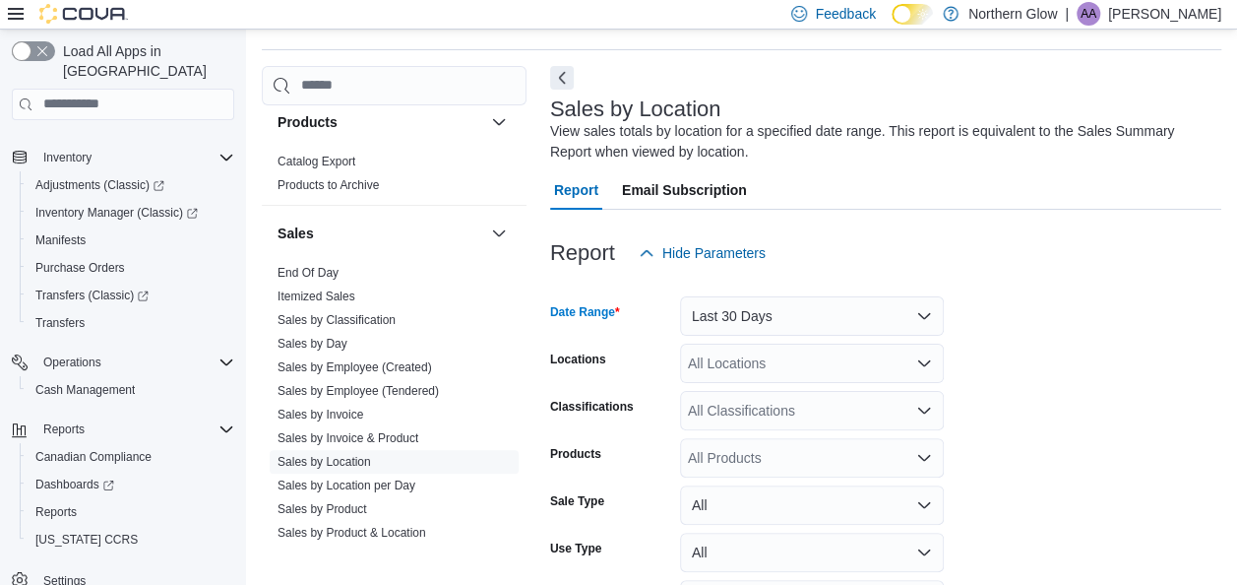
click at [998, 395] on form "Date Range Last 30 Days Locations All Locations Classifications All Classificat…" at bounding box center [885, 474] width 671 height 402
click at [884, 340] on form "Date Range Last 30 Days Locations All Locations Classifications All Classificat…" at bounding box center [885, 474] width 671 height 402
click at [882, 348] on div "All Locations" at bounding box center [812, 362] width 264 height 39
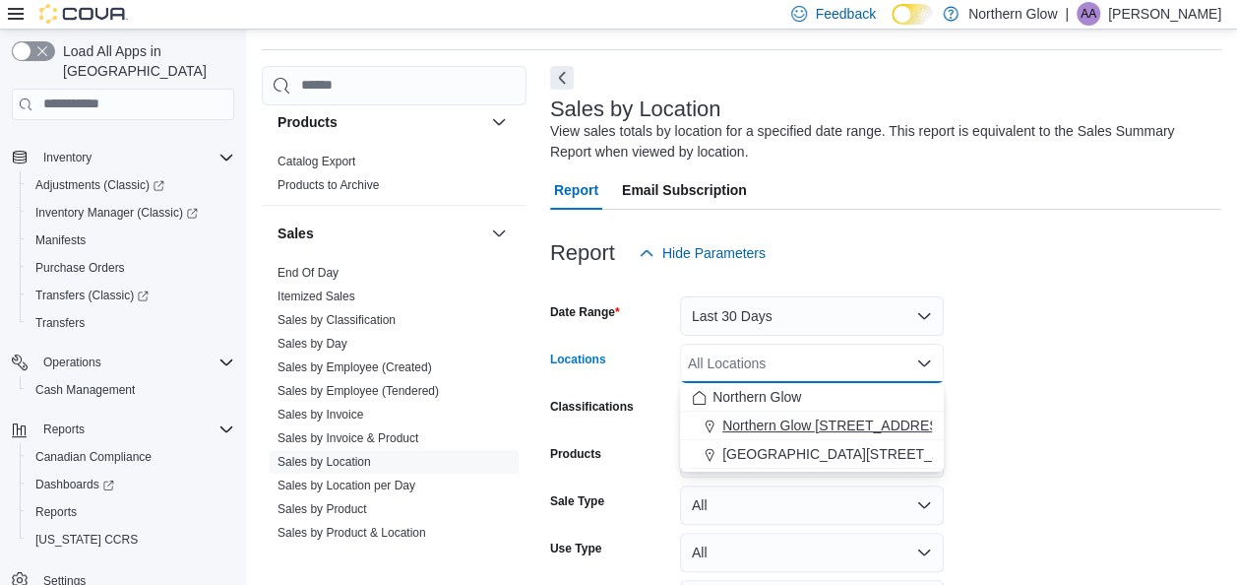
click at [838, 419] on span "Northern Glow [STREET_ADDRESS][PERSON_NAME]" at bounding box center [893, 425] width 342 height 20
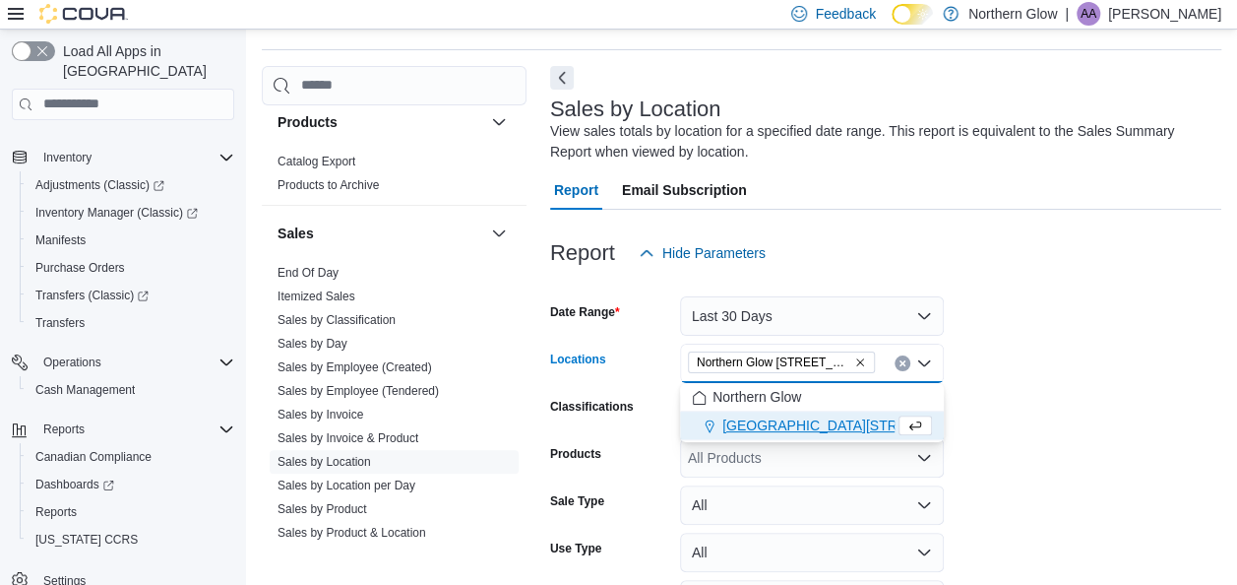
click at [996, 423] on form "Date Range Last 30 Days Locations [GEOGRAPHIC_DATA] [STREET_ADDRESS][PERSON_NAM…" at bounding box center [885, 474] width 671 height 402
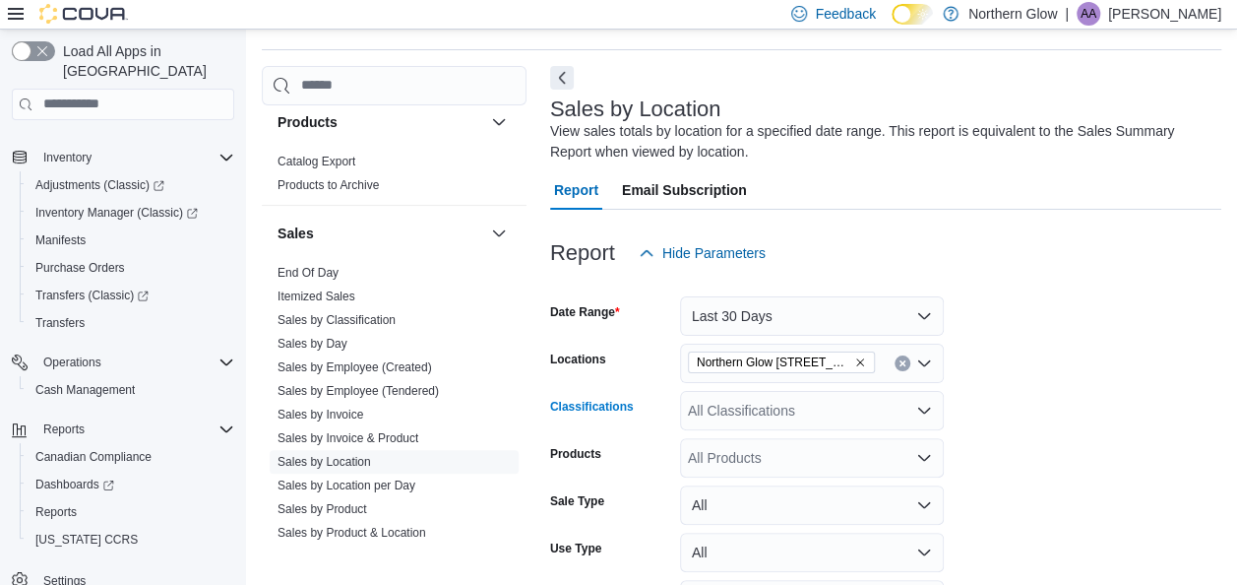
click at [832, 412] on div "All Classifications" at bounding box center [812, 410] width 264 height 39
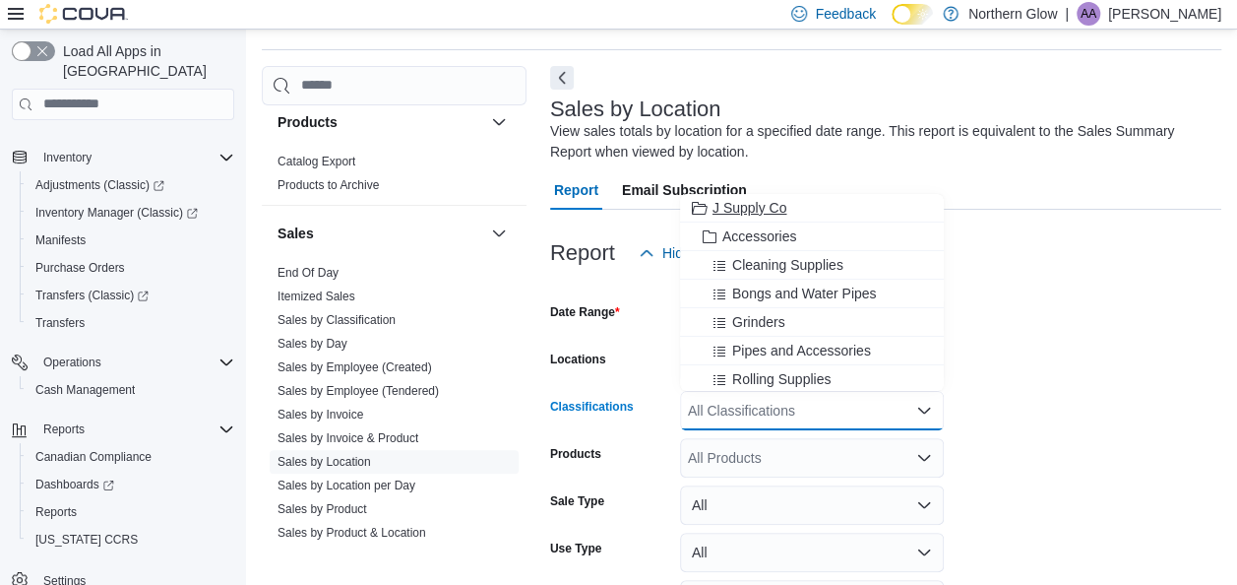
click at [783, 215] on span "J Supply Co" at bounding box center [749, 208] width 74 height 20
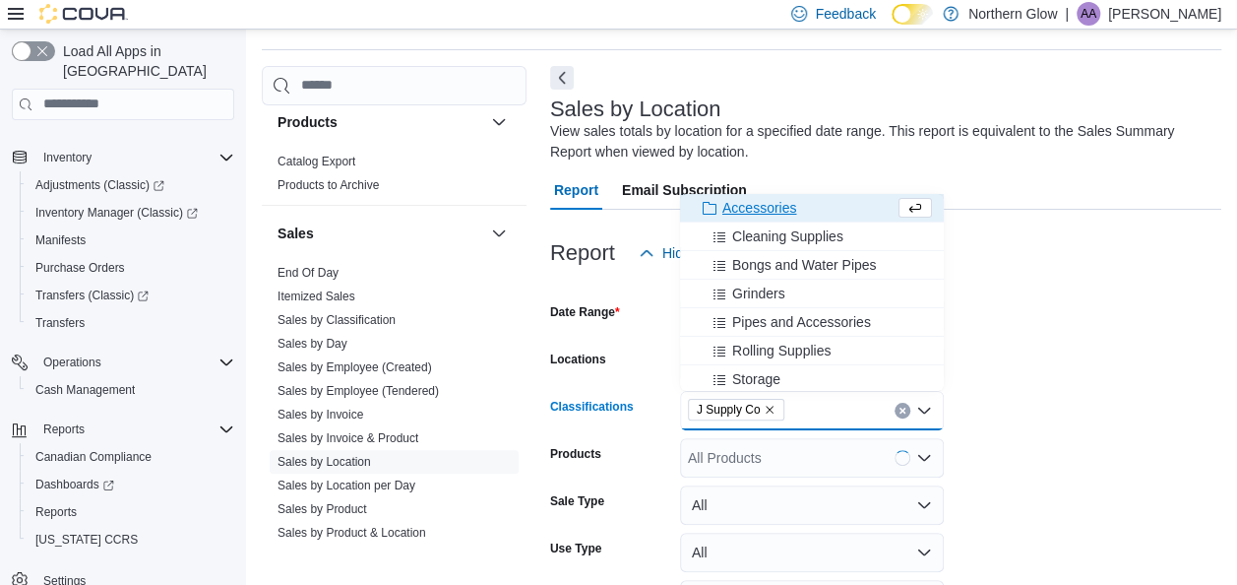
click at [782, 209] on span "Accessories" at bounding box center [759, 208] width 74 height 20
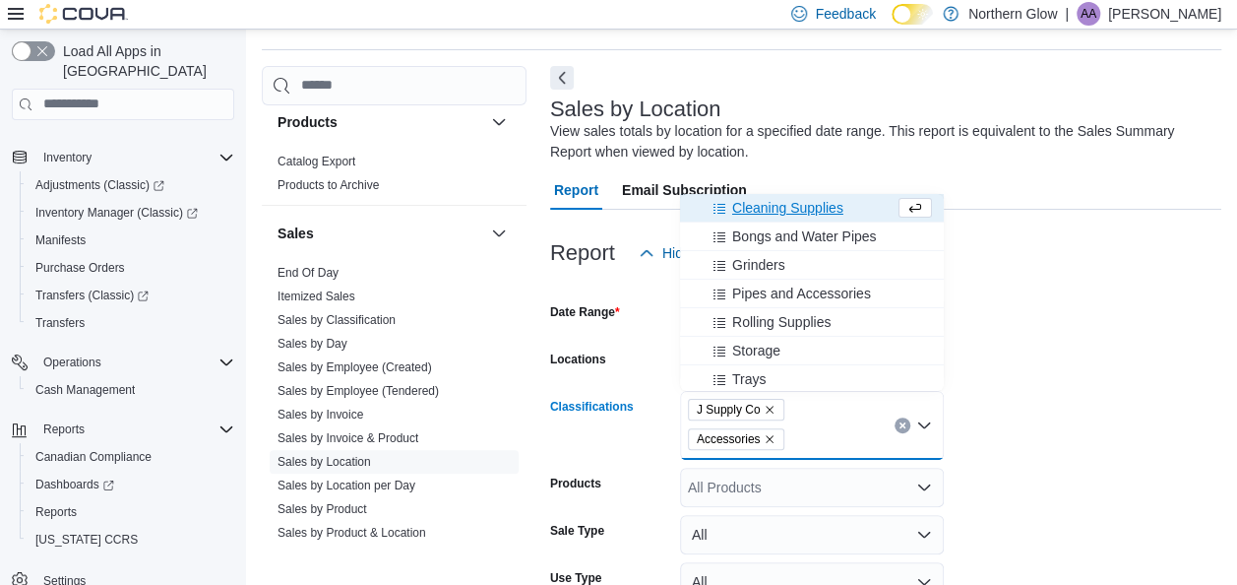
click at [767, 405] on icon "Remove J Supply Co from selection in this group" at bounding box center [770, 409] width 12 height 12
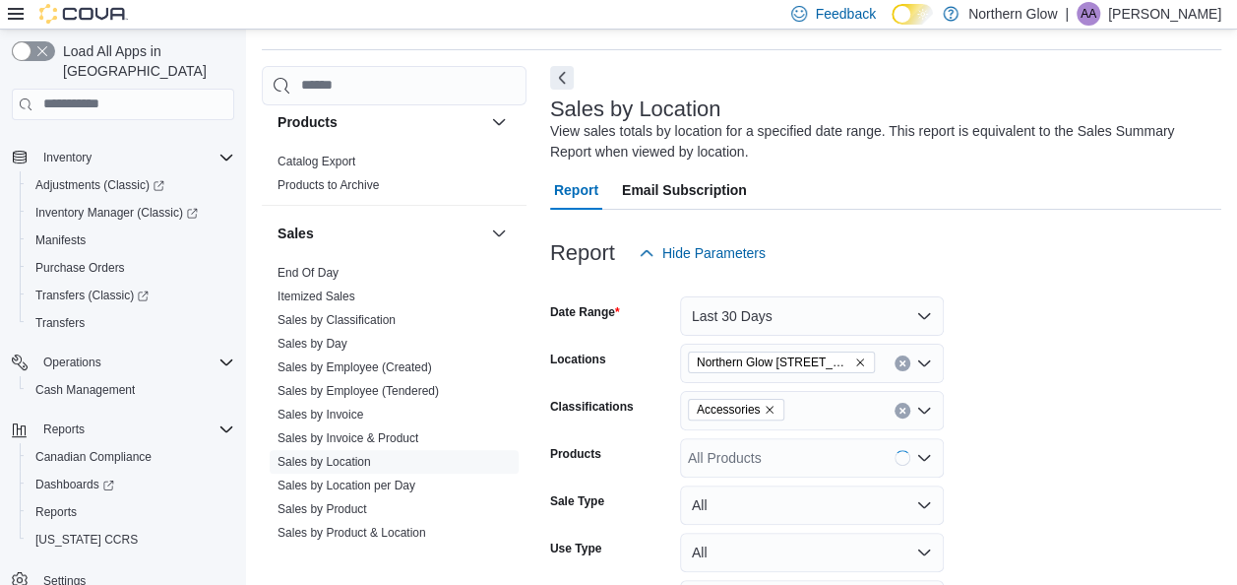
click at [1042, 448] on form "Date Range Last 30 Days Locations [GEOGRAPHIC_DATA] [STREET_ADDRESS][PERSON_NAM…" at bounding box center [885, 474] width 671 height 402
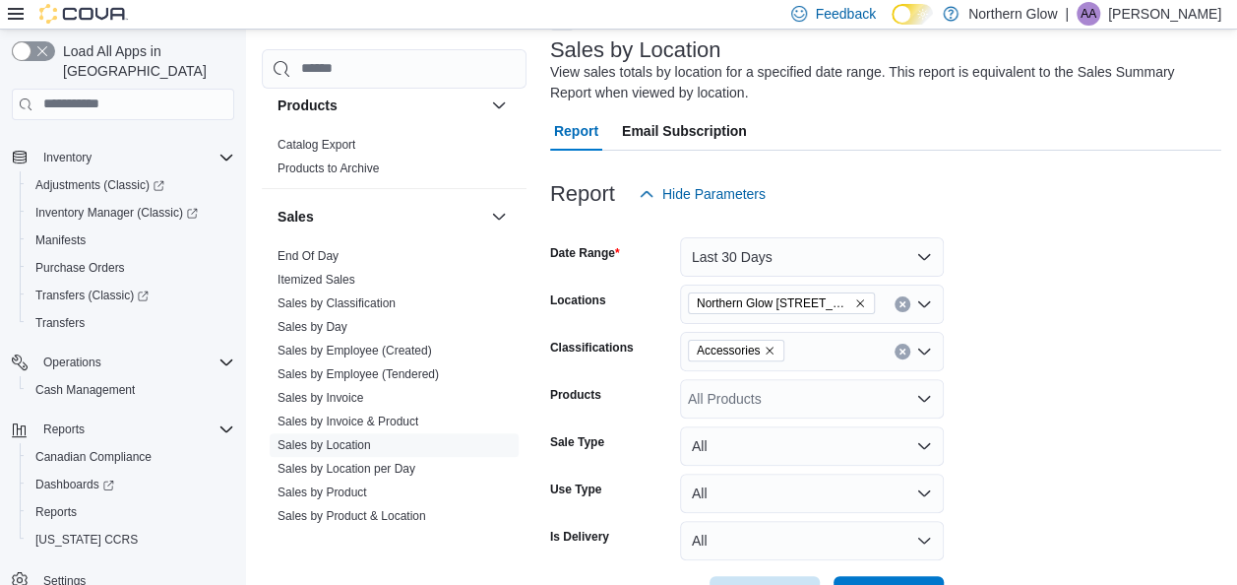
scroll to position [187, 0]
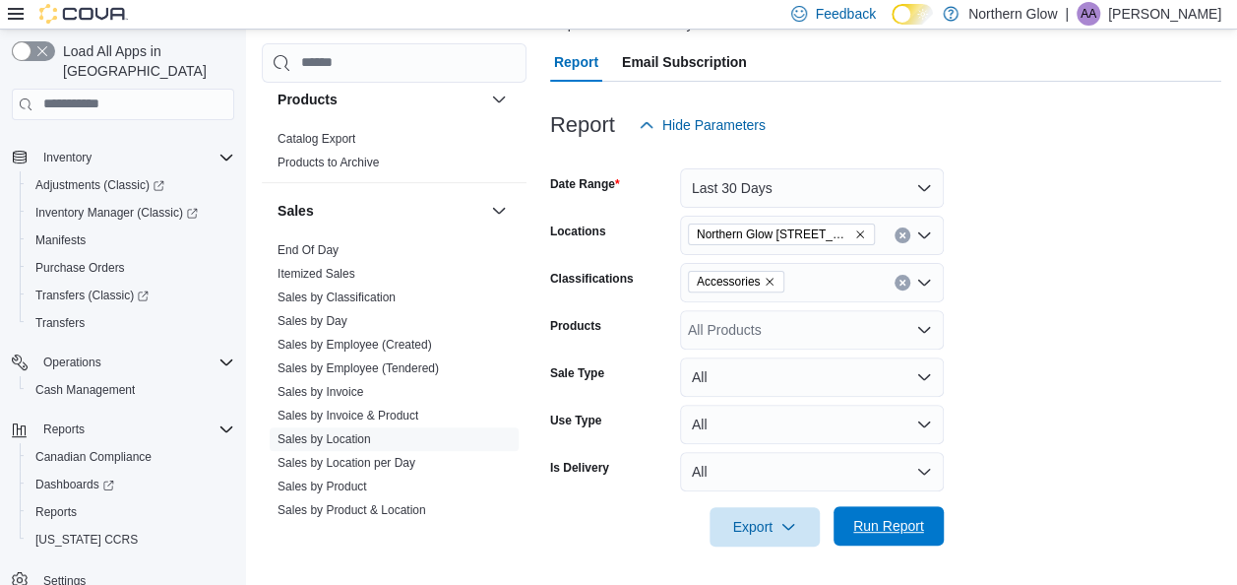
click at [882, 538] on span "Run Report" at bounding box center [888, 525] width 87 height 39
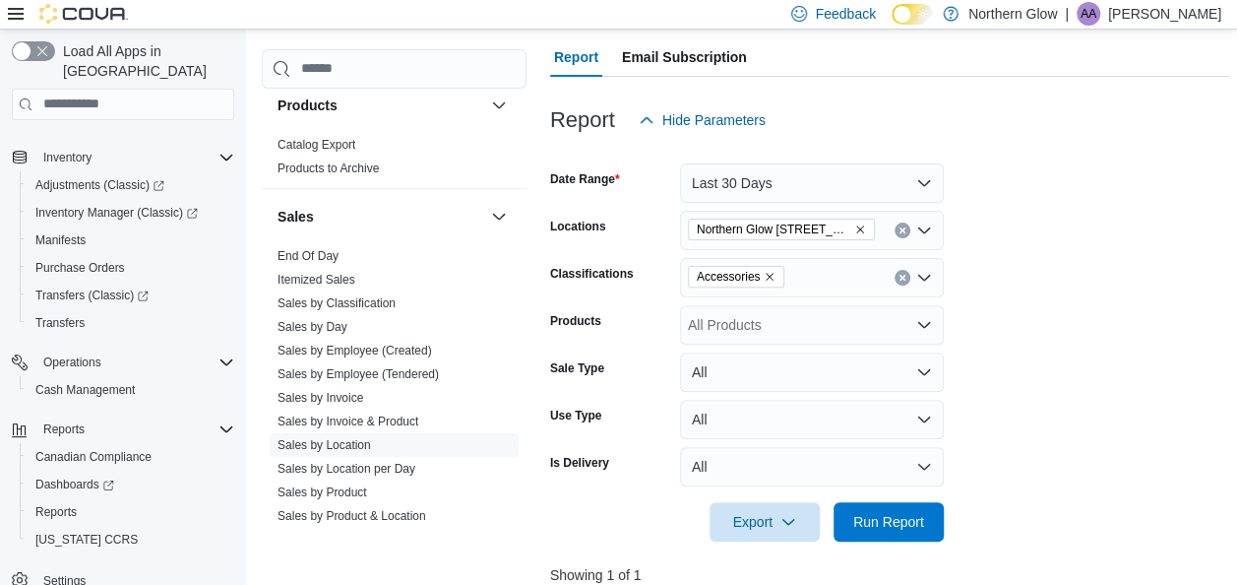
scroll to position [193, 0]
click at [899, 225] on icon "Clear input" at bounding box center [902, 229] width 8 height 8
click at [903, 519] on span "Run Report" at bounding box center [888, 520] width 71 height 20
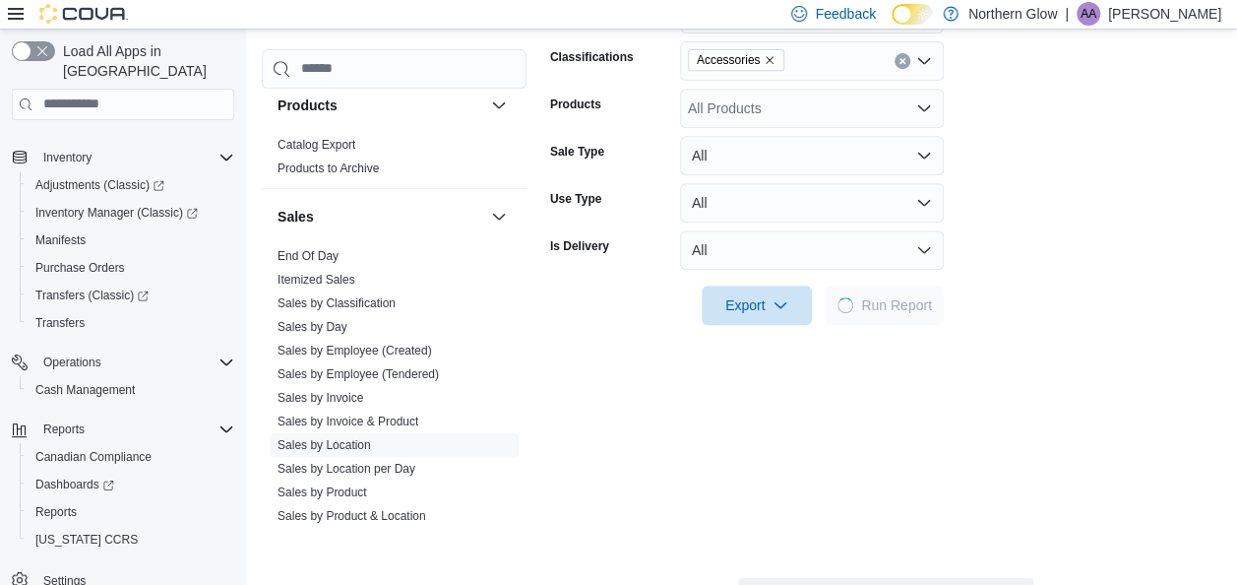
scroll to position [409, 0]
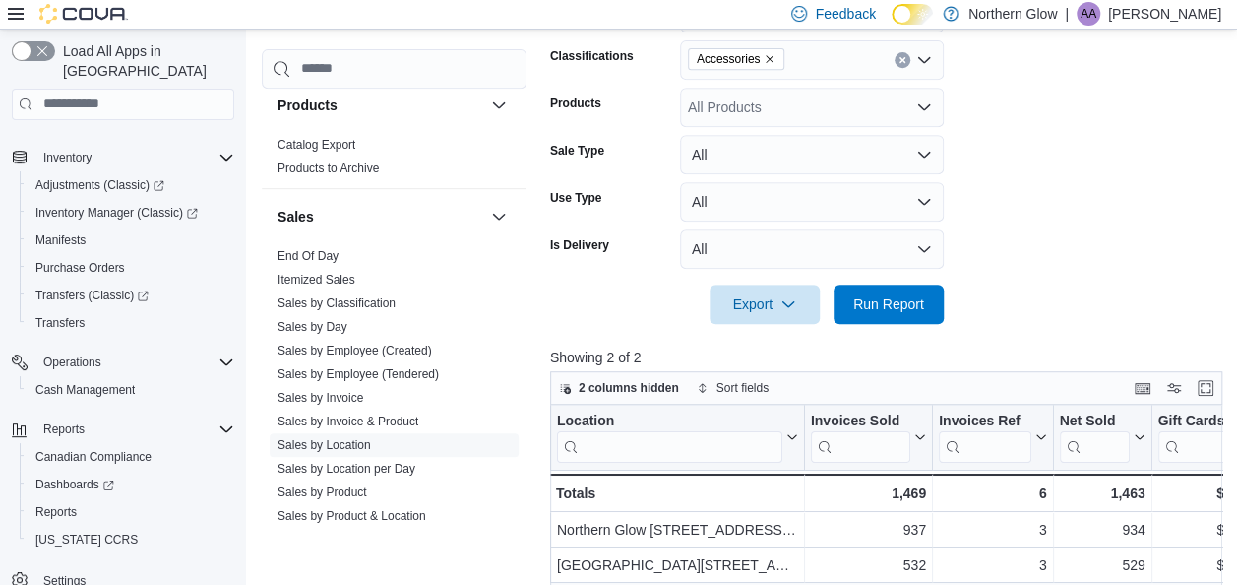
drag, startPoint x: 604, startPoint y: 0, endPoint x: 1079, endPoint y: 255, distance: 538.5
click at [1079, 255] on form "Date Range Last 30 Days Locations All Locations Classifications Accessories Pro…" at bounding box center [889, 123] width 679 height 402
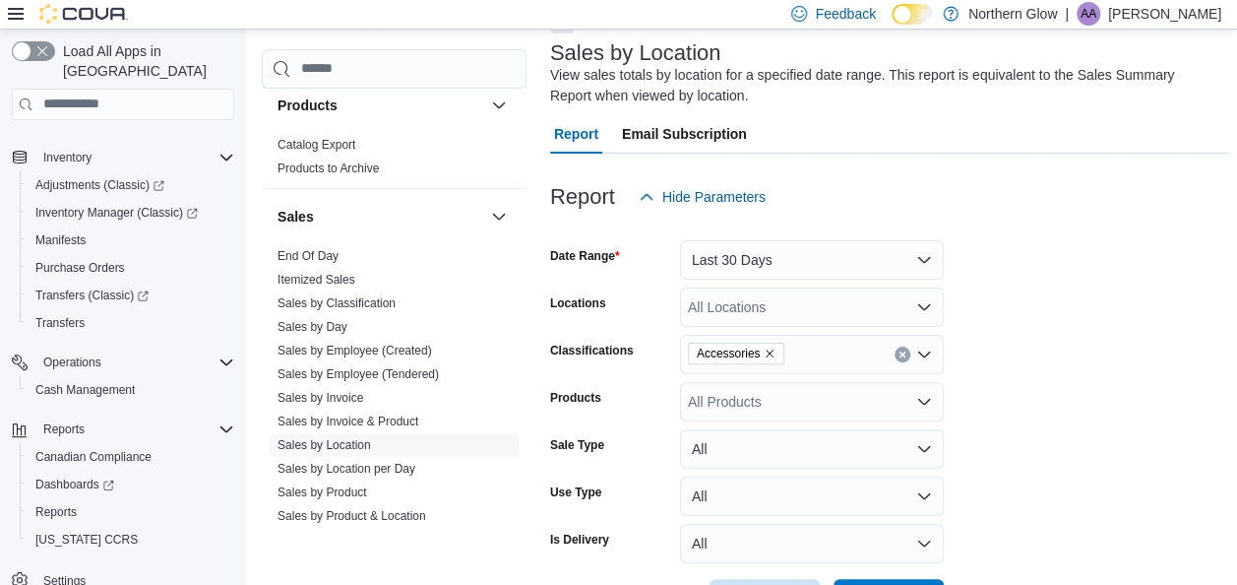
scroll to position [0, 0]
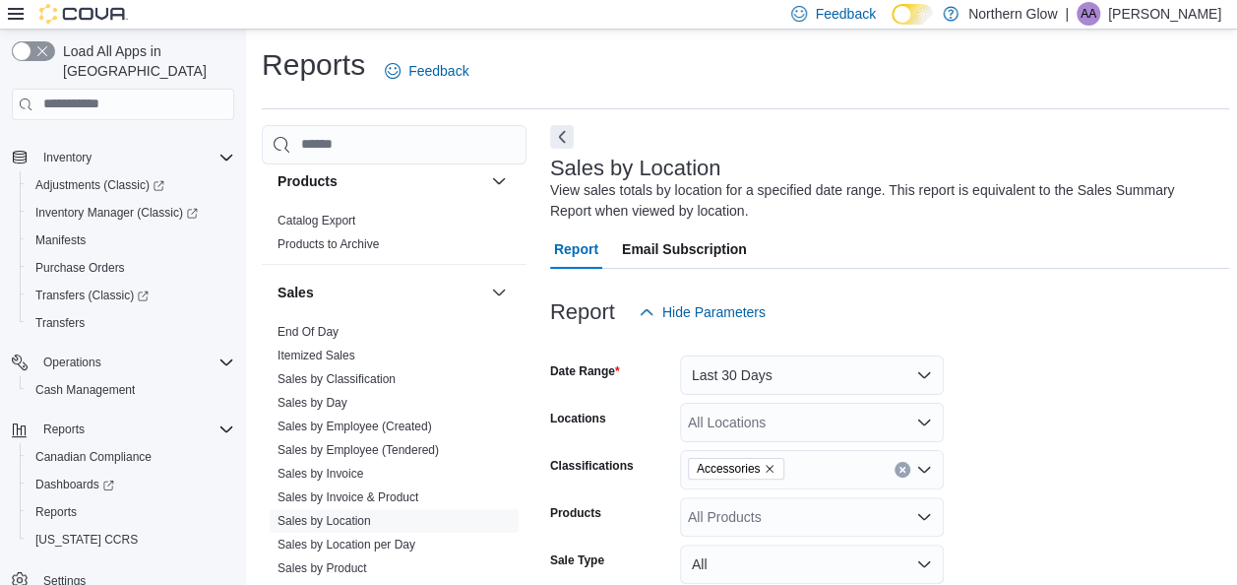
click at [1006, 447] on form "Date Range Last 30 Days Locations All Locations Classifications Accessories Pro…" at bounding box center [889, 533] width 679 height 402
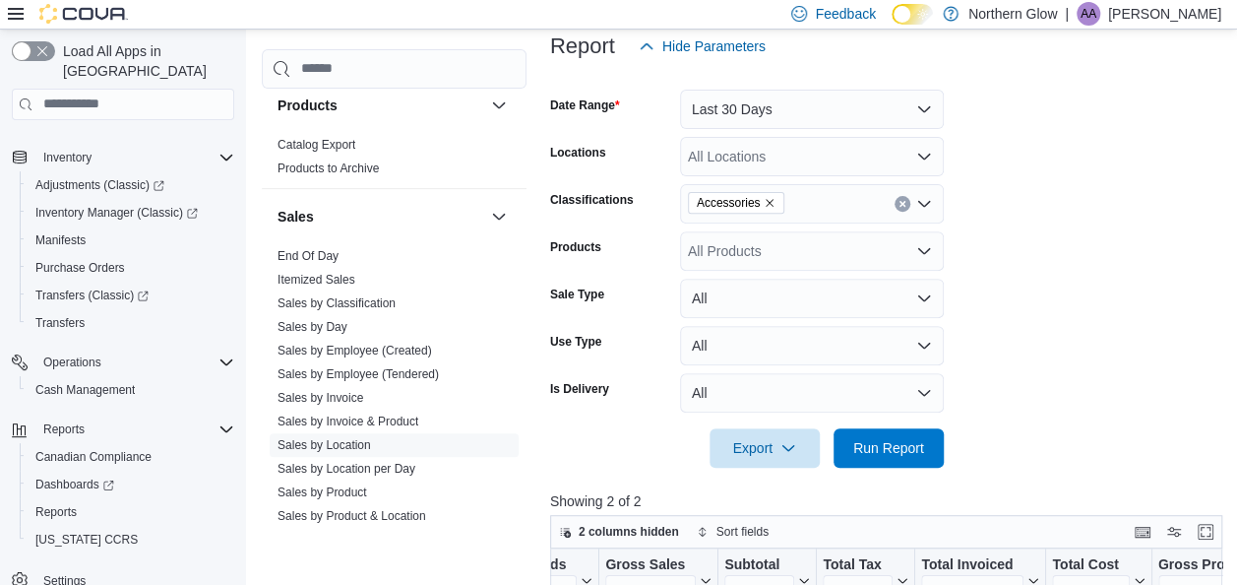
scroll to position [298, 0]
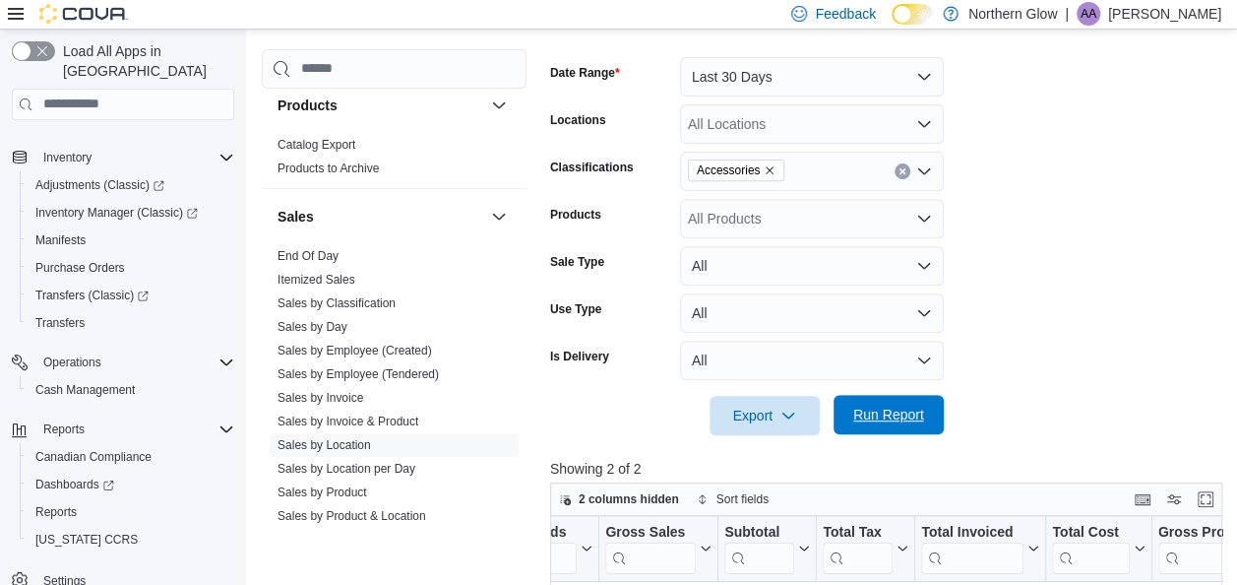
click at [892, 409] on span "Run Report" at bounding box center [888, 414] width 71 height 20
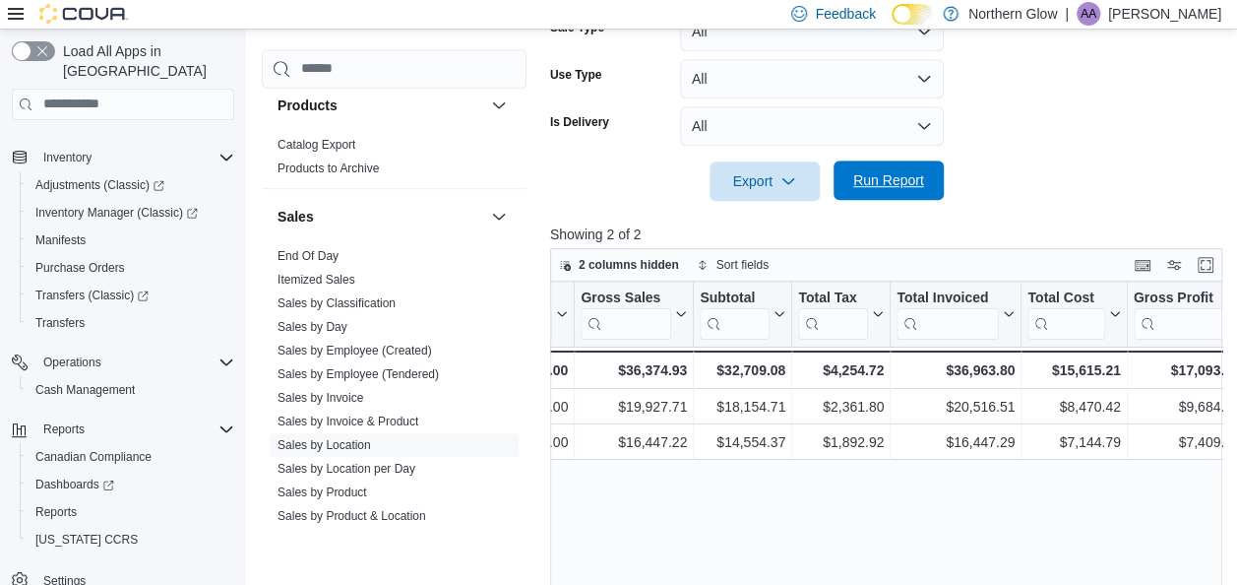
scroll to position [0, 686]
